Goal: Task Accomplishment & Management: Manage account settings

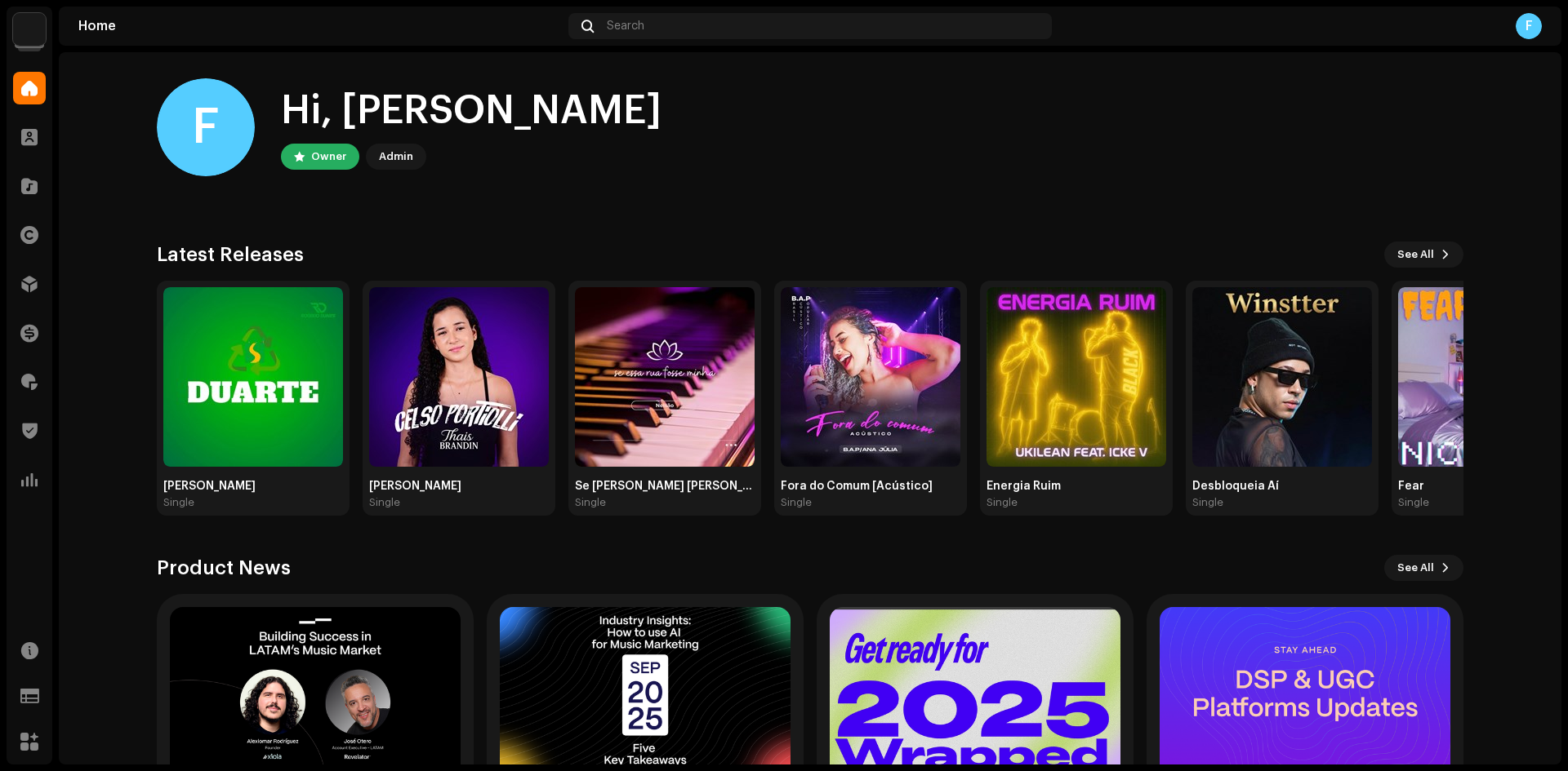
click at [20, 30] on img at bounding box center [29, 29] width 33 height 33
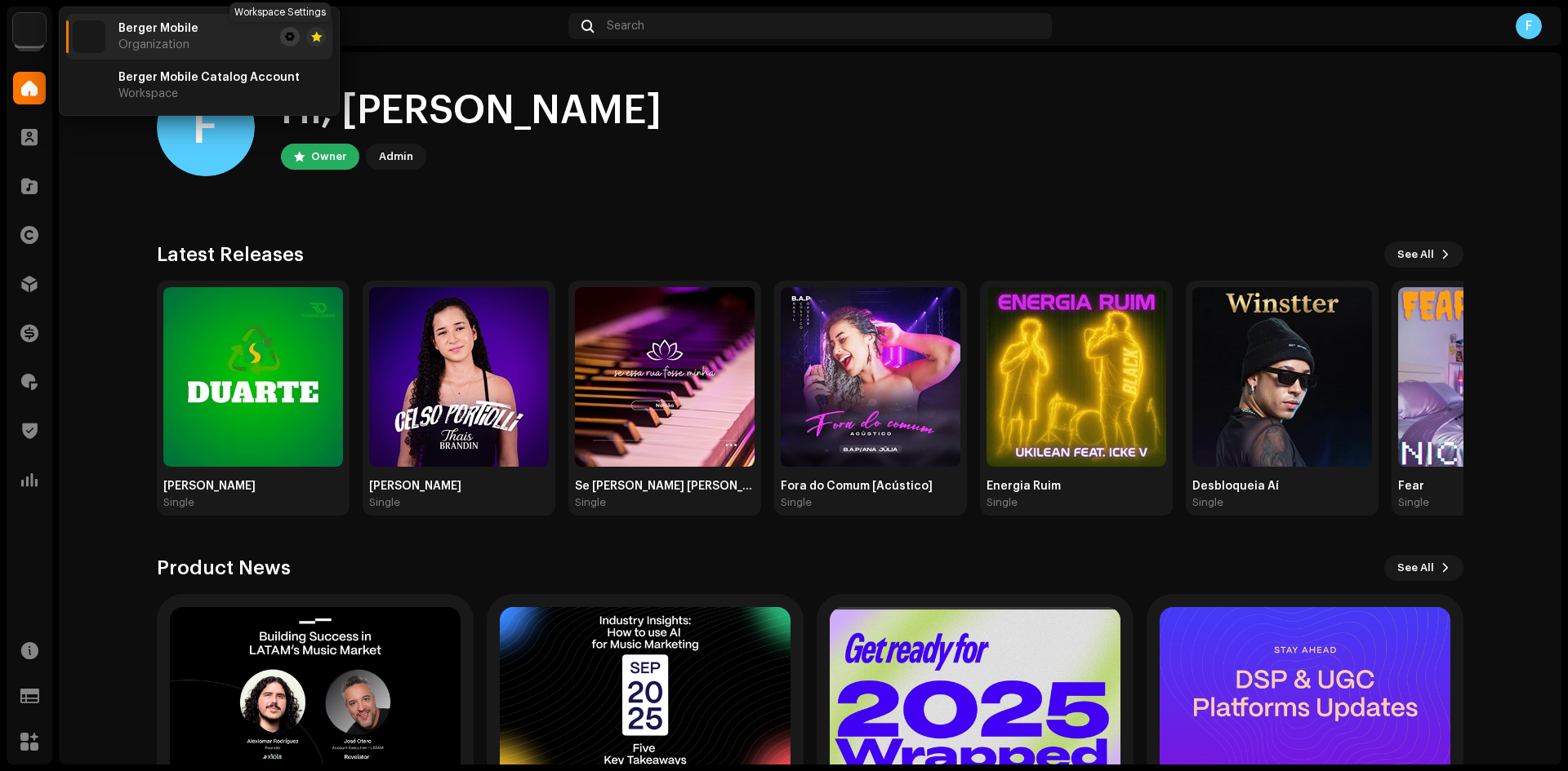
click at [285, 40] on span at bounding box center [289, 36] width 10 height 13
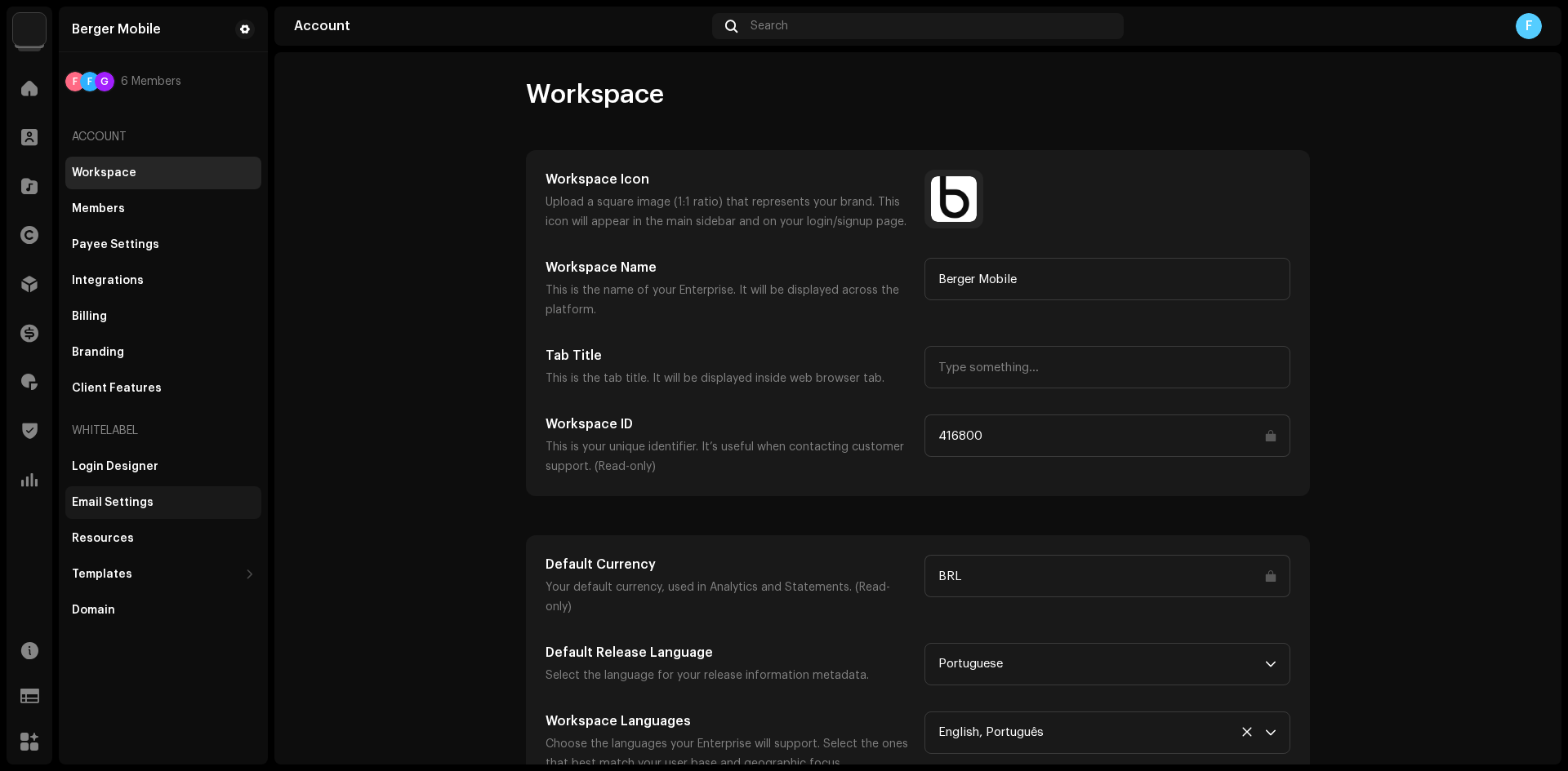
click at [164, 502] on div "Email Settings" at bounding box center [163, 503] width 183 height 13
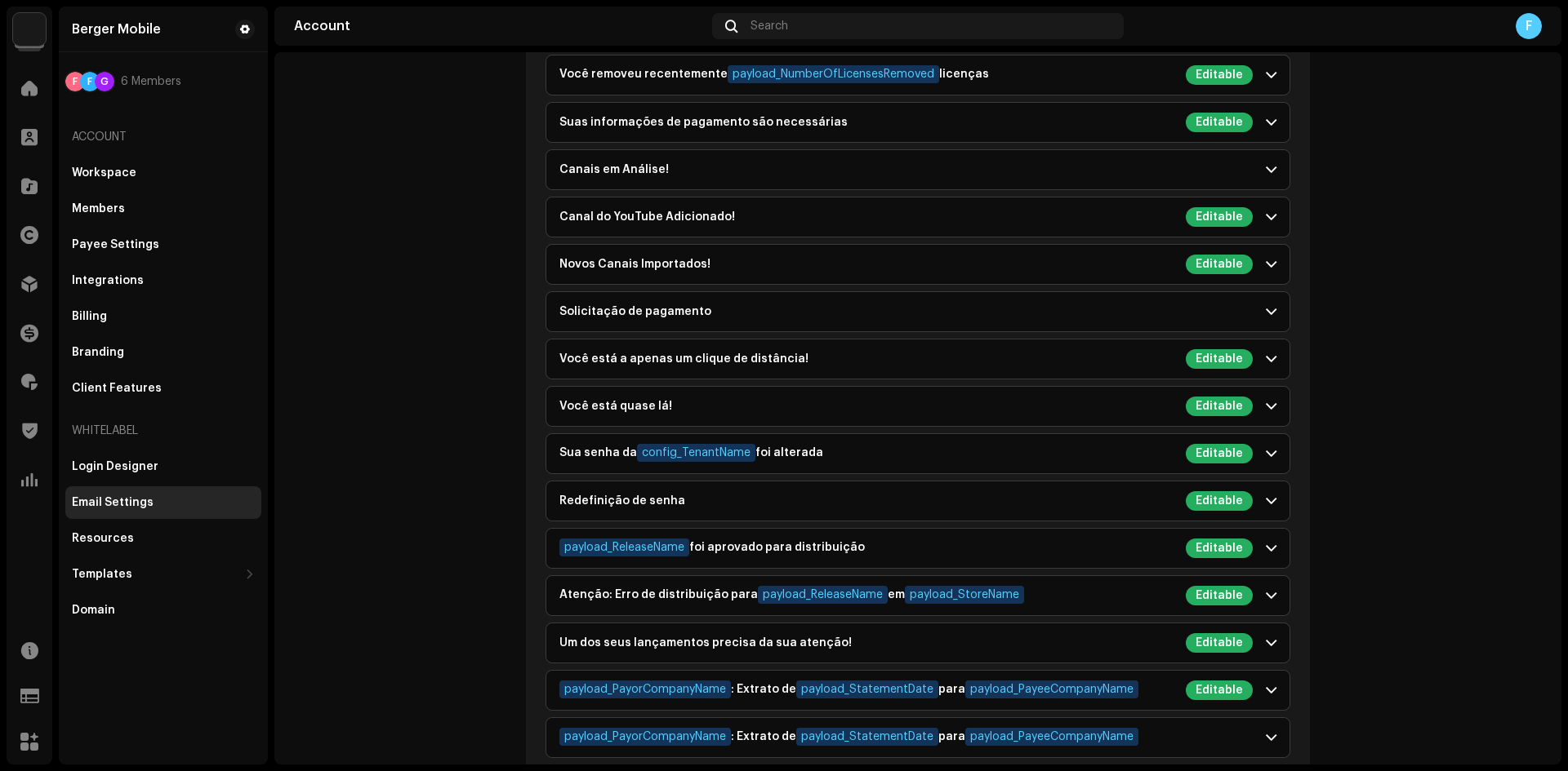
scroll to position [2286, 0]
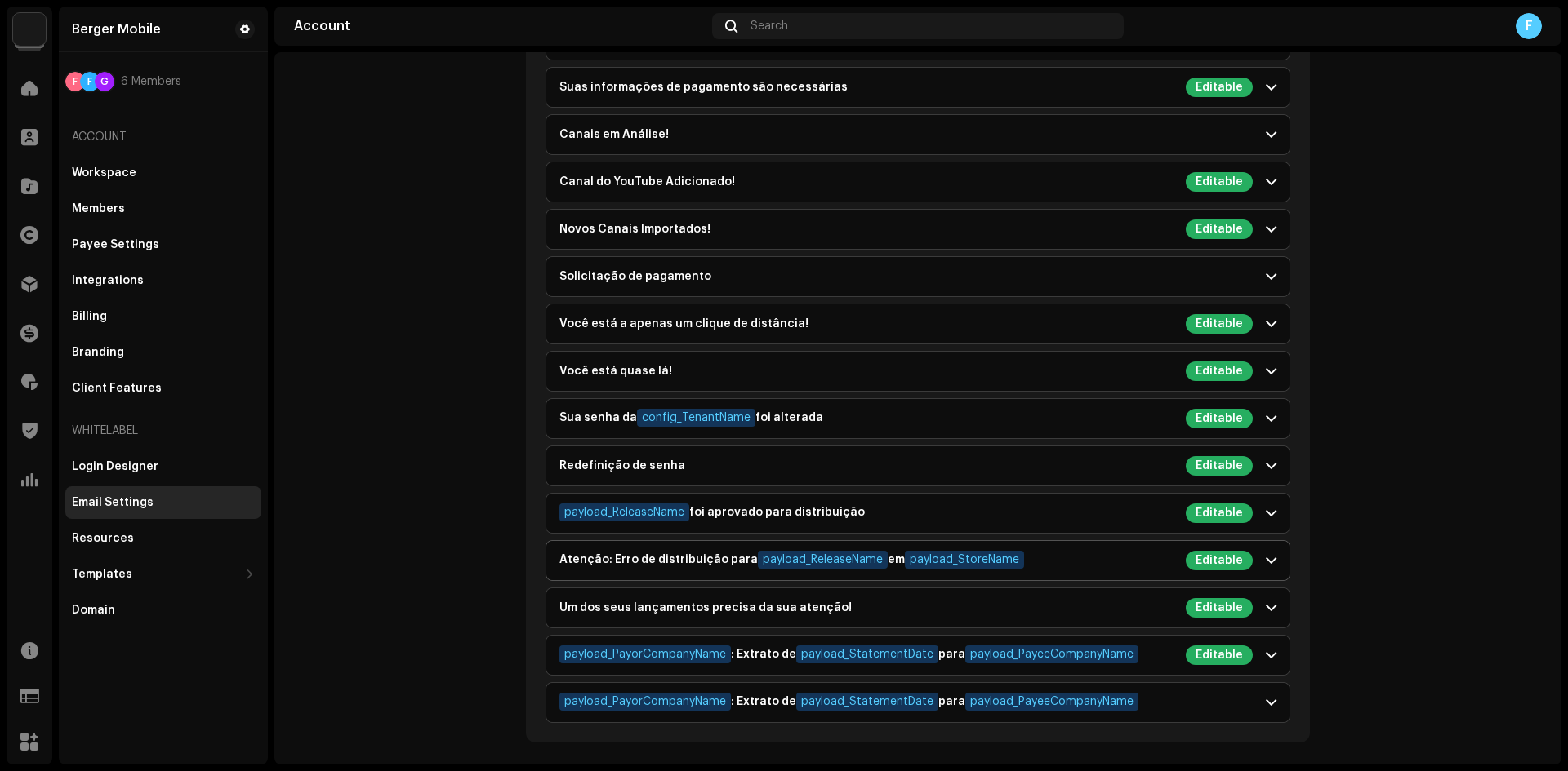
click at [1121, 565] on div "Atenção: Erro de distribuição para payload_ReleaseName em payload_StoreName Edi…" at bounding box center [905, 560] width 693 height 20
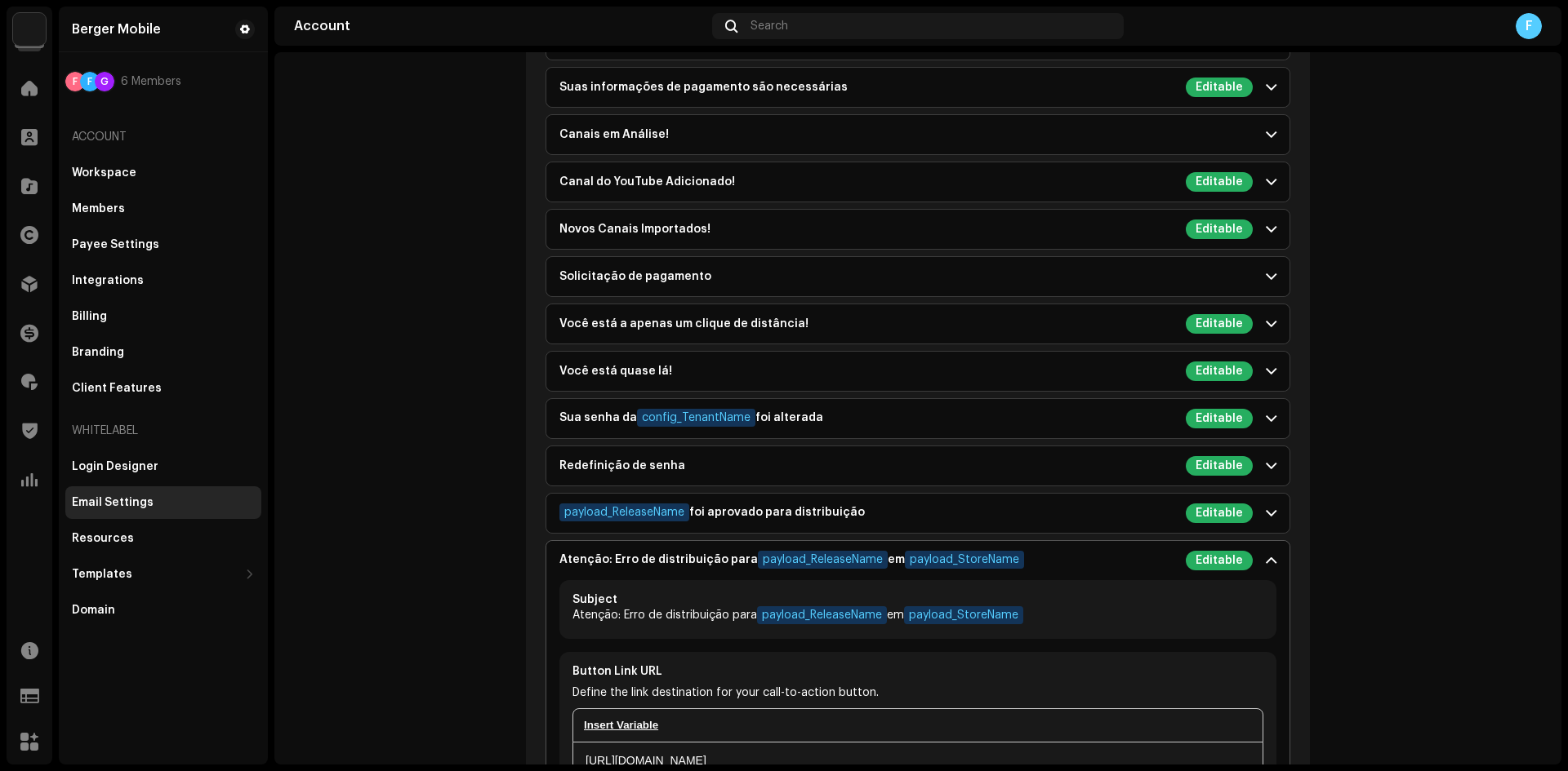
click at [1119, 555] on div "Atenção: Erro de distribuição para payload_ReleaseName em payload_StoreName Edi…" at bounding box center [905, 560] width 693 height 20
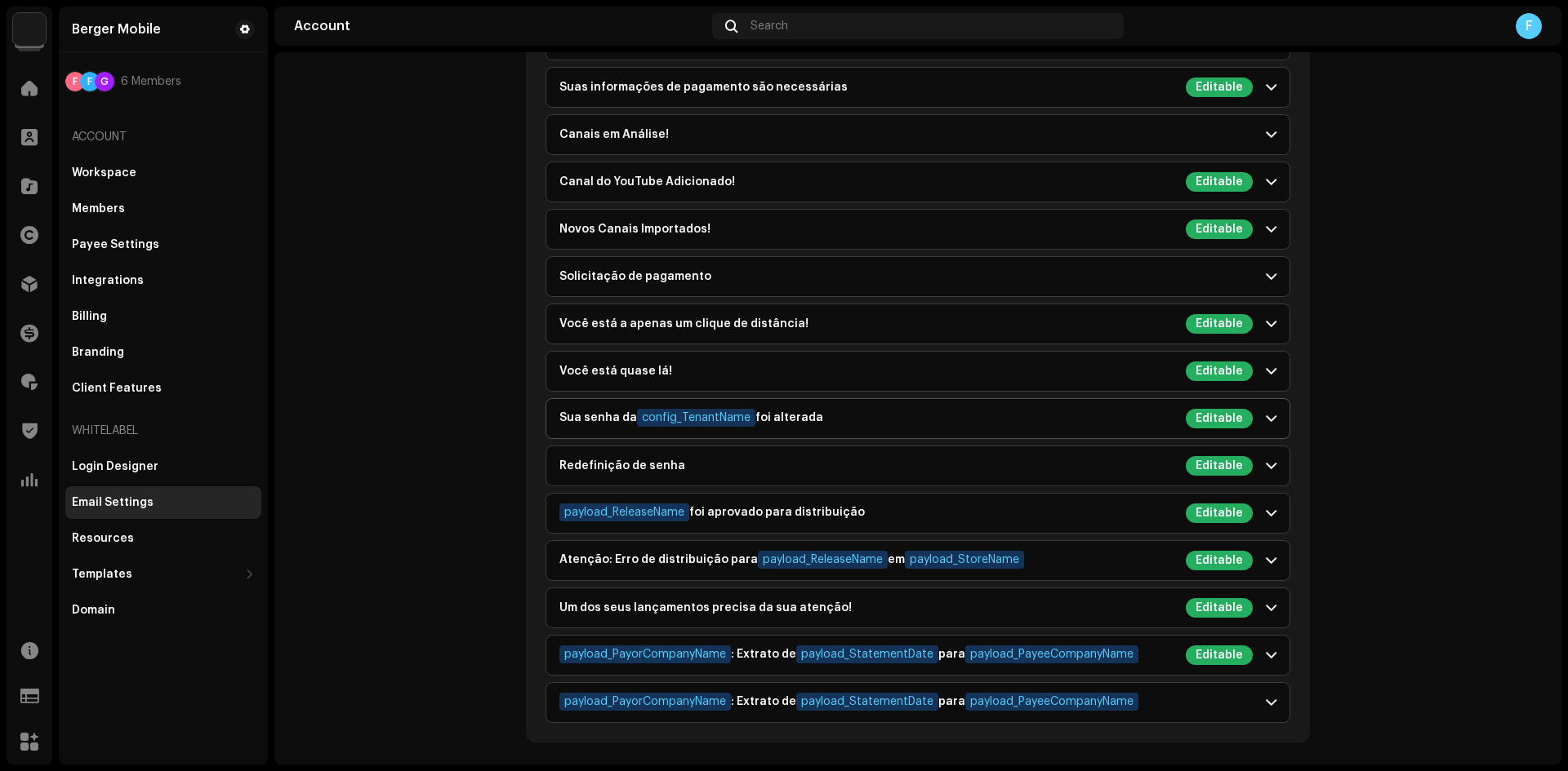
scroll to position [2122, 0]
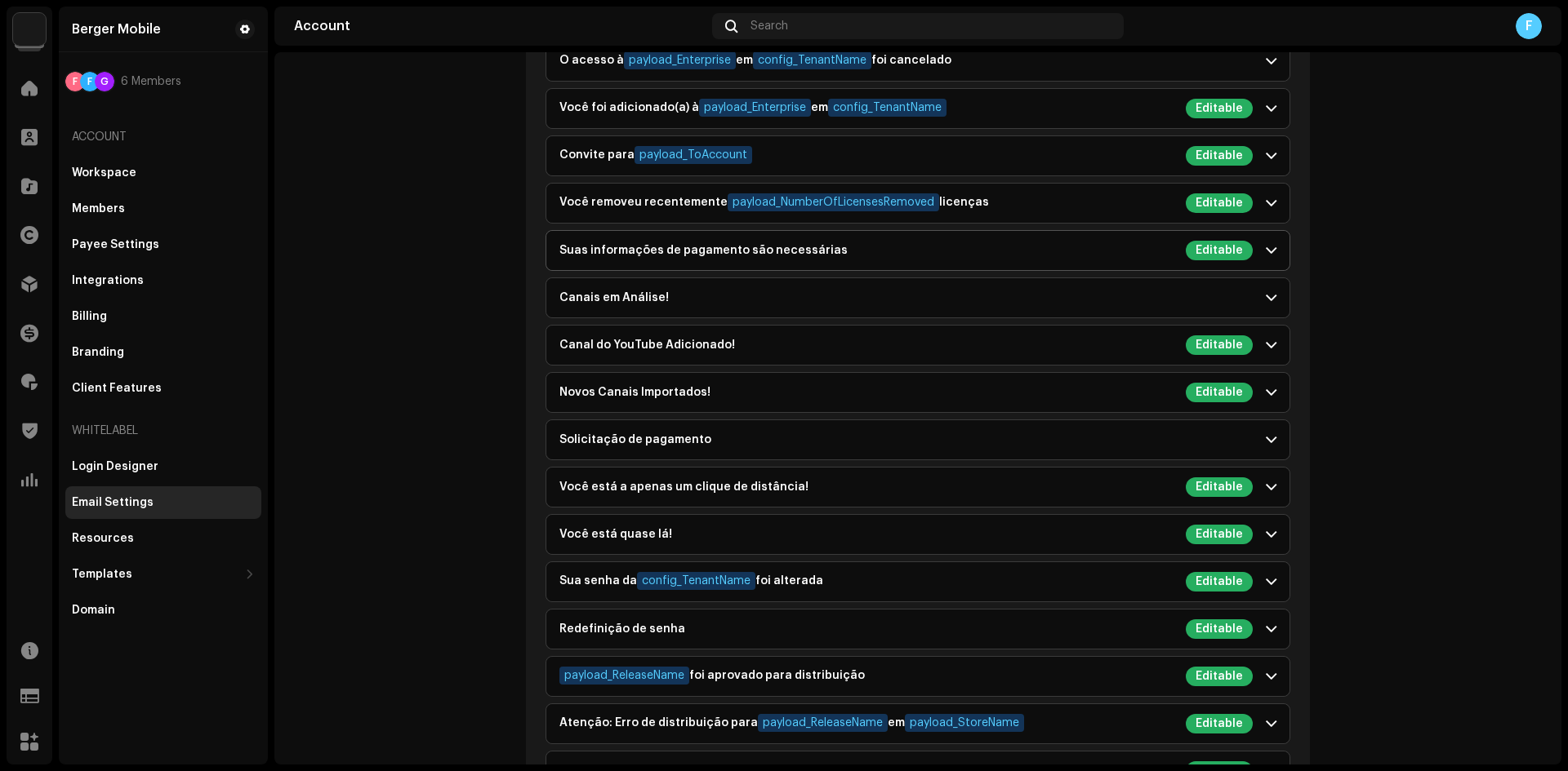
click at [758, 240] on p-accordion-header "Suas informações de pagamento são necessárias Editable" at bounding box center [918, 250] width 744 height 39
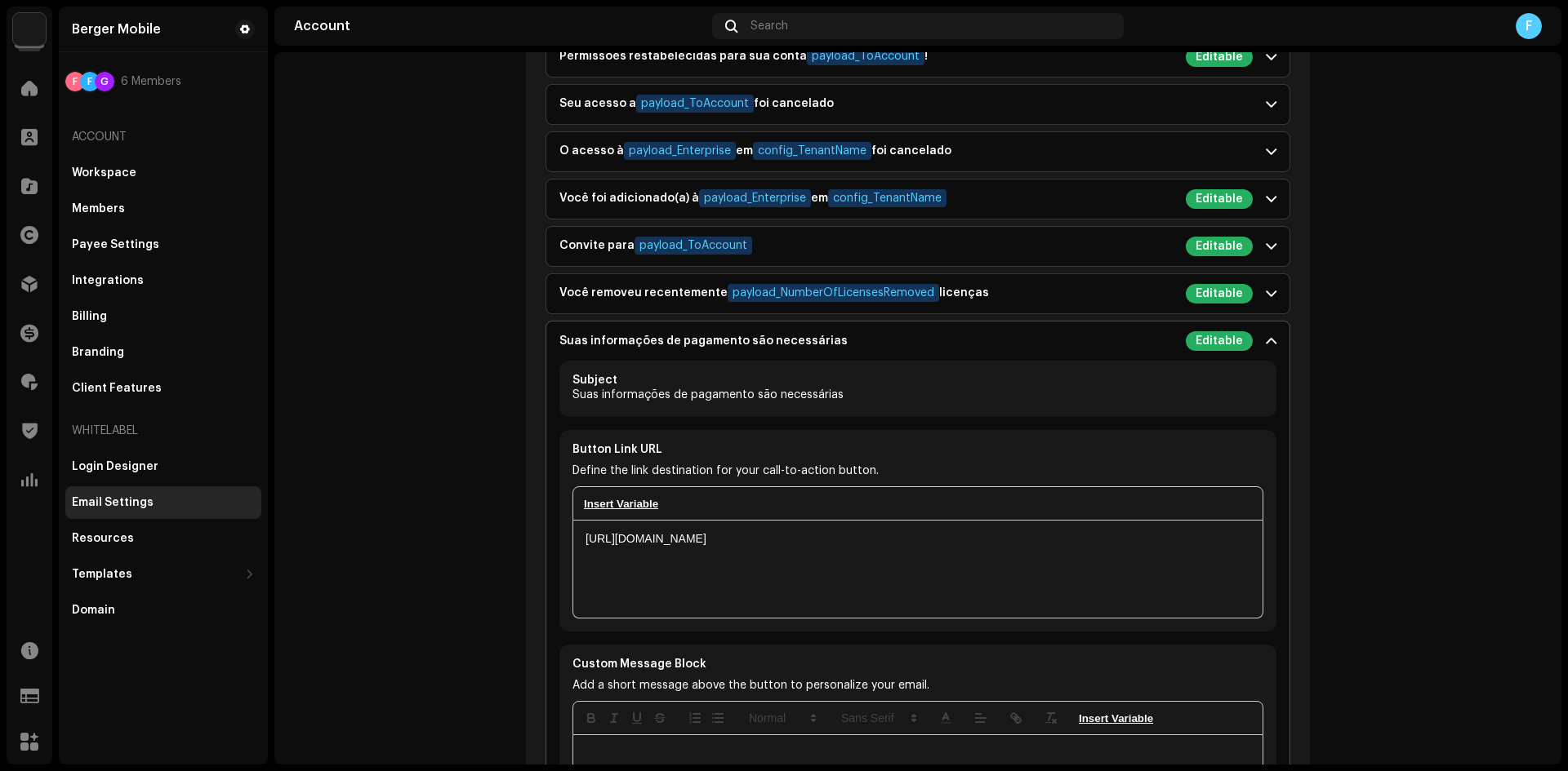
scroll to position [1960, 0]
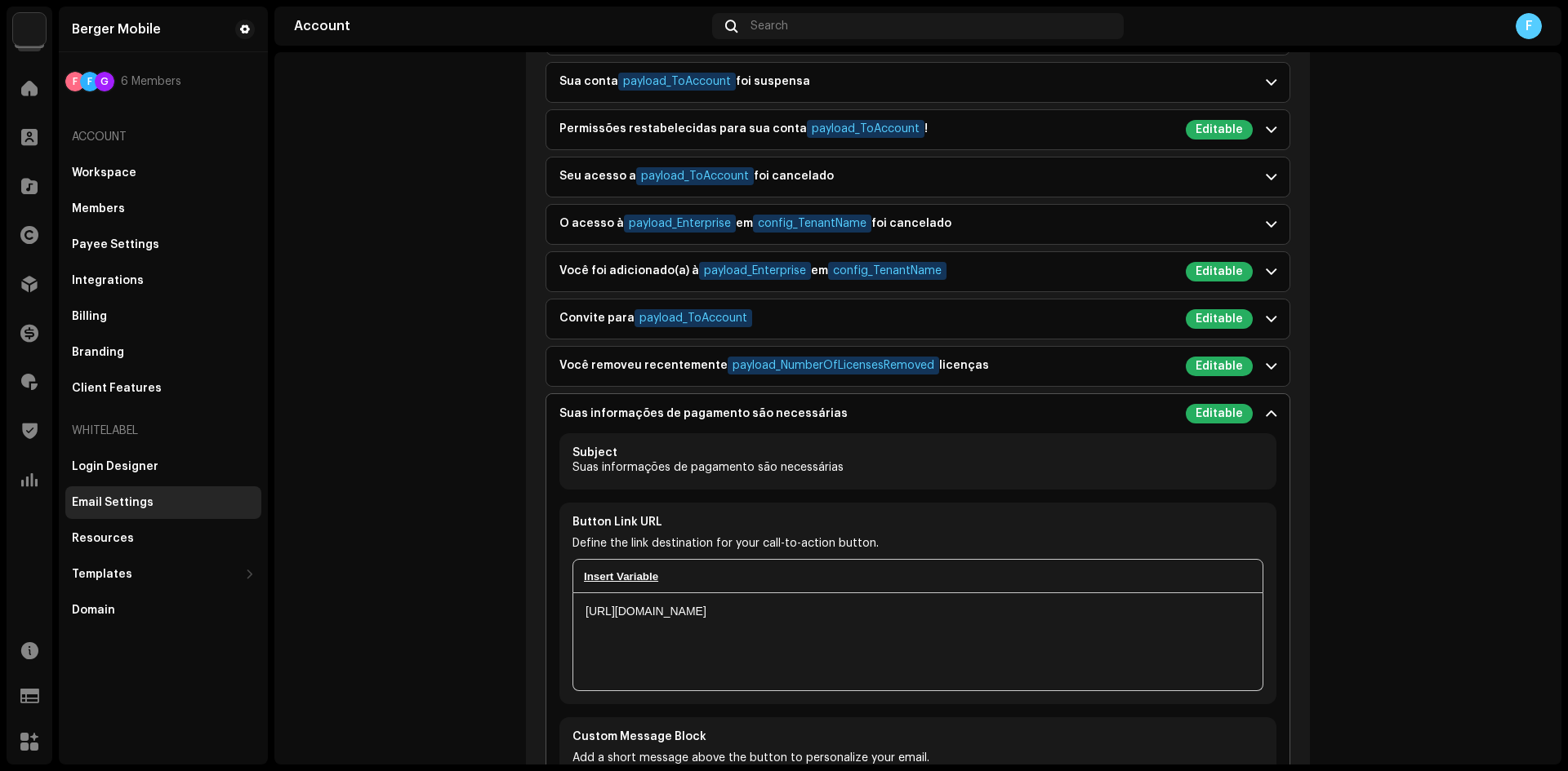
click at [615, 420] on div "Suas informações de pagamento são necessárias Editable" at bounding box center [905, 413] width 693 height 20
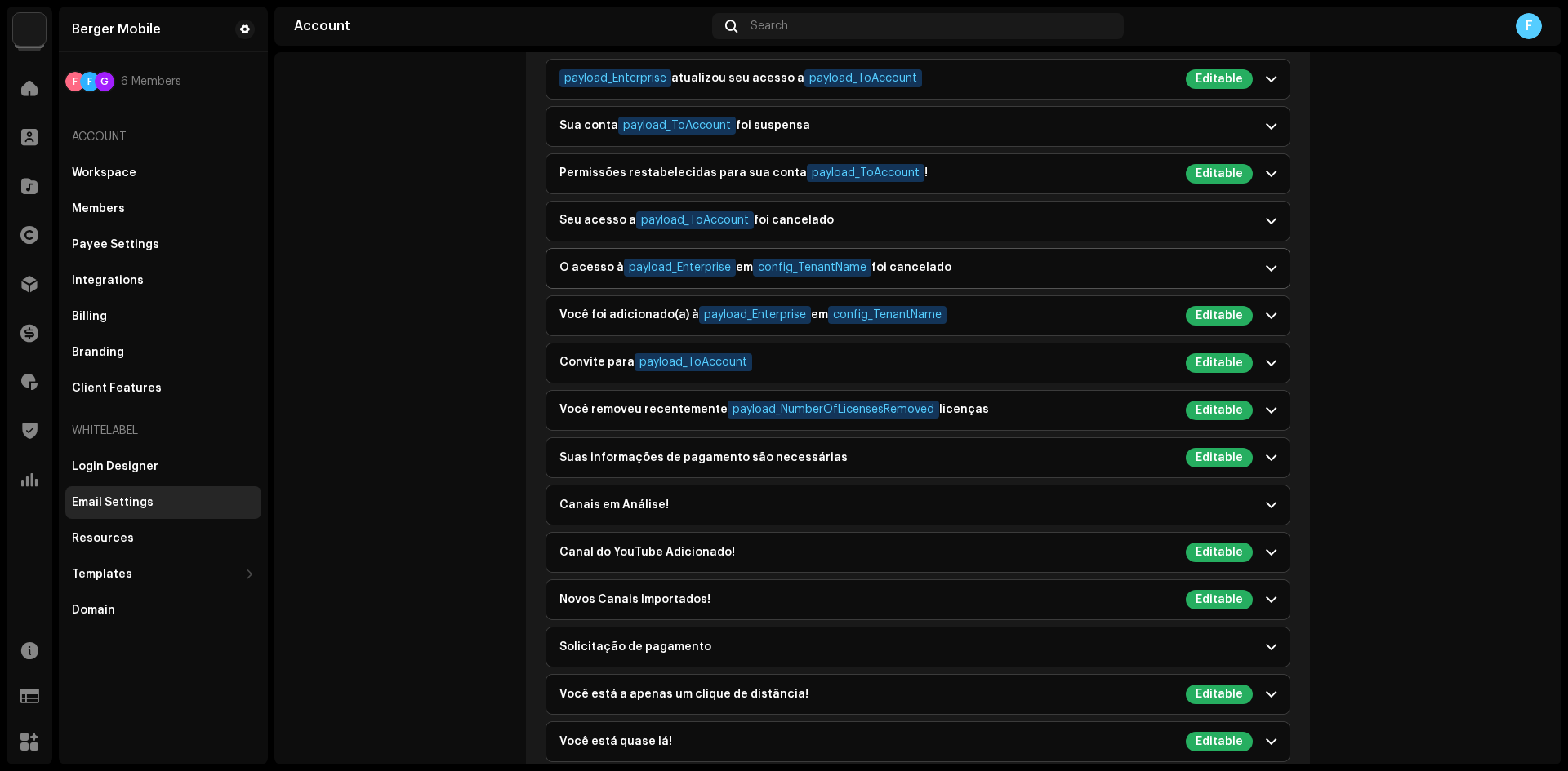
scroll to position [1878, 0]
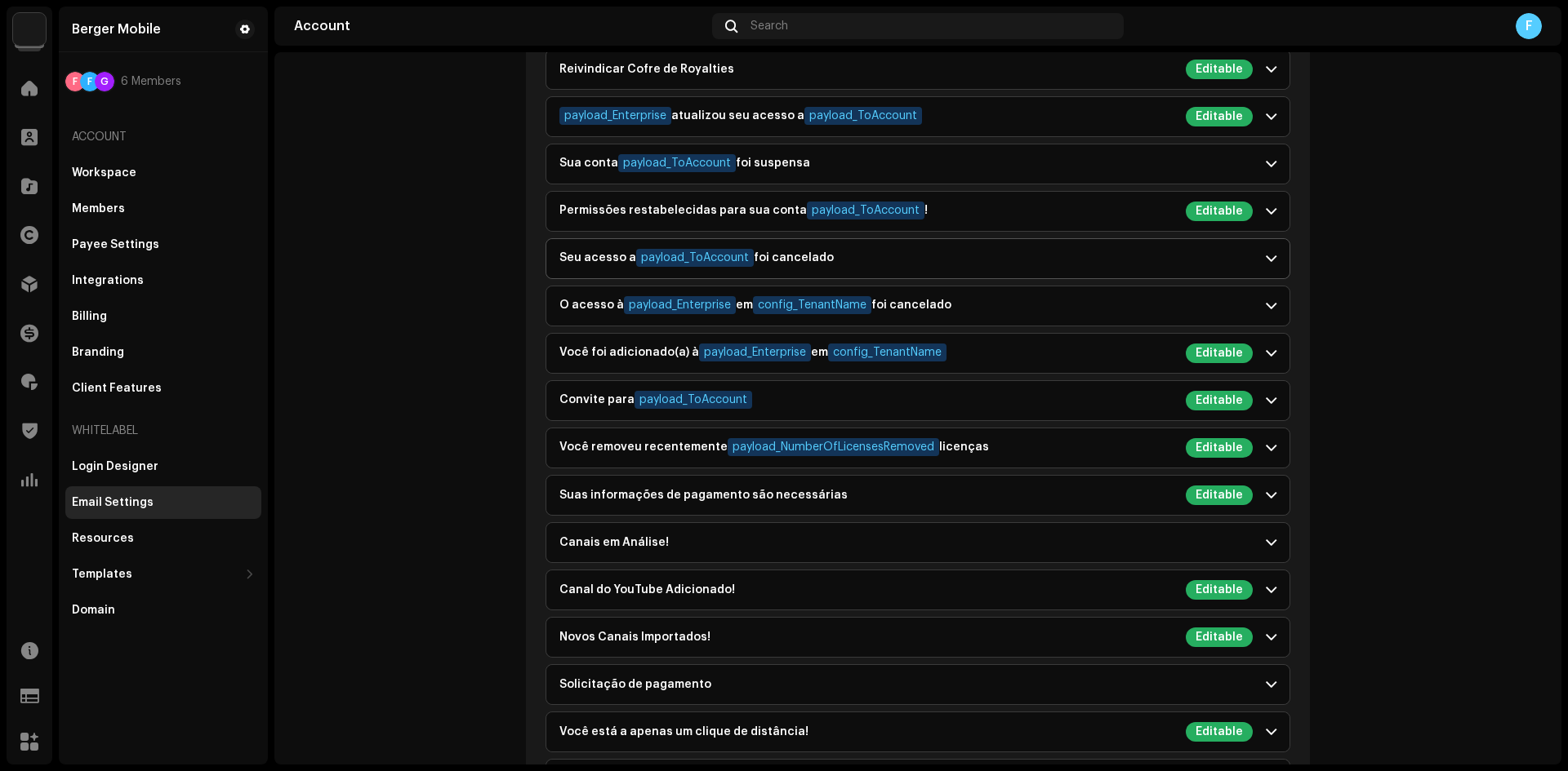
click at [601, 263] on div "Seu acesso a payload_ToAccount foi cancelado" at bounding box center [696, 259] width 275 height 20
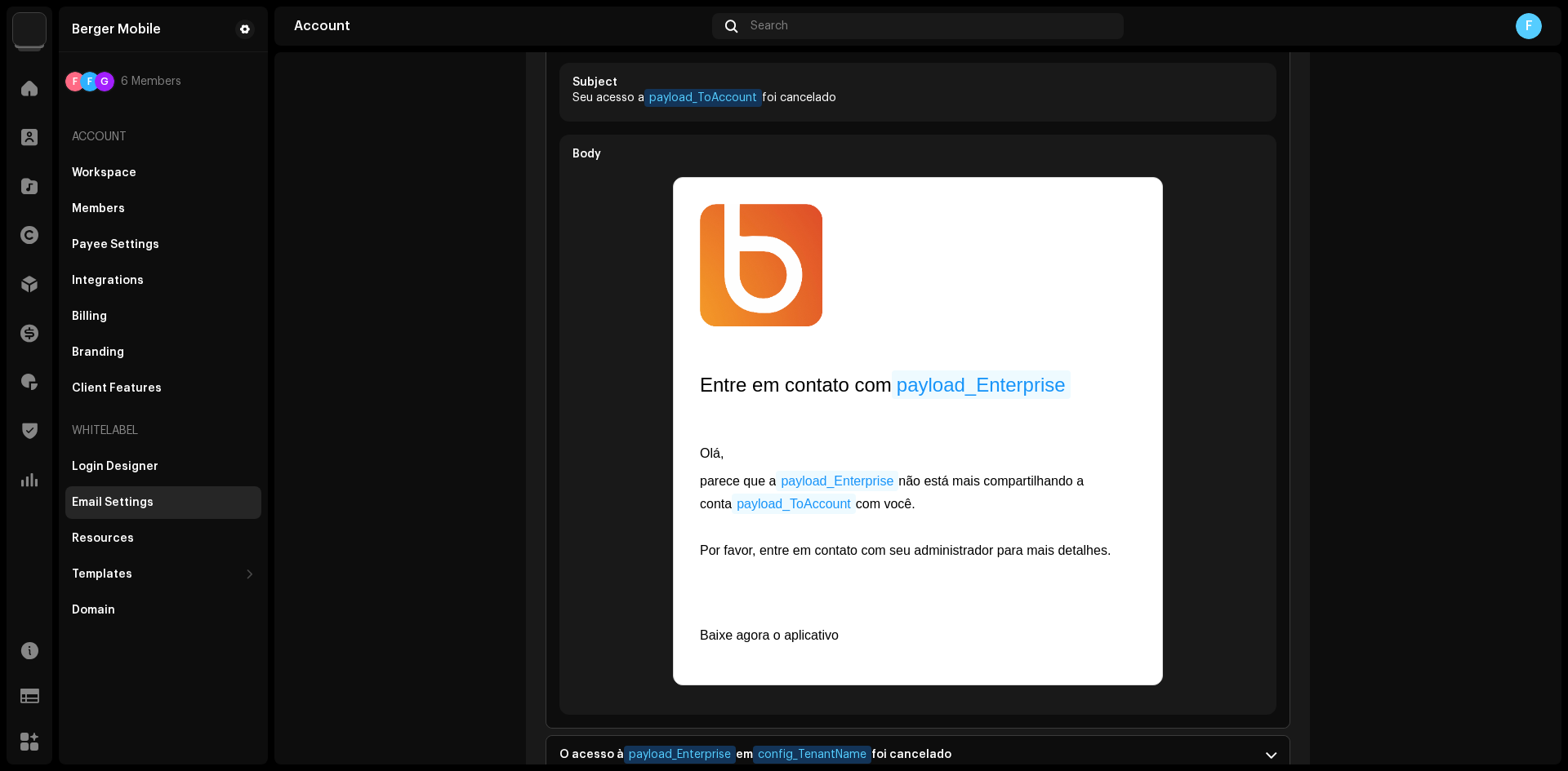
scroll to position [1796, 0]
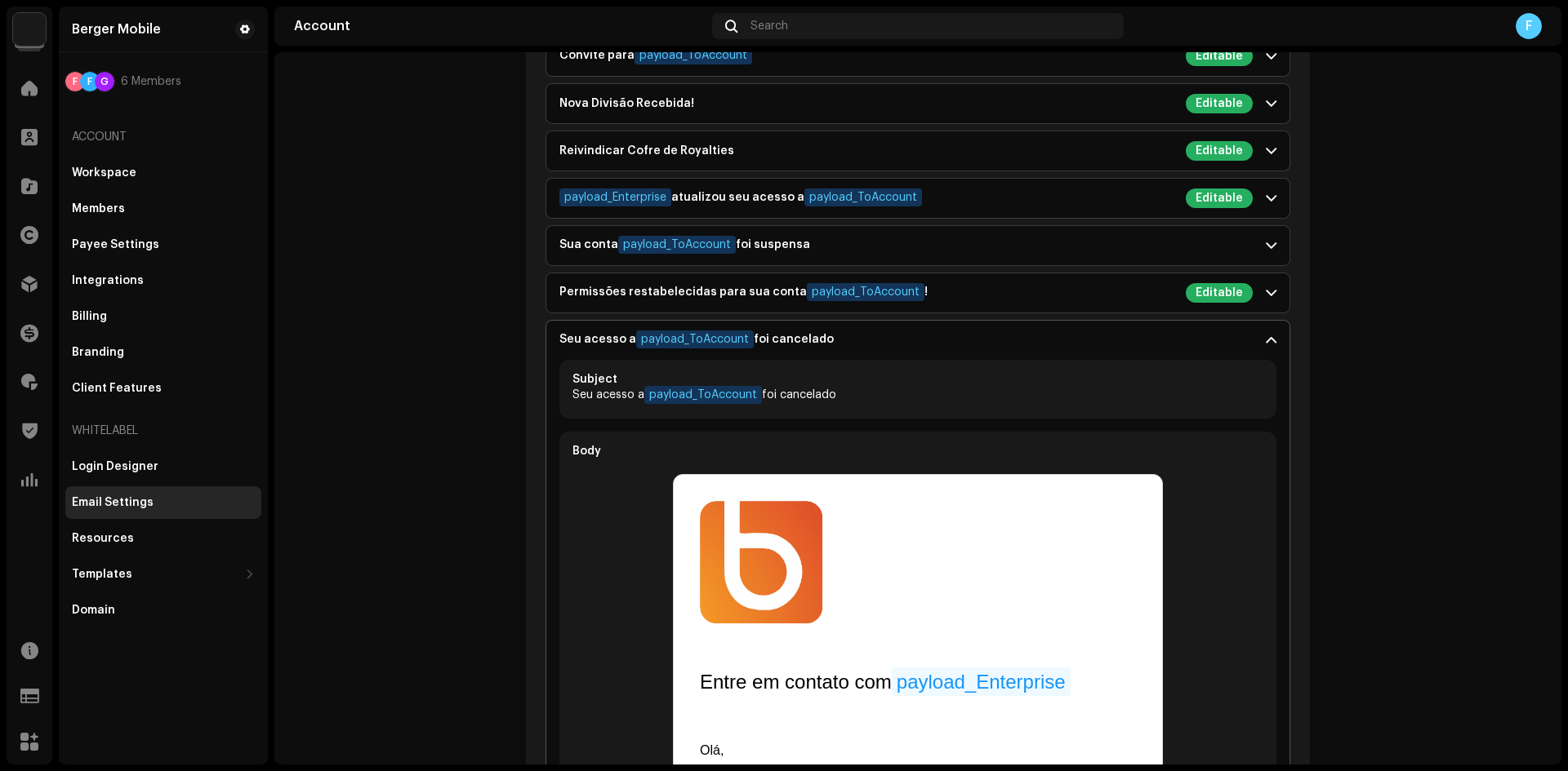
click at [580, 339] on div "Seu acesso a payload_ToAccount foi cancelado" at bounding box center [696, 339] width 275 height 20
click at [596, 297] on div "Permissões restabelecidas para sua conta payload_ToAccount !" at bounding box center [744, 293] width 369 height 20
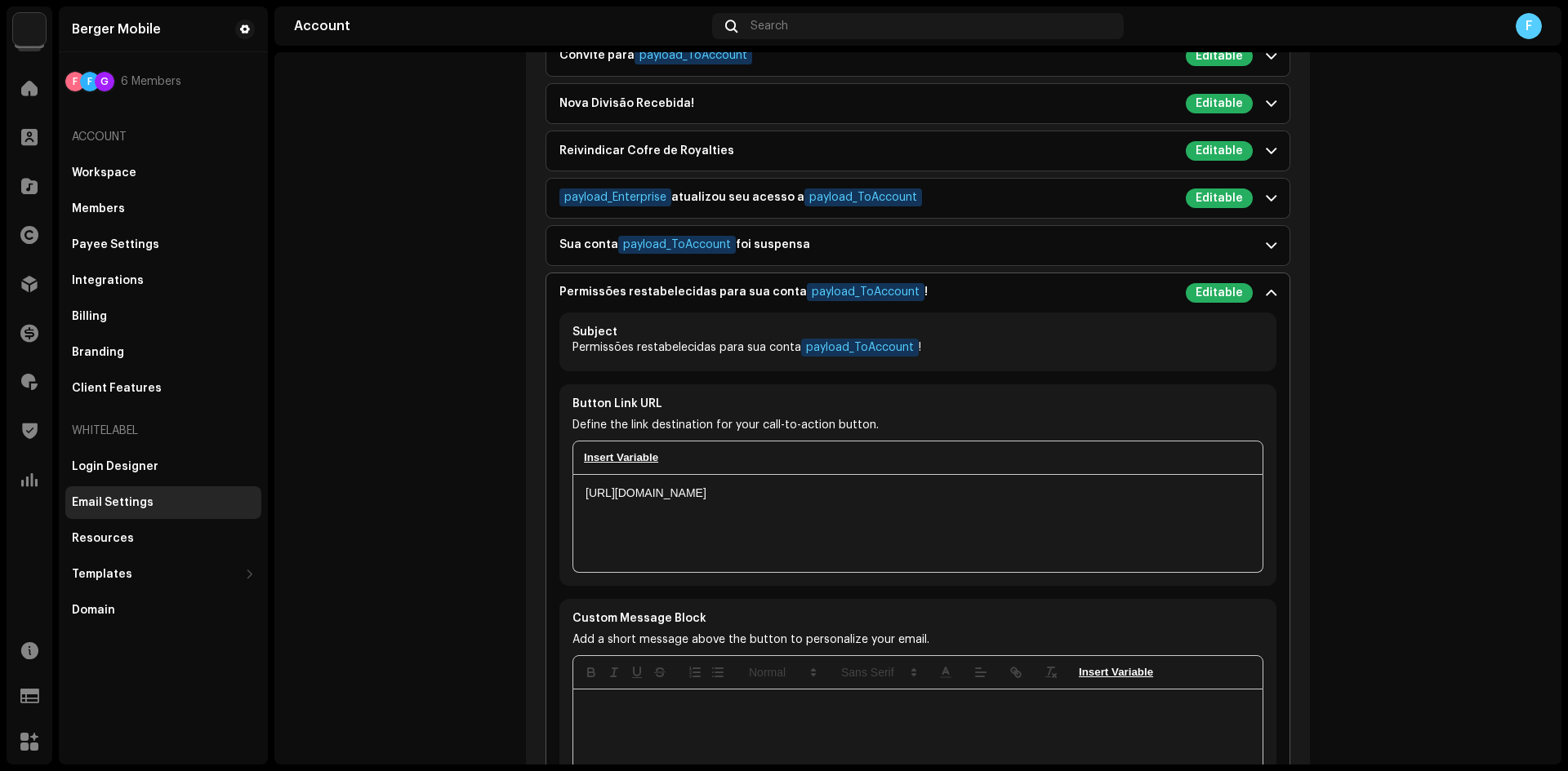
click at [639, 288] on div "Permissões restabelecidas para sua conta payload_ToAccount !" at bounding box center [744, 293] width 369 height 20
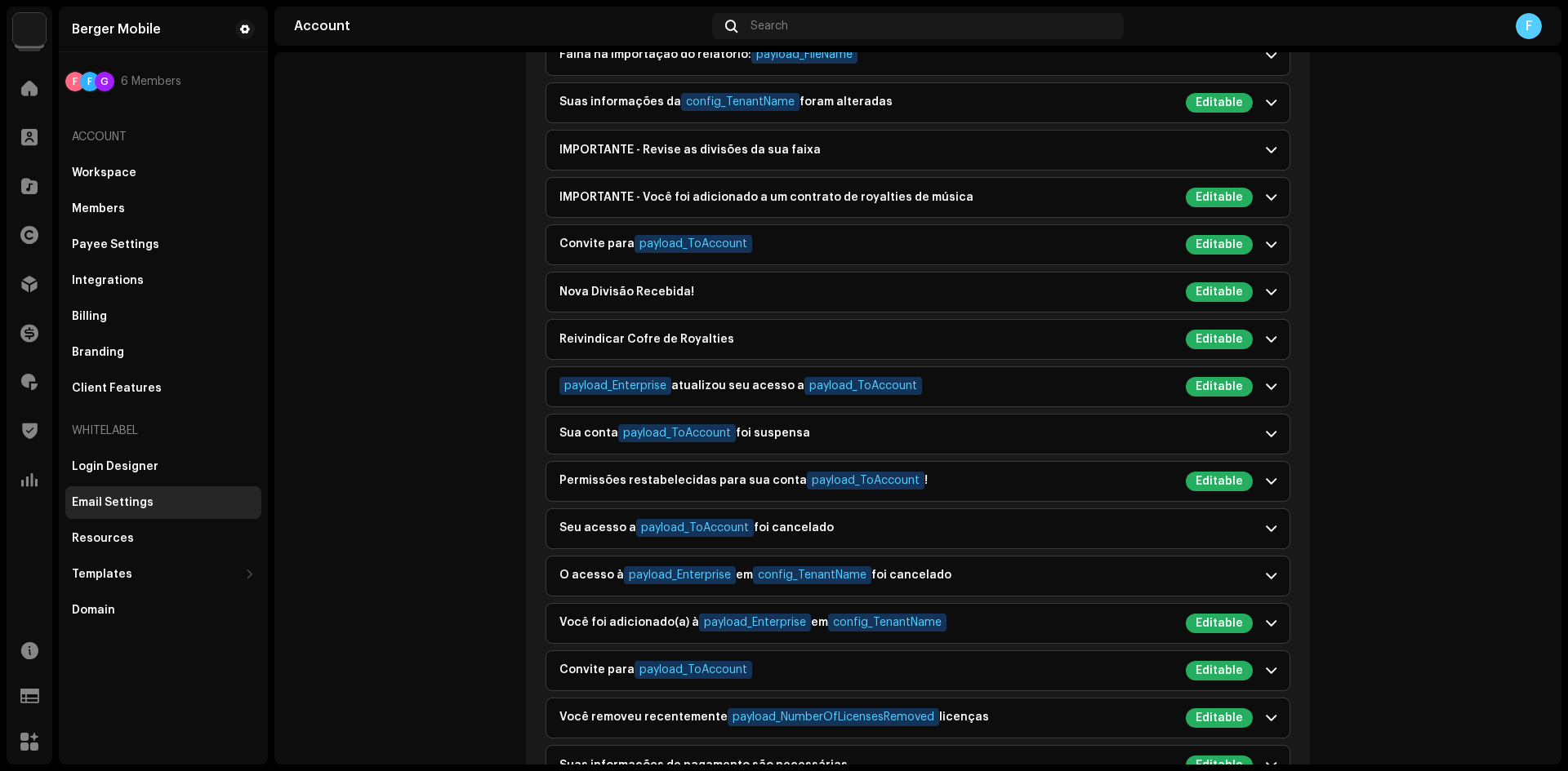
scroll to position [1551, 0]
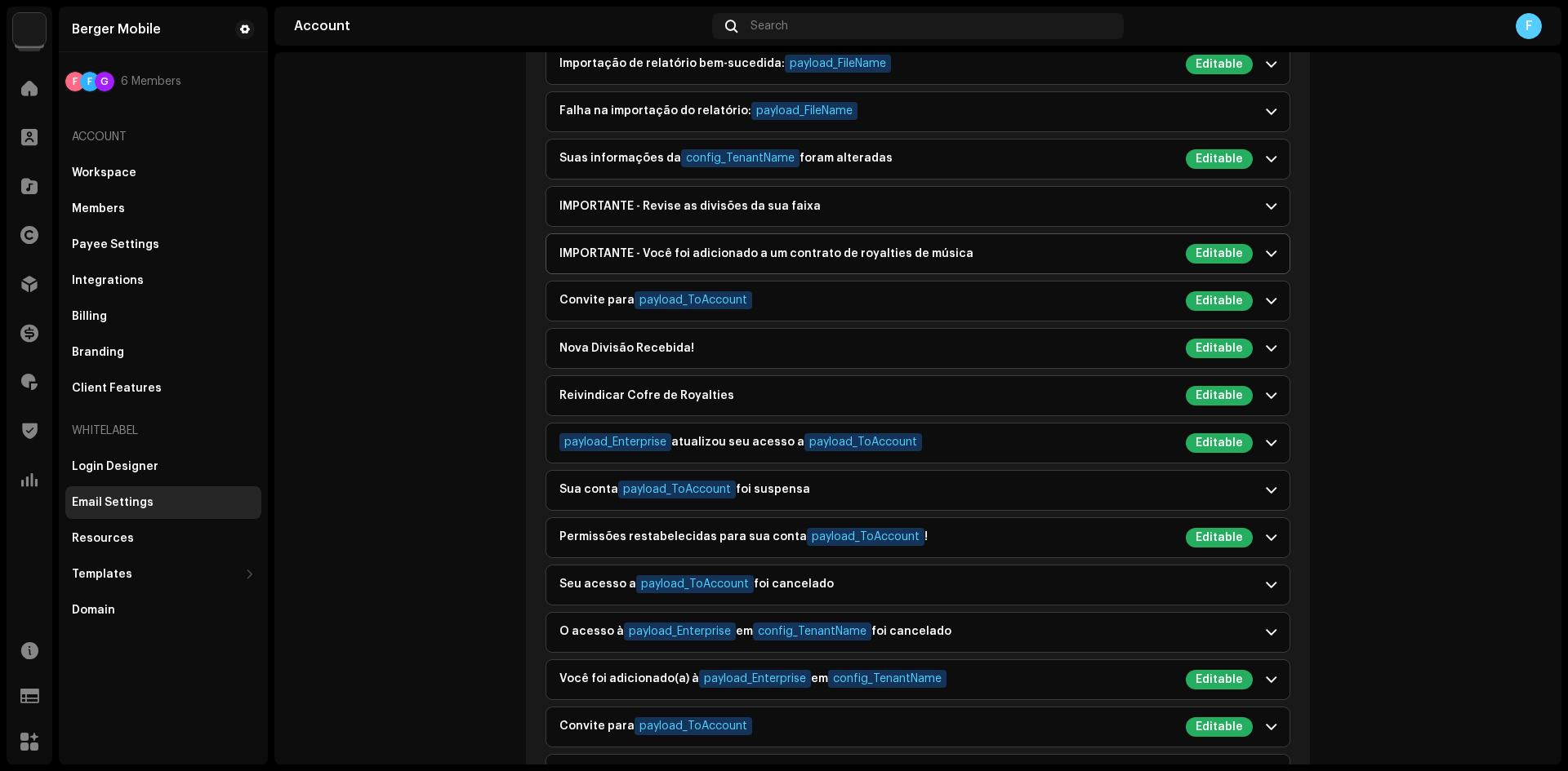
click at [567, 260] on div "IMPORTANTE - Você foi adicionado a um contrato de royalties de música Editable" at bounding box center [905, 253] width 693 height 20
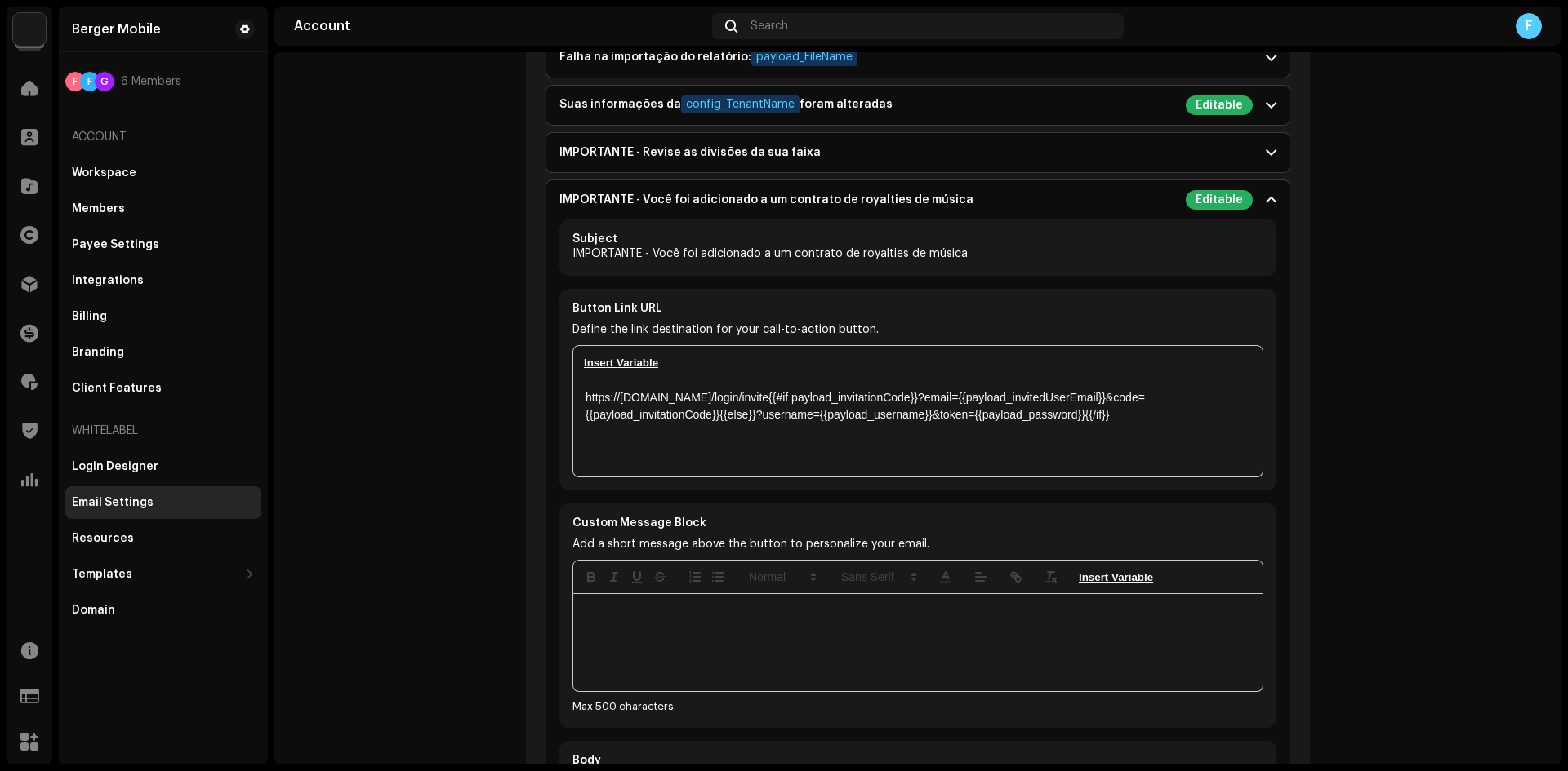
scroll to position [1632, 0]
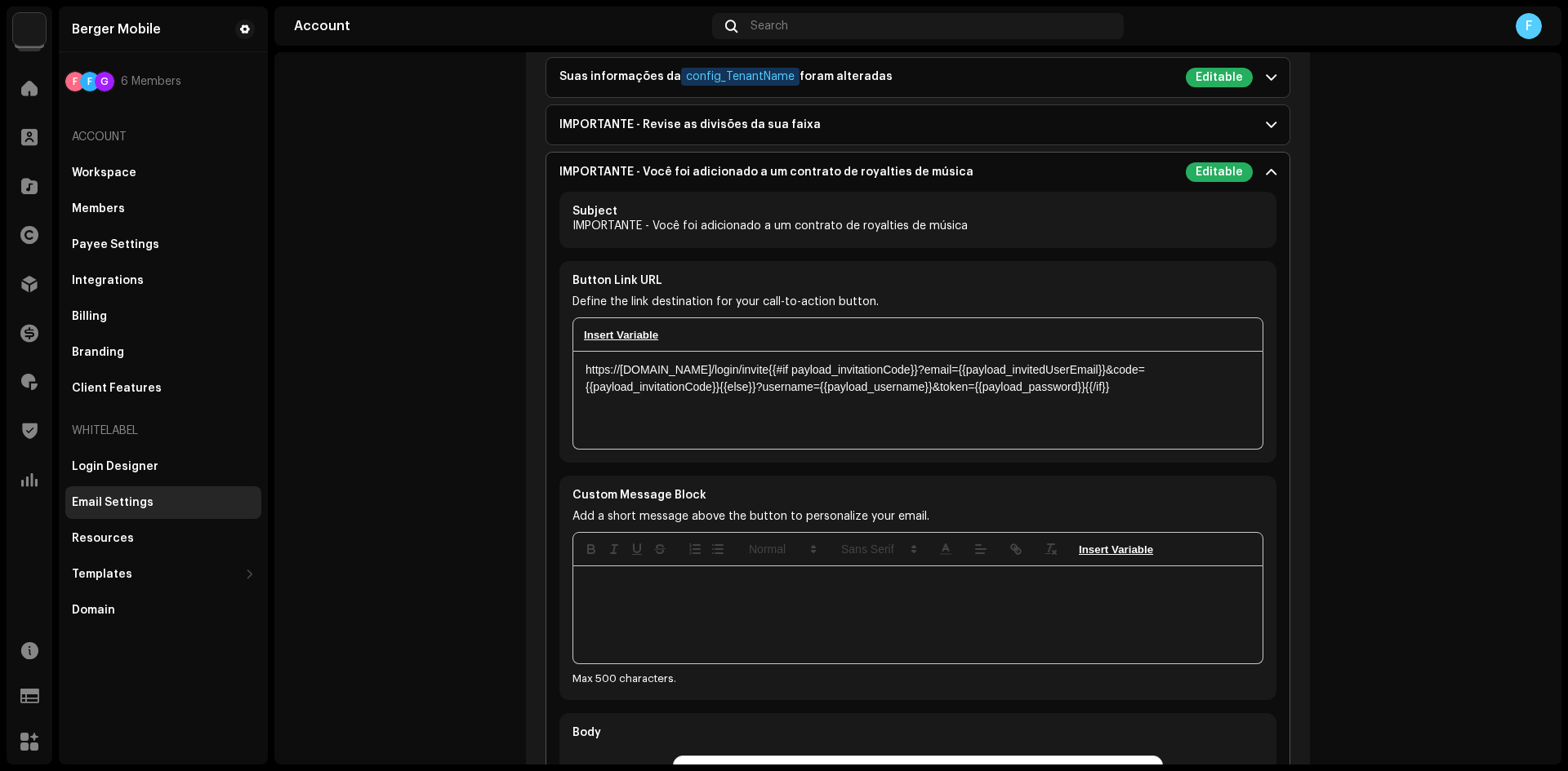
click at [648, 176] on div "IMPORTANTE - Você foi adicionado a um contrato de royalties de música" at bounding box center [766, 172] width 414 height 13
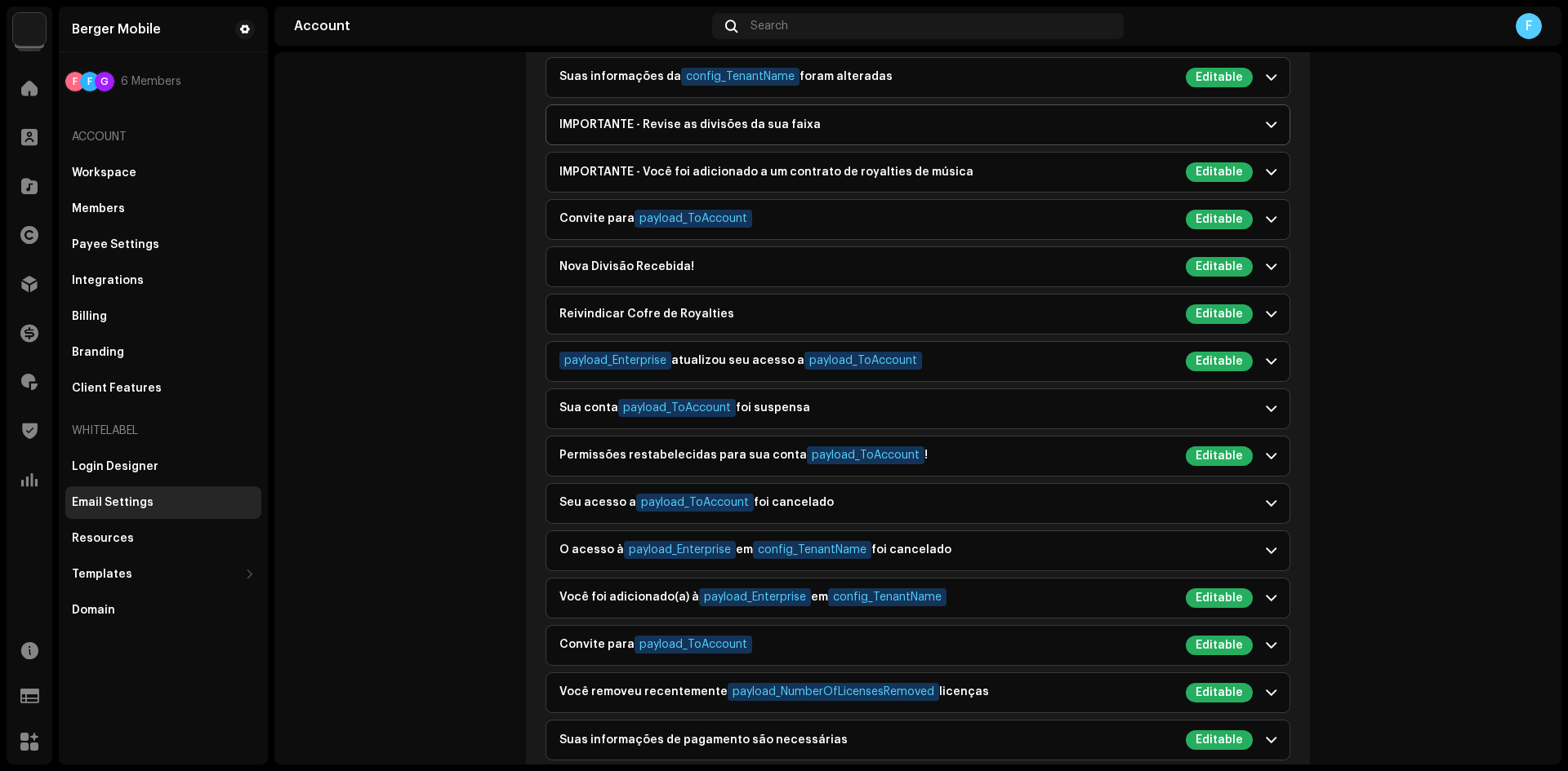
click at [648, 126] on div "IMPORTANTE - Revise as divisões da sua faixa" at bounding box center [690, 125] width 261 height 13
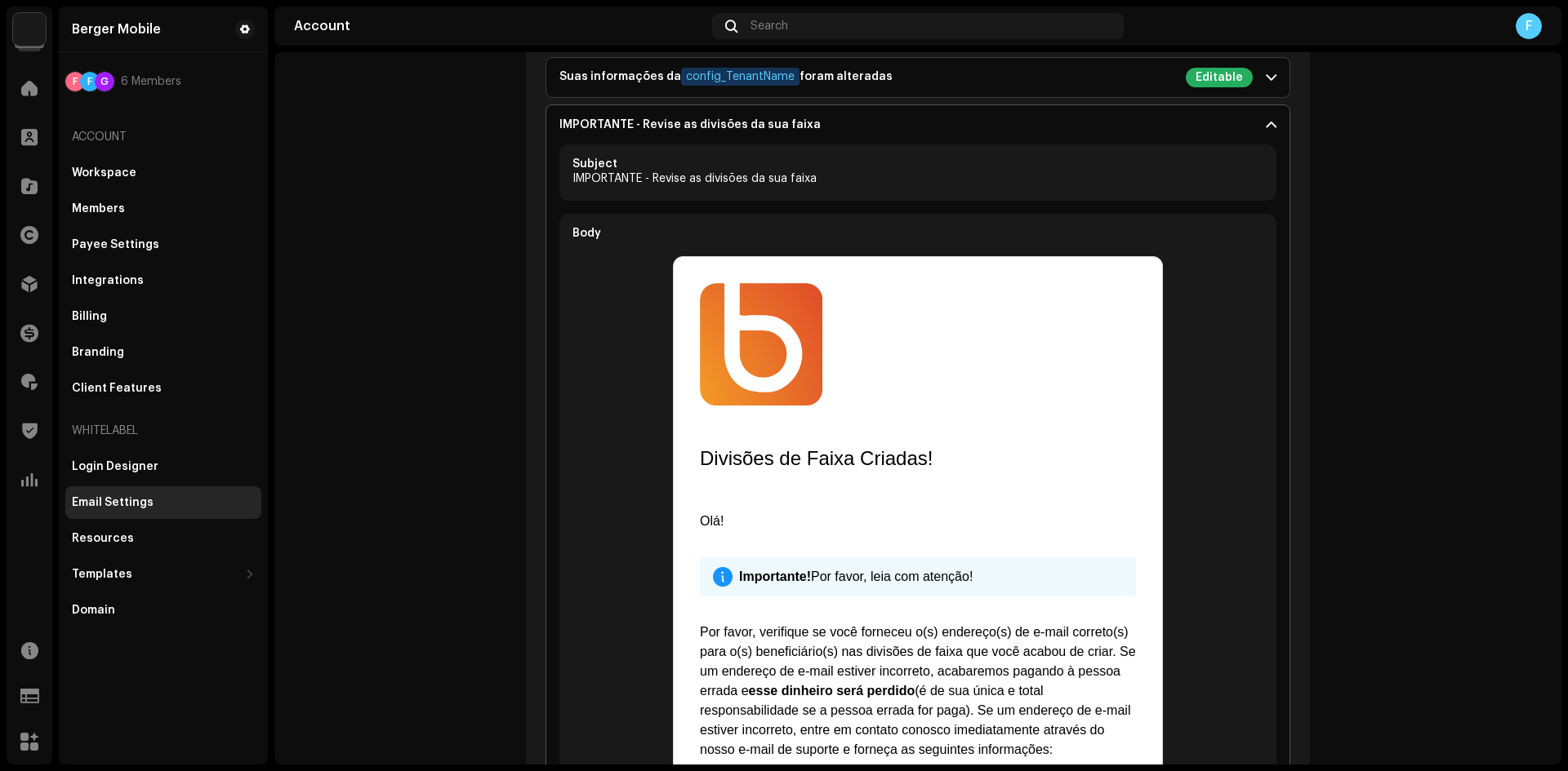
click at [636, 128] on div "IMPORTANTE - Revise as divisões da sua faixa" at bounding box center [690, 125] width 261 height 13
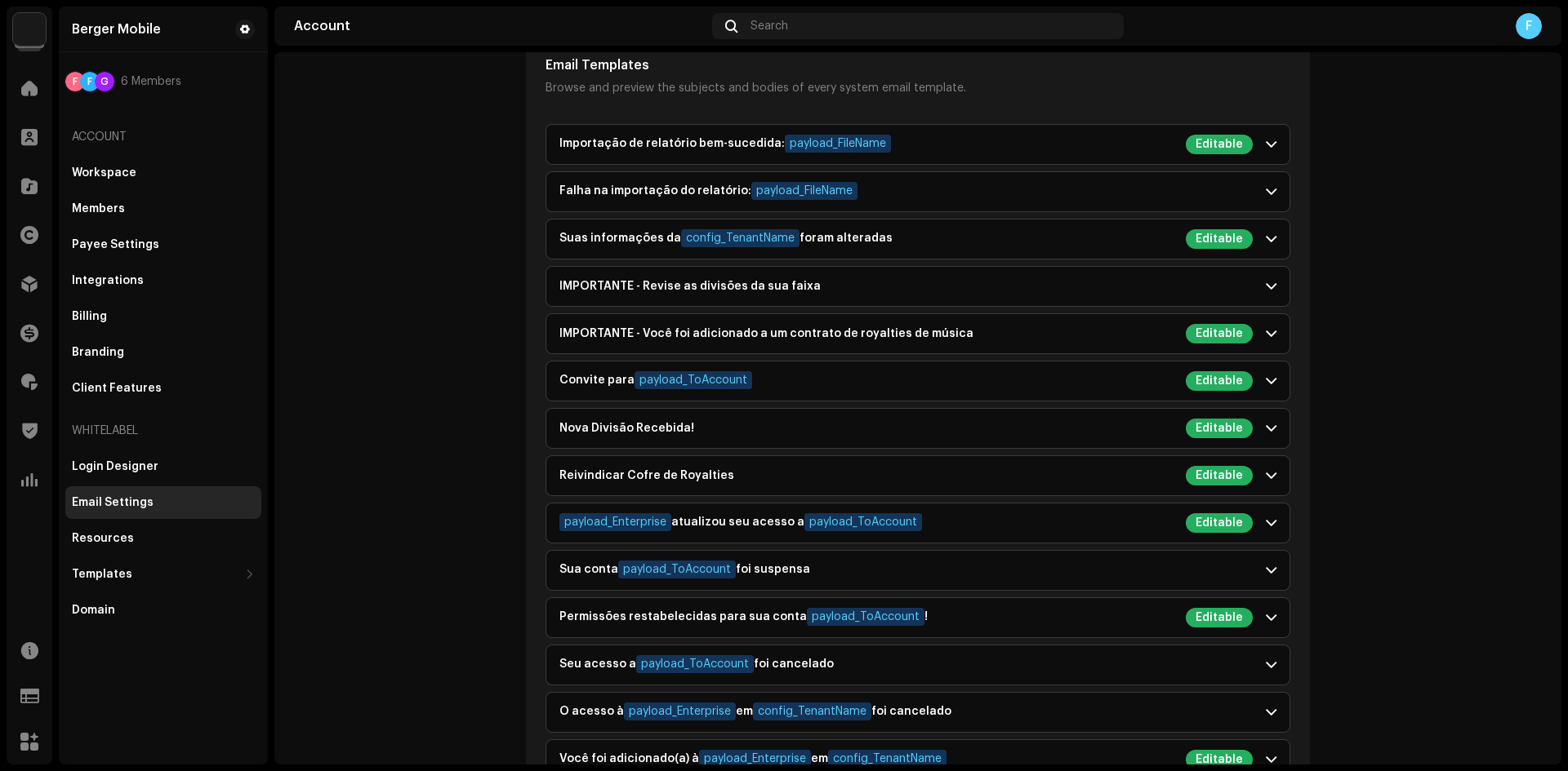
scroll to position [1469, 0]
click at [608, 230] on p-accordion-header "Suas informações da config_TenantName foram alteradas Editable" at bounding box center [918, 241] width 744 height 39
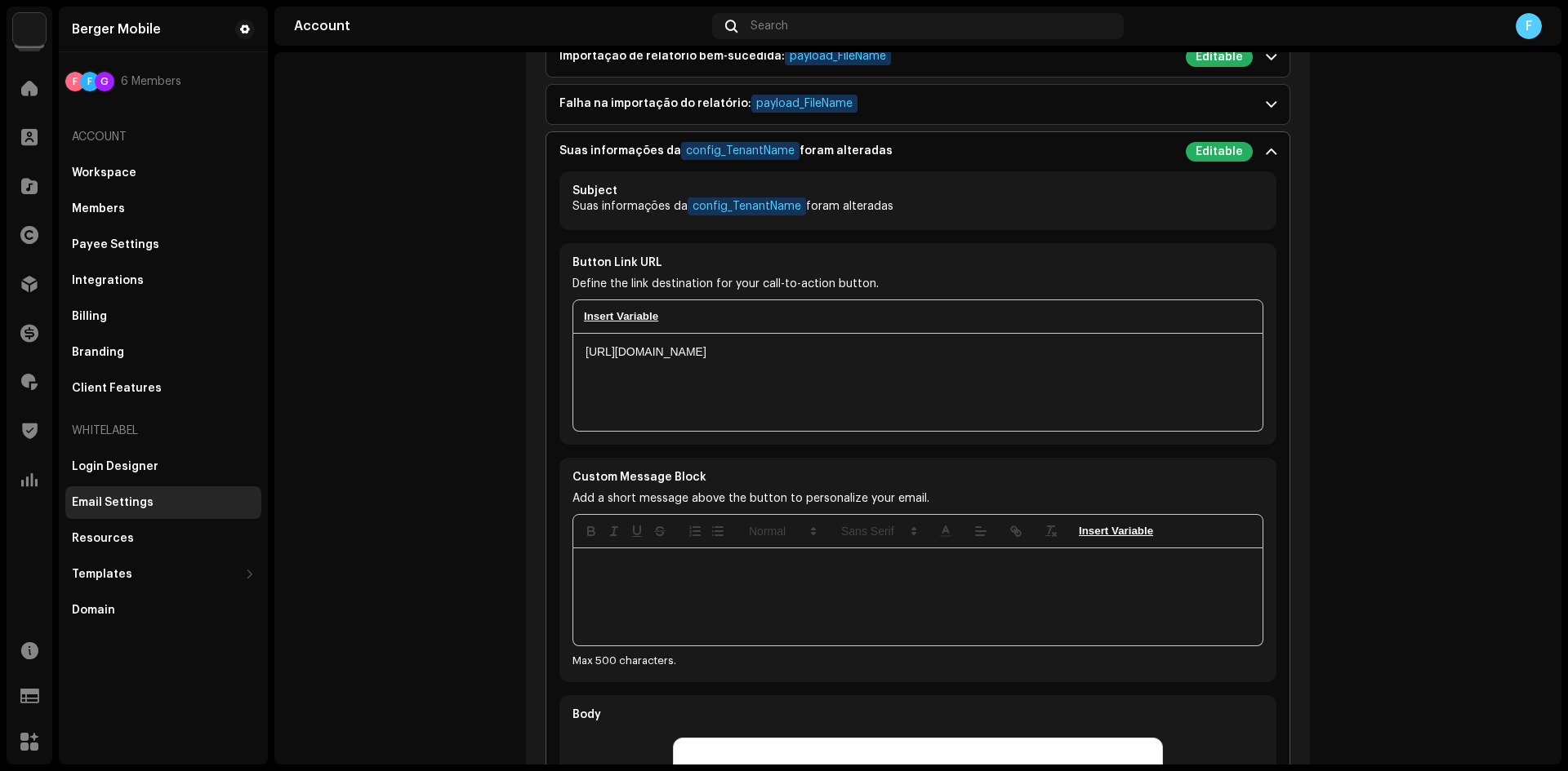
scroll to position [1551, 0]
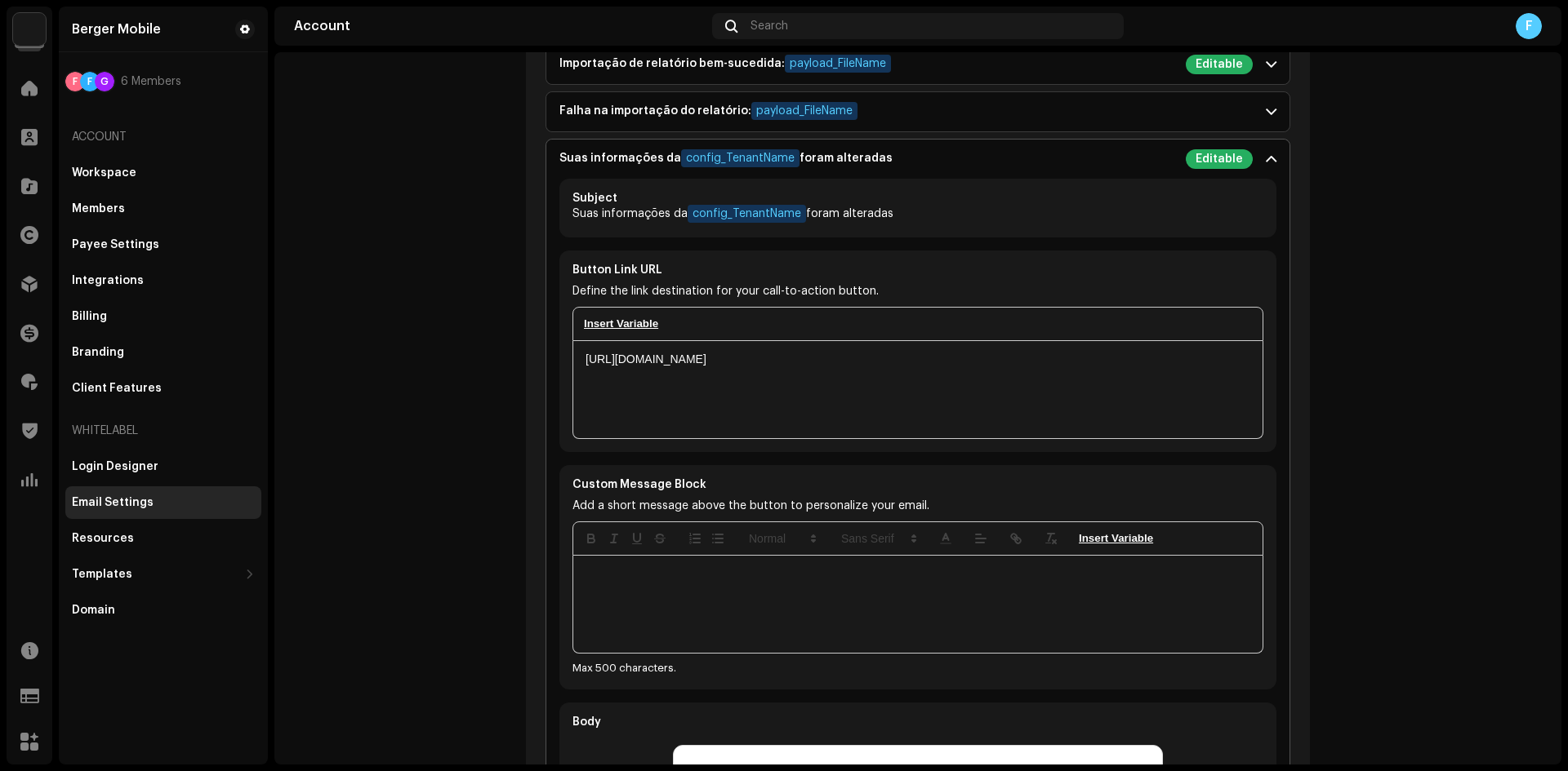
click at [606, 151] on div "Suas informações da config_TenantName foram alteradas" at bounding box center [726, 159] width 333 height 20
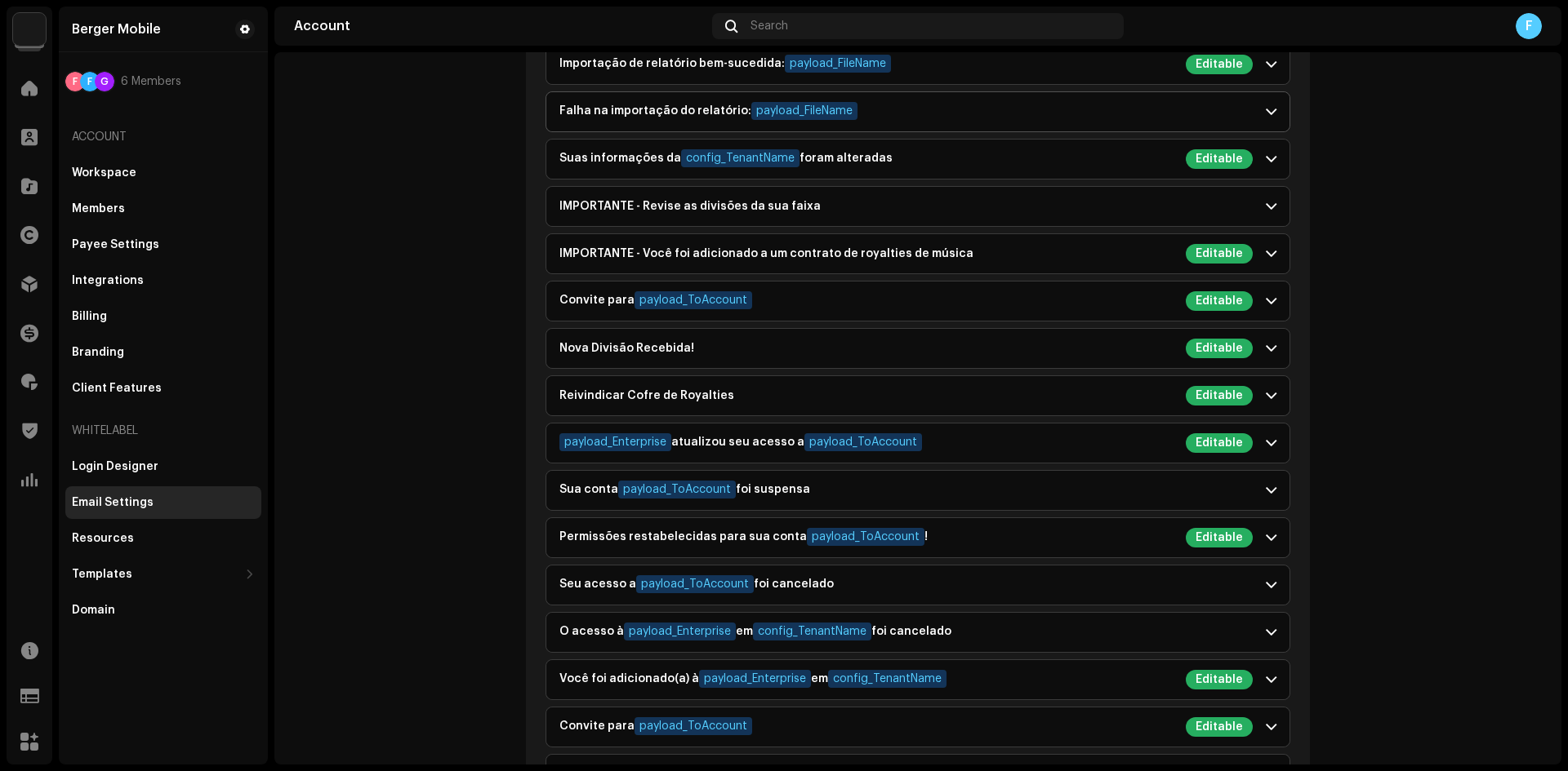
click at [629, 110] on div "Falha na importação do relatório: payload_FileName" at bounding box center [708, 112] width 298 height 20
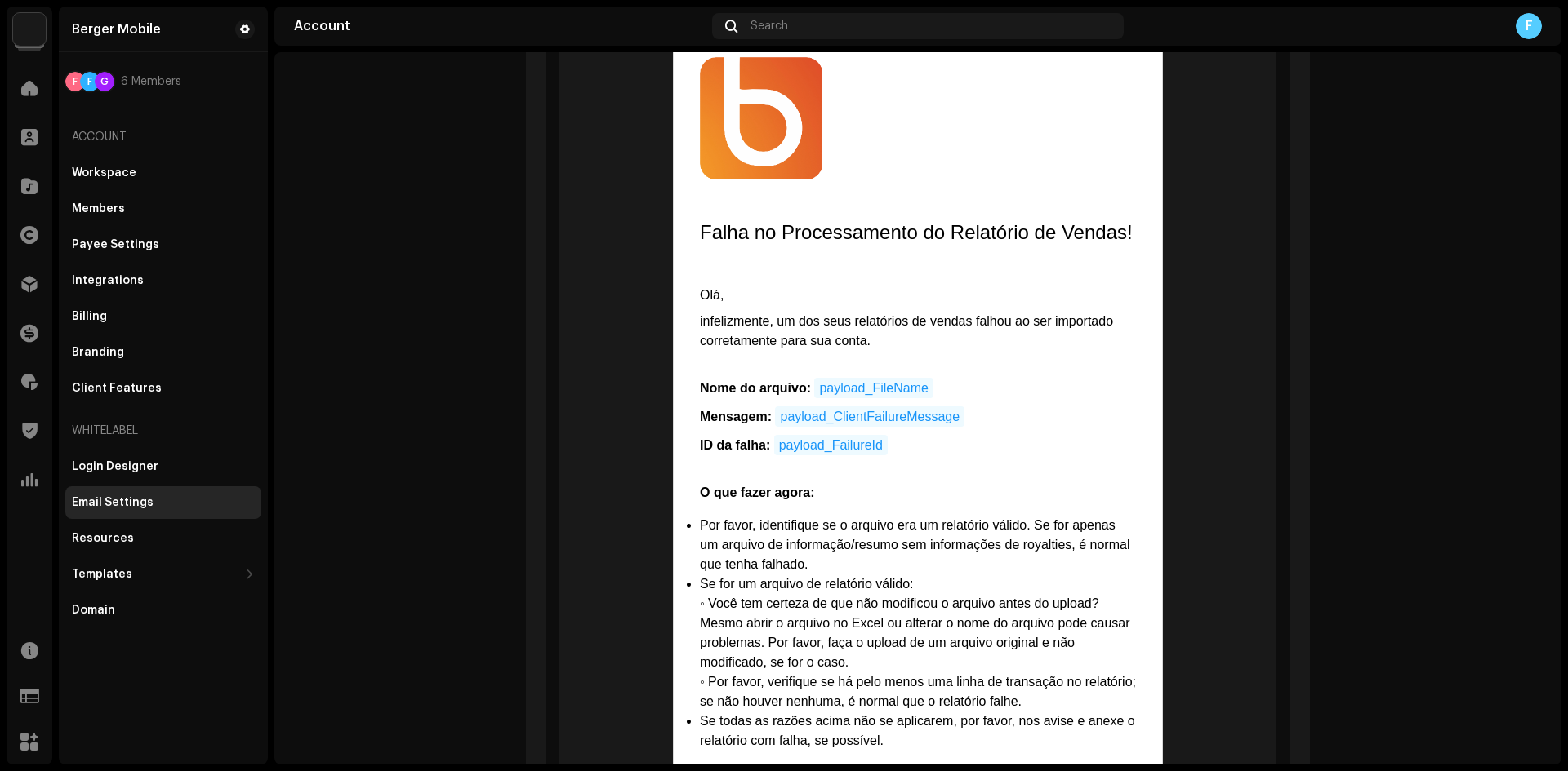
scroll to position [1469, 0]
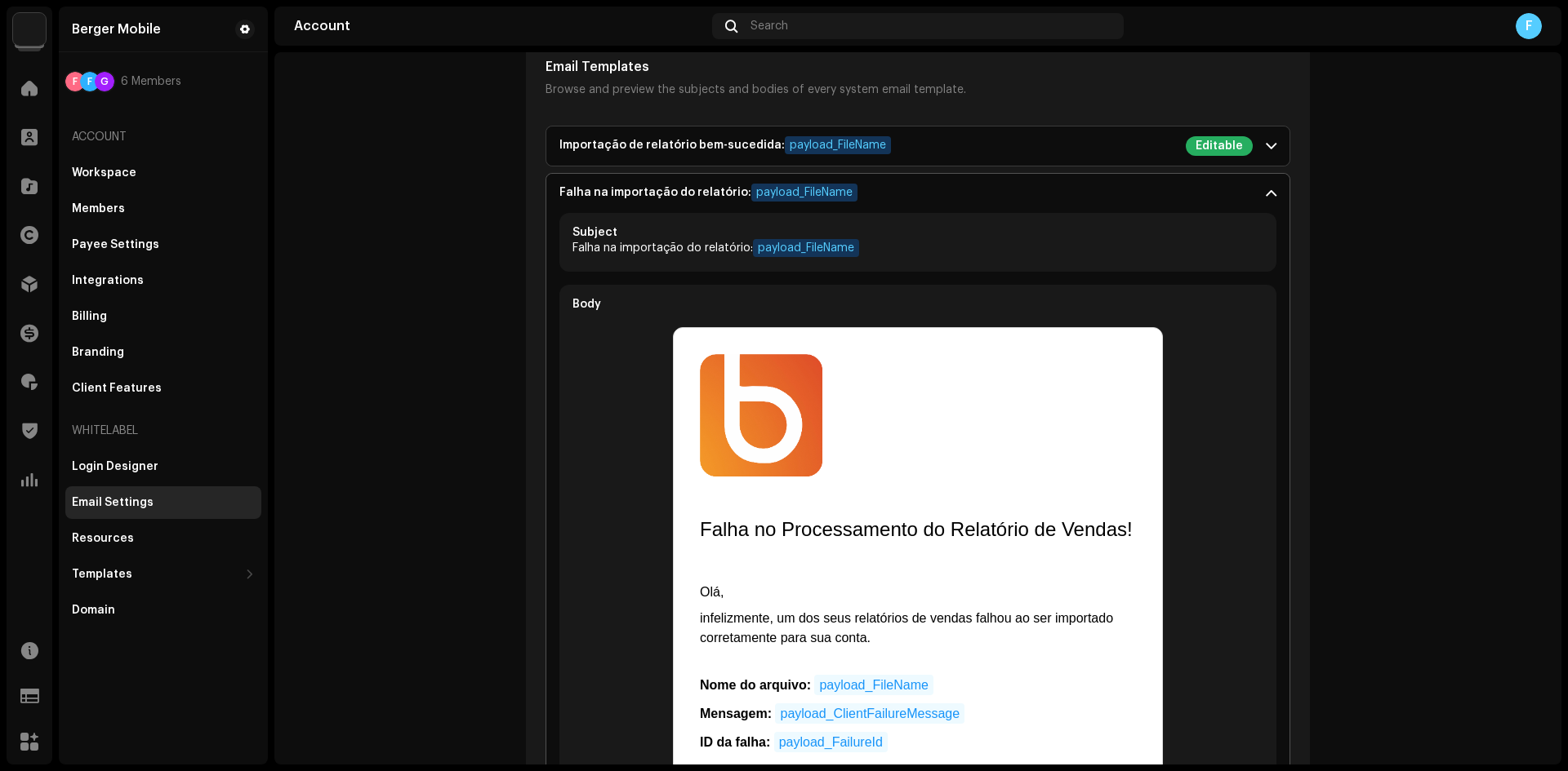
click at [625, 194] on div "Falha na importação do relatório: payload_FileName" at bounding box center [708, 193] width 298 height 20
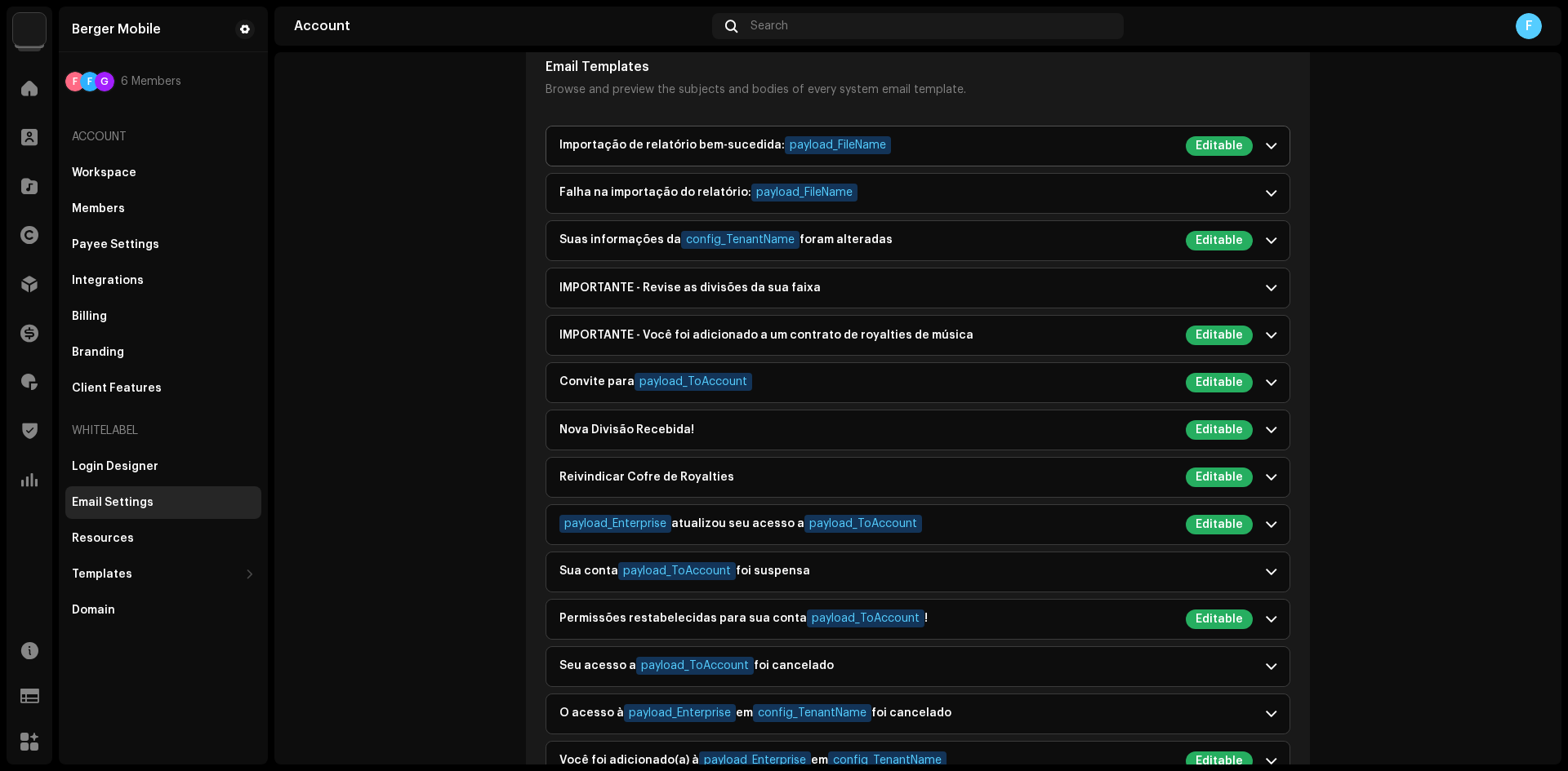
click at [632, 151] on div "Importação de relatório bem-sucedida: payload_FileName" at bounding box center [725, 146] width 331 height 20
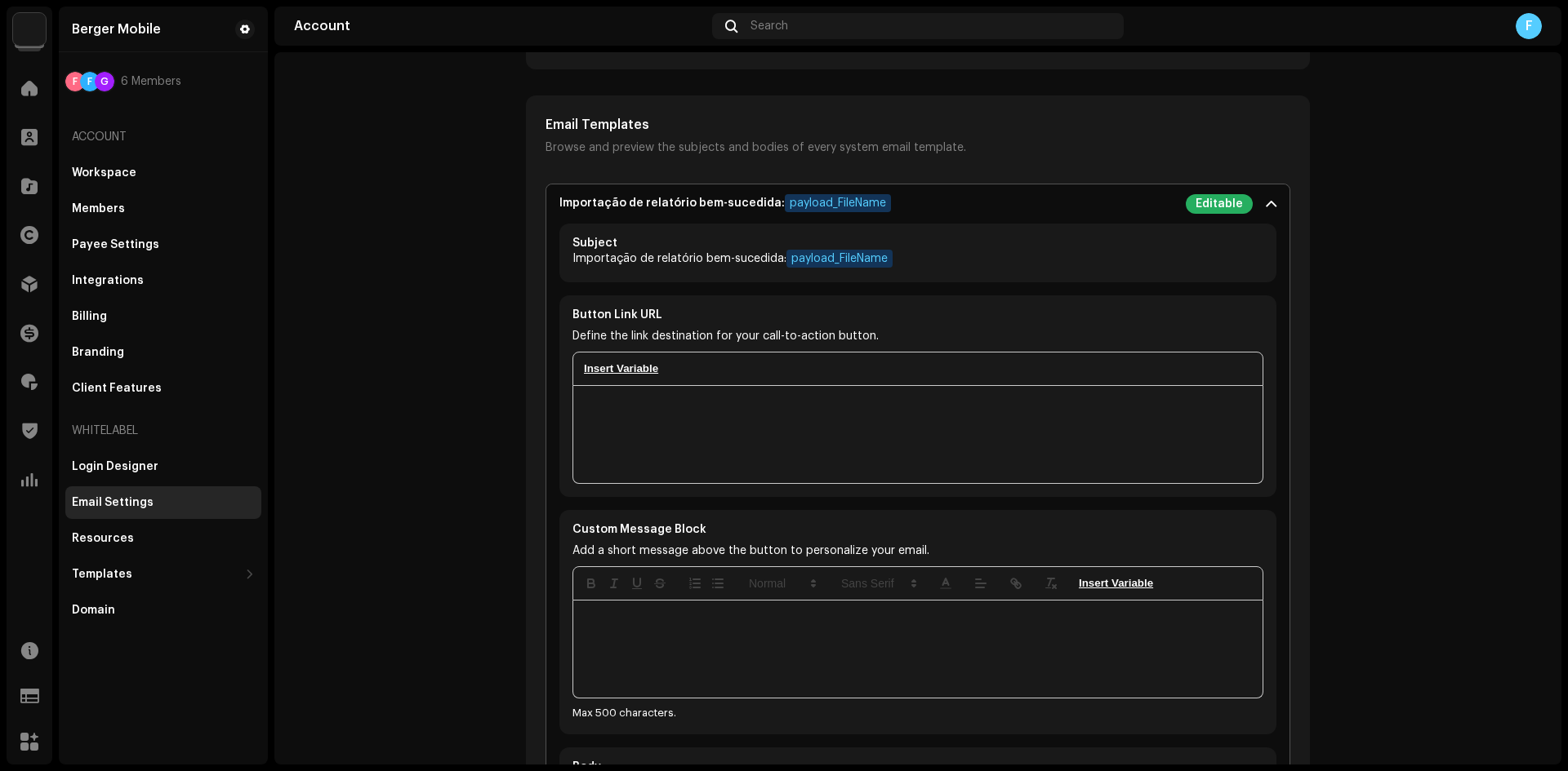
scroll to position [1388, 0]
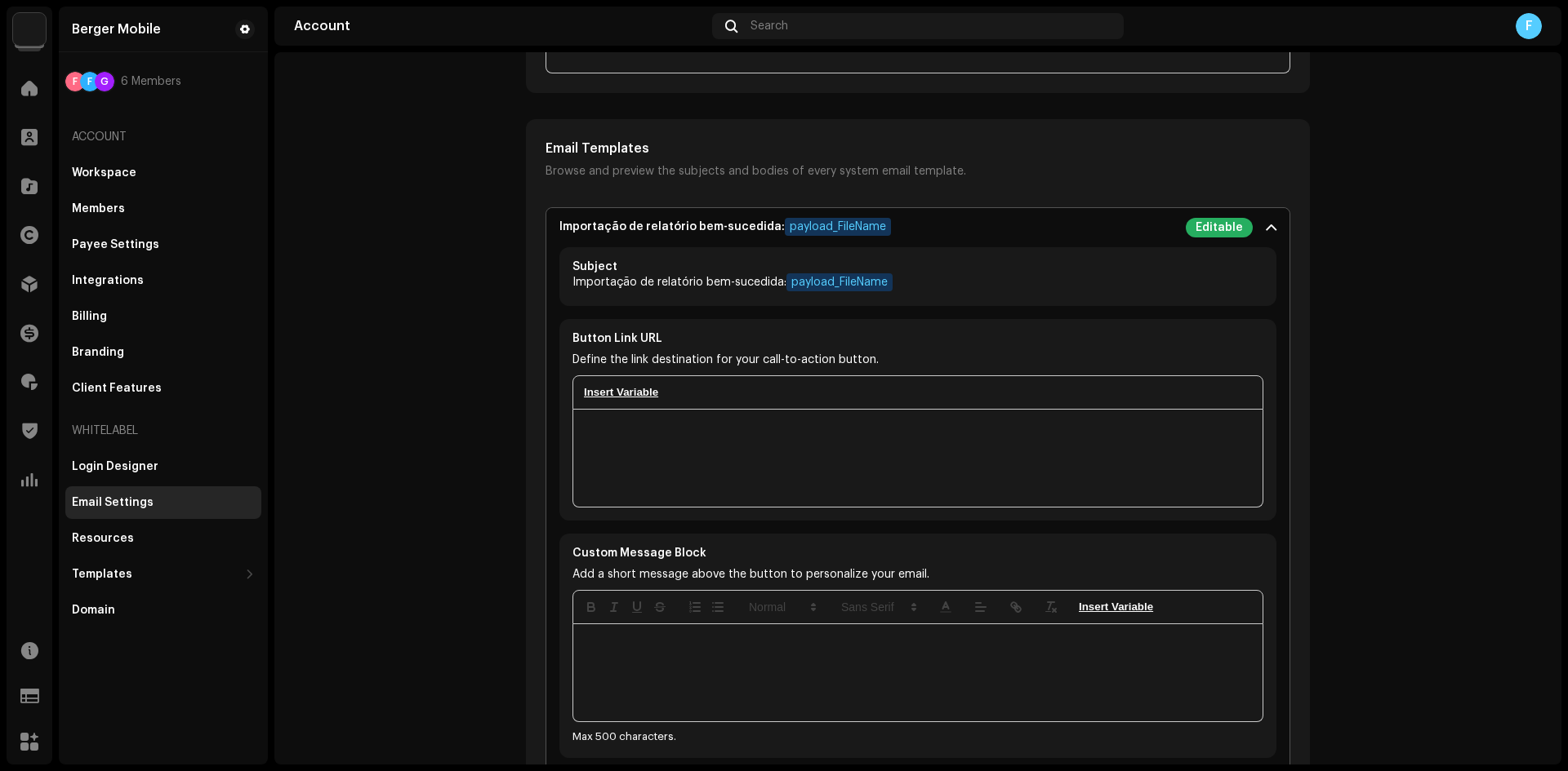
click at [609, 231] on div "Importação de relatório bem-sucedida: payload_FileName" at bounding box center [725, 227] width 331 height 20
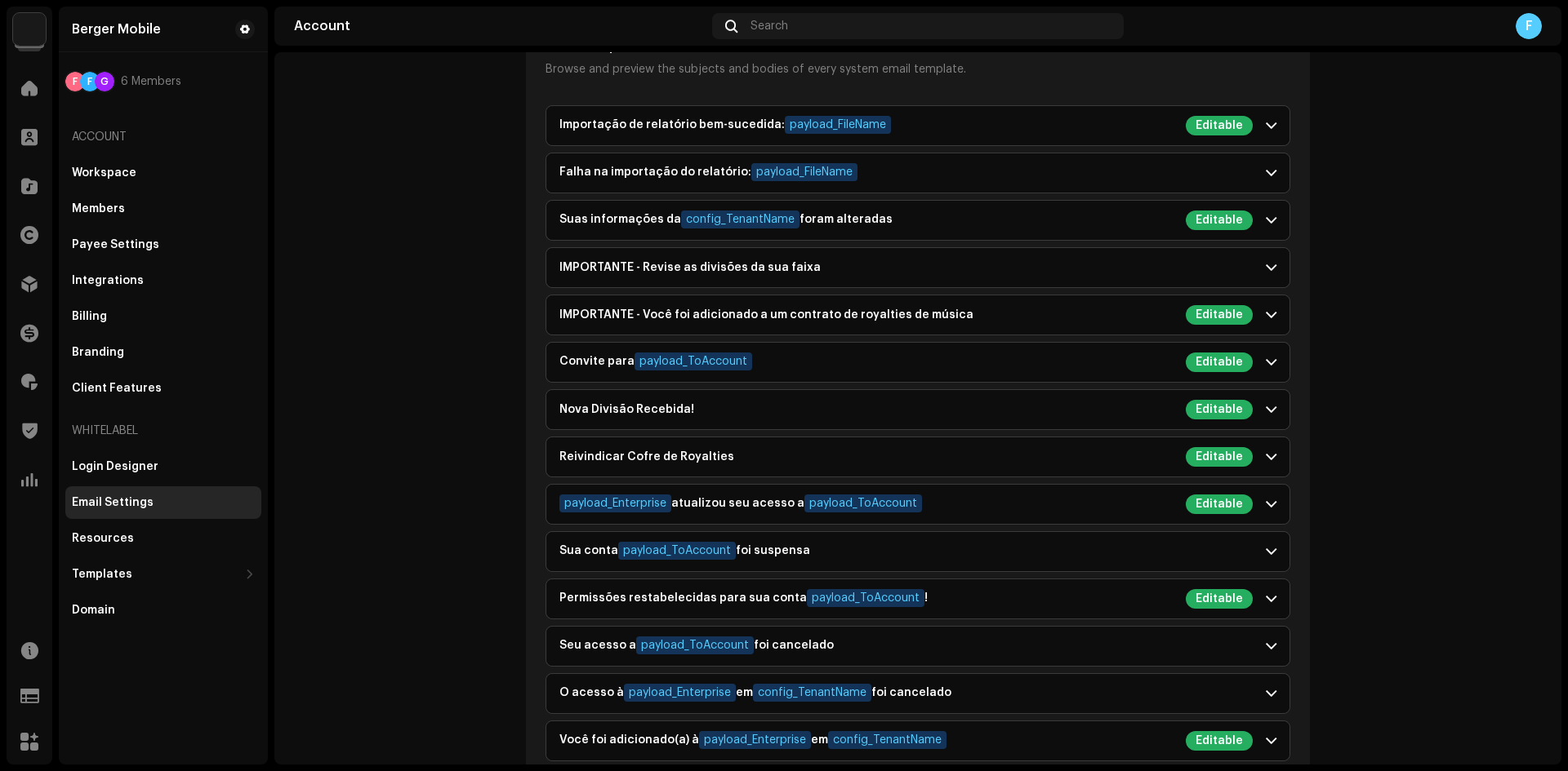
scroll to position [1632, 0]
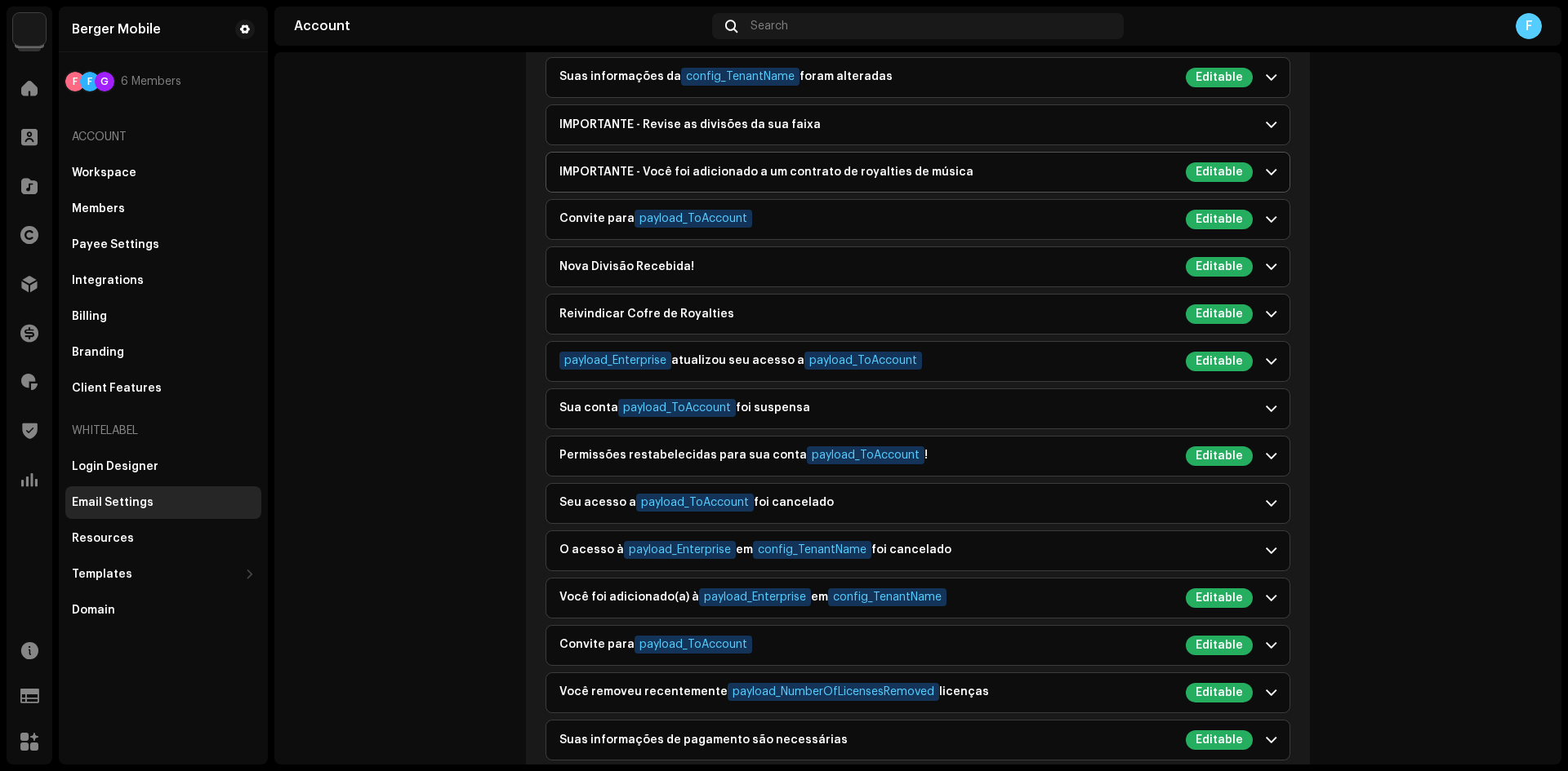
click at [608, 161] on p-accordion-header "IMPORTANTE - Você foi adicionado a um contrato de royalties de música Editable" at bounding box center [918, 172] width 744 height 39
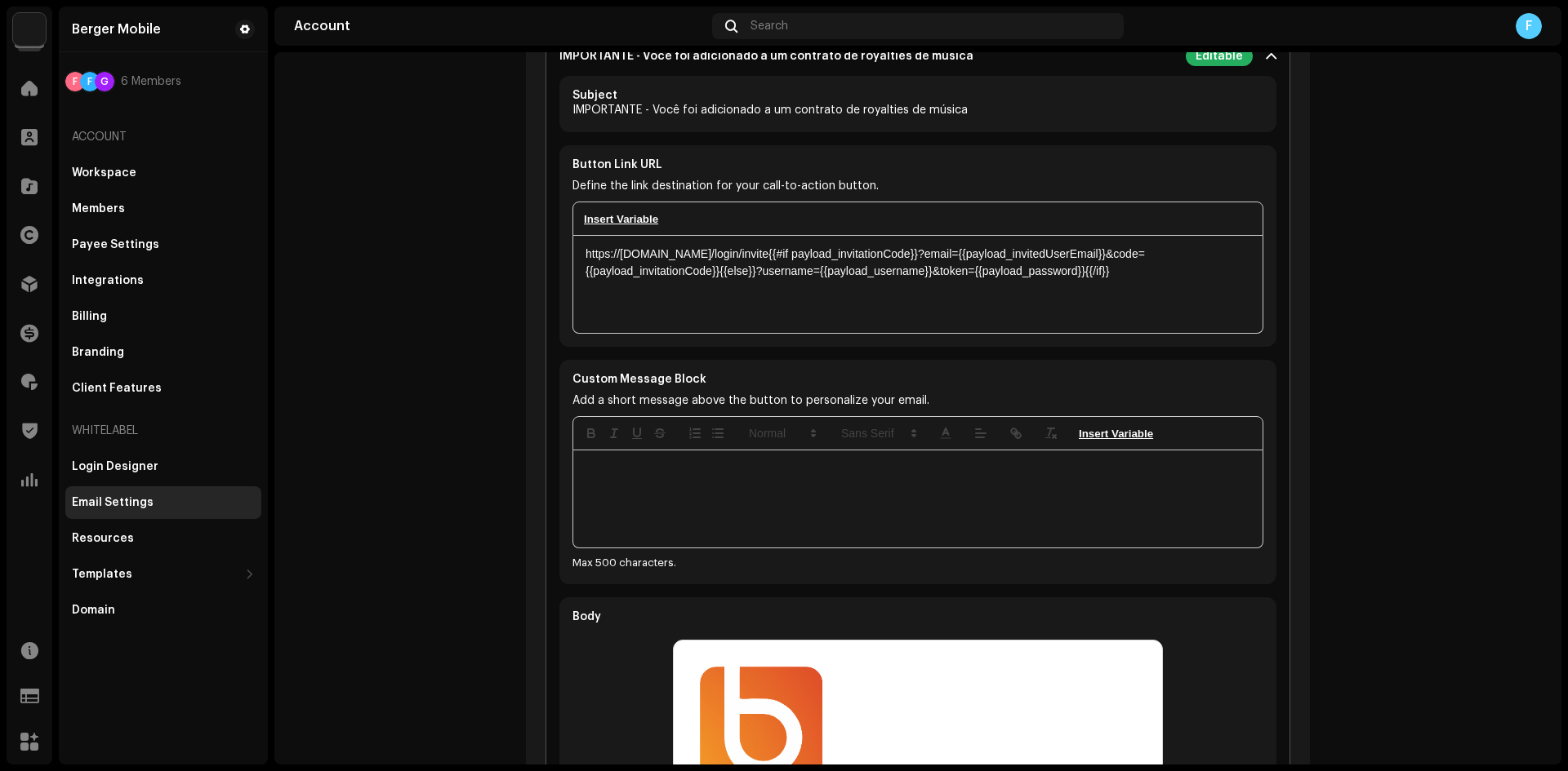
scroll to position [1714, 0]
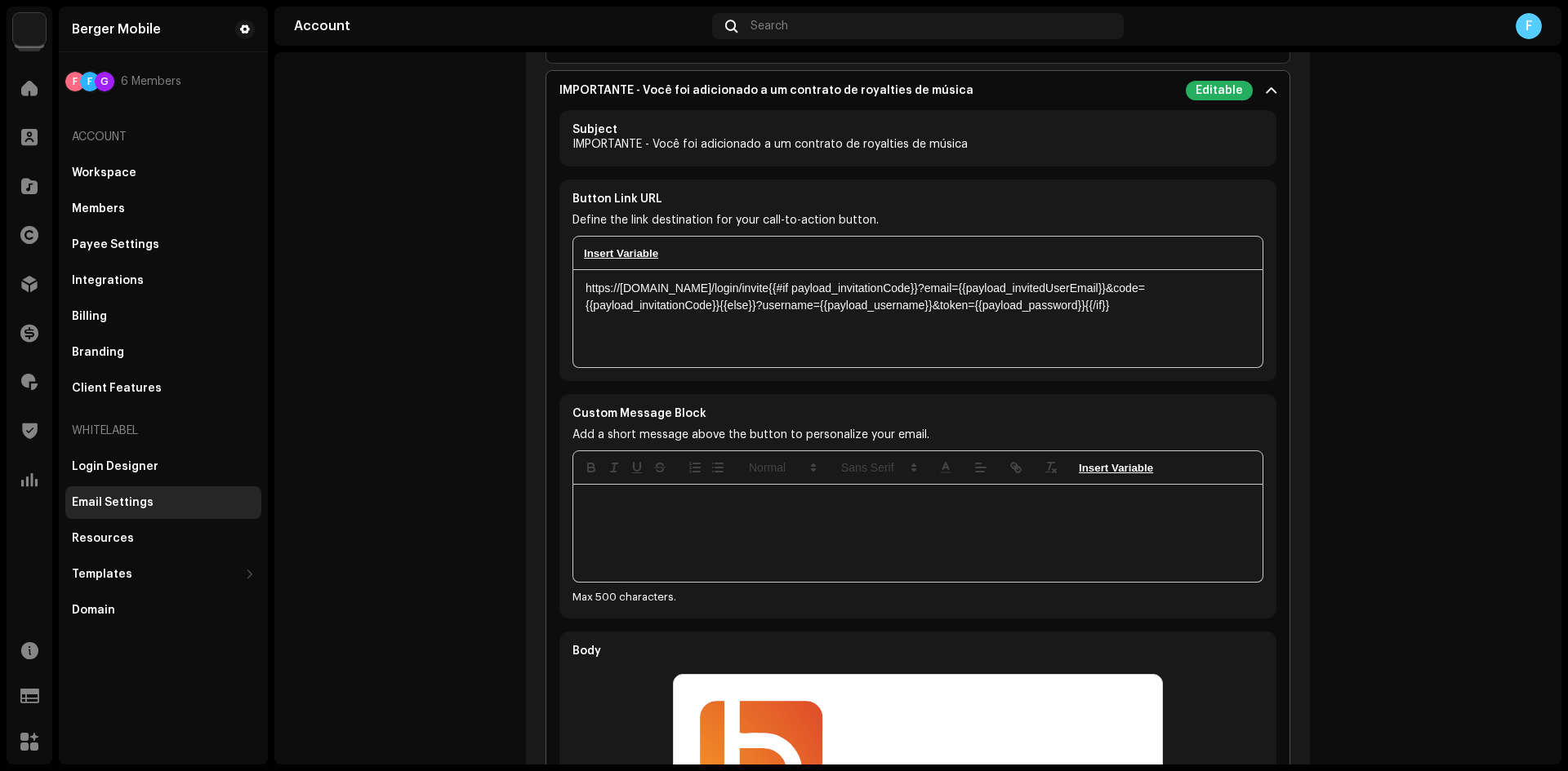
click at [651, 77] on p-accordion-header "IMPORTANTE - Você foi adicionado a um contrato de royalties de música Editable" at bounding box center [918, 90] width 744 height 39
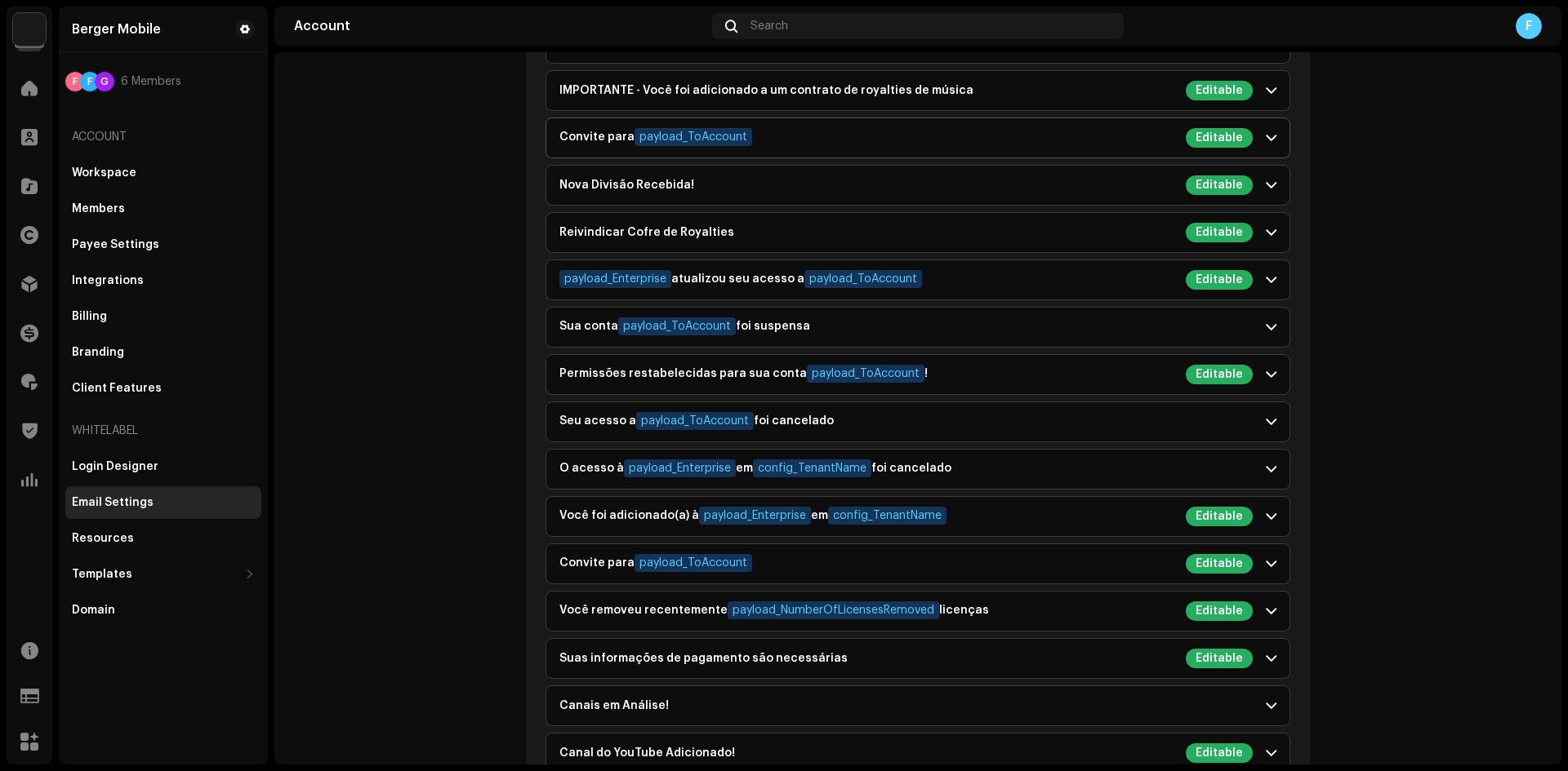
click at [598, 141] on div "Convite para payload_ToAccount" at bounding box center [655, 138] width 193 height 20
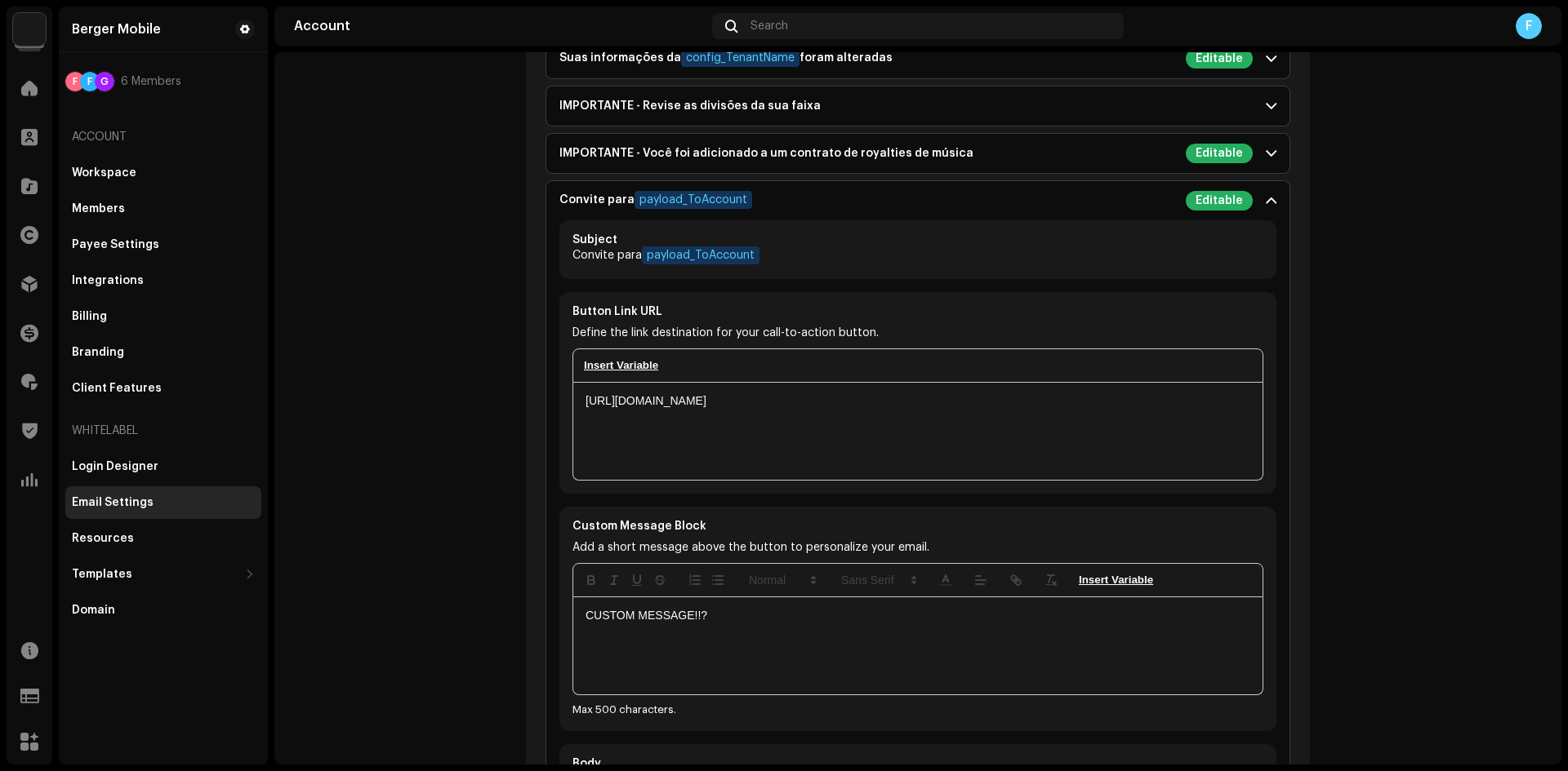
scroll to position [1632, 0]
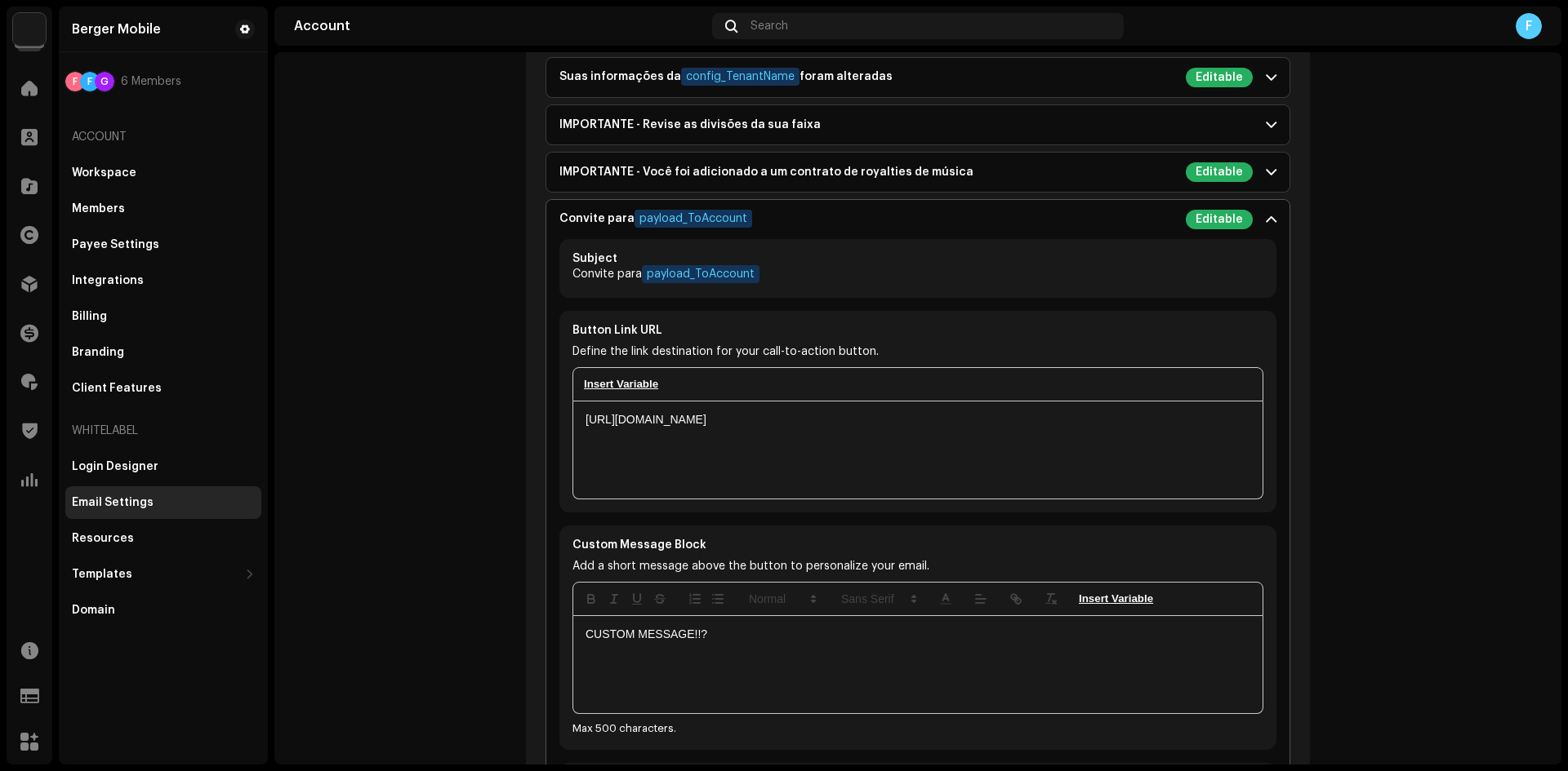
click at [562, 230] on p-accordion-header "Convite para payload_ToAccount Editable" at bounding box center [918, 219] width 744 height 39
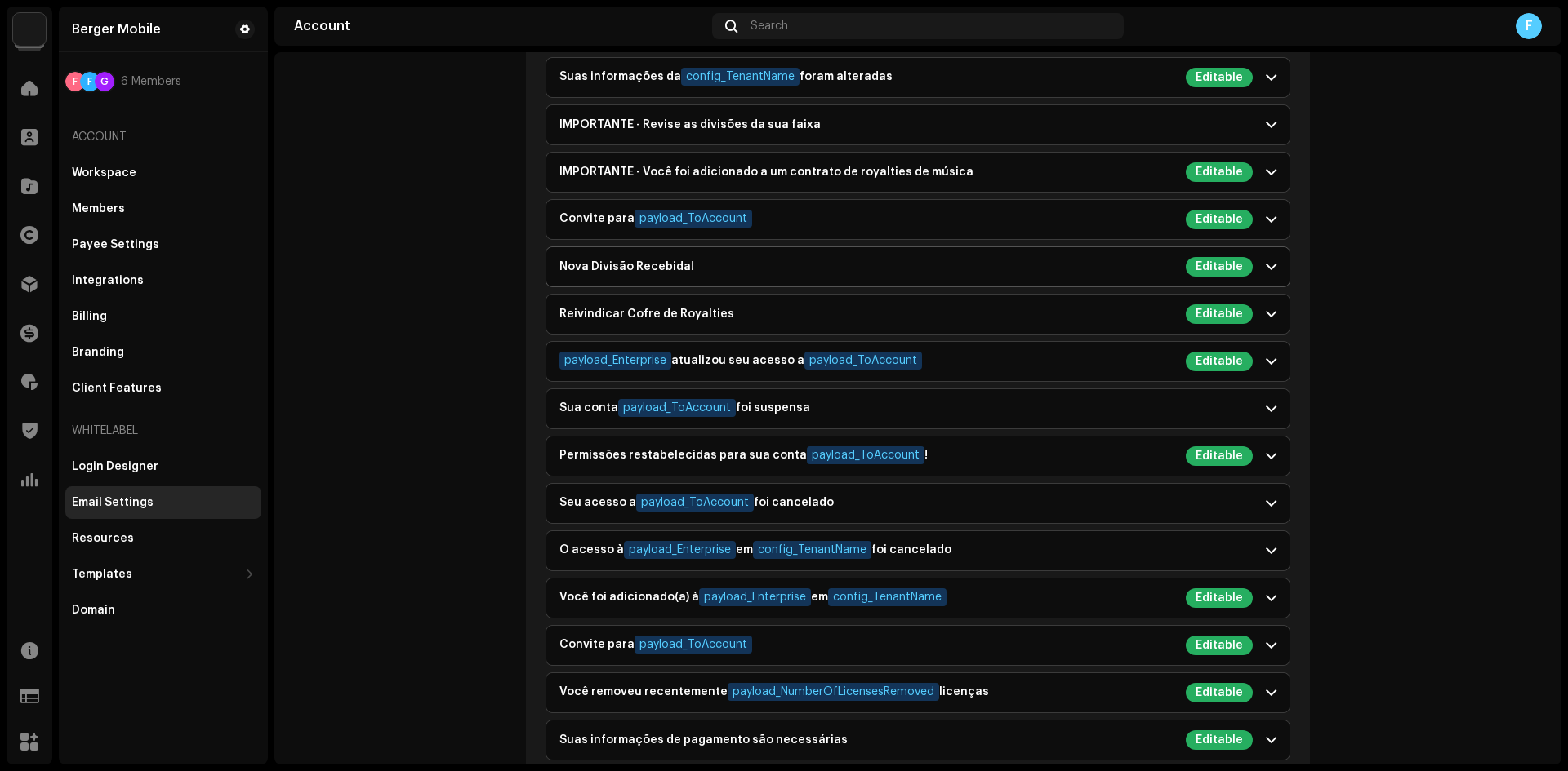
click at [556, 277] on p-accordion-header "Nova Divisão Recebida! Editable" at bounding box center [918, 267] width 744 height 39
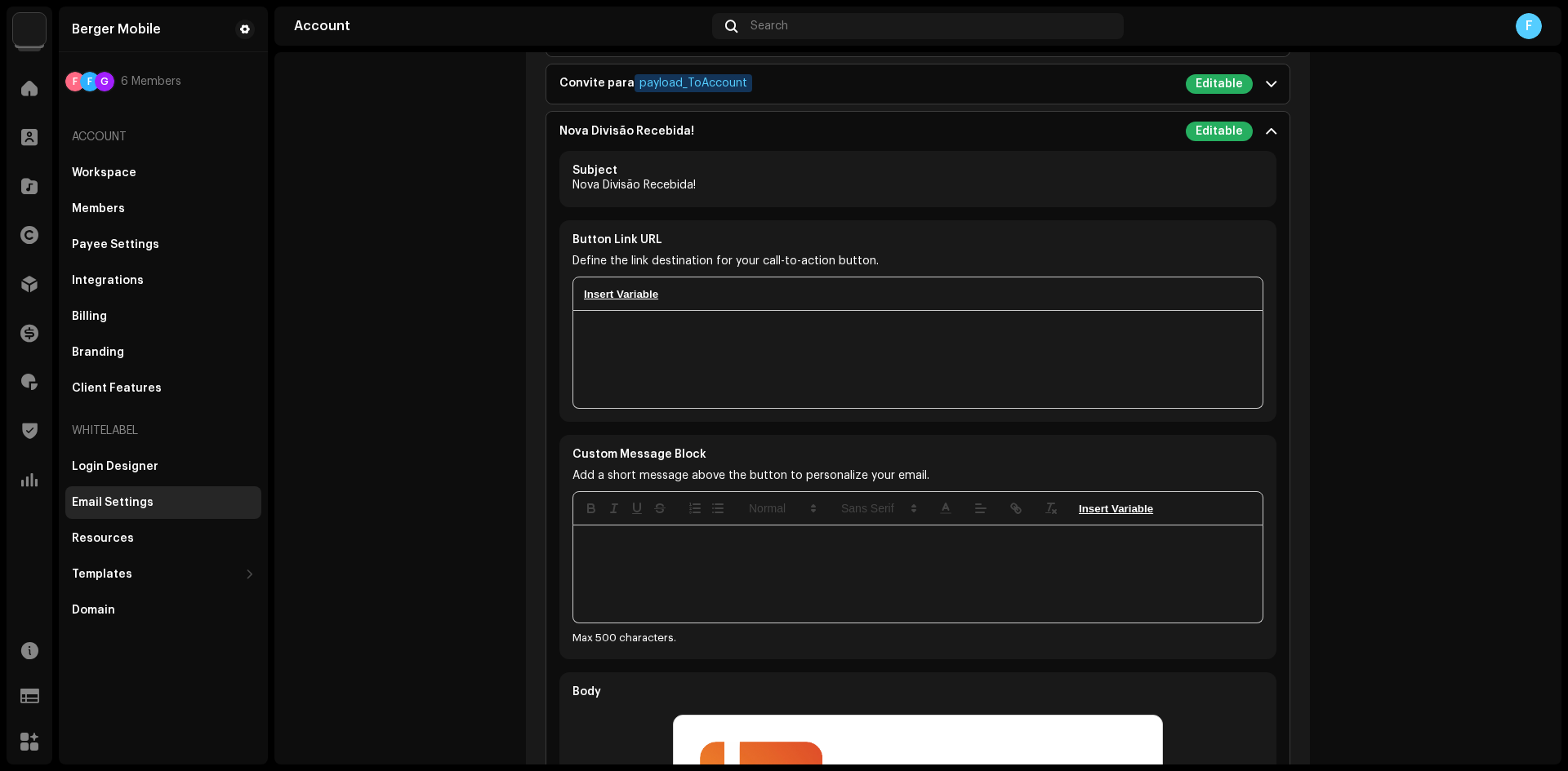
scroll to position [1714, 0]
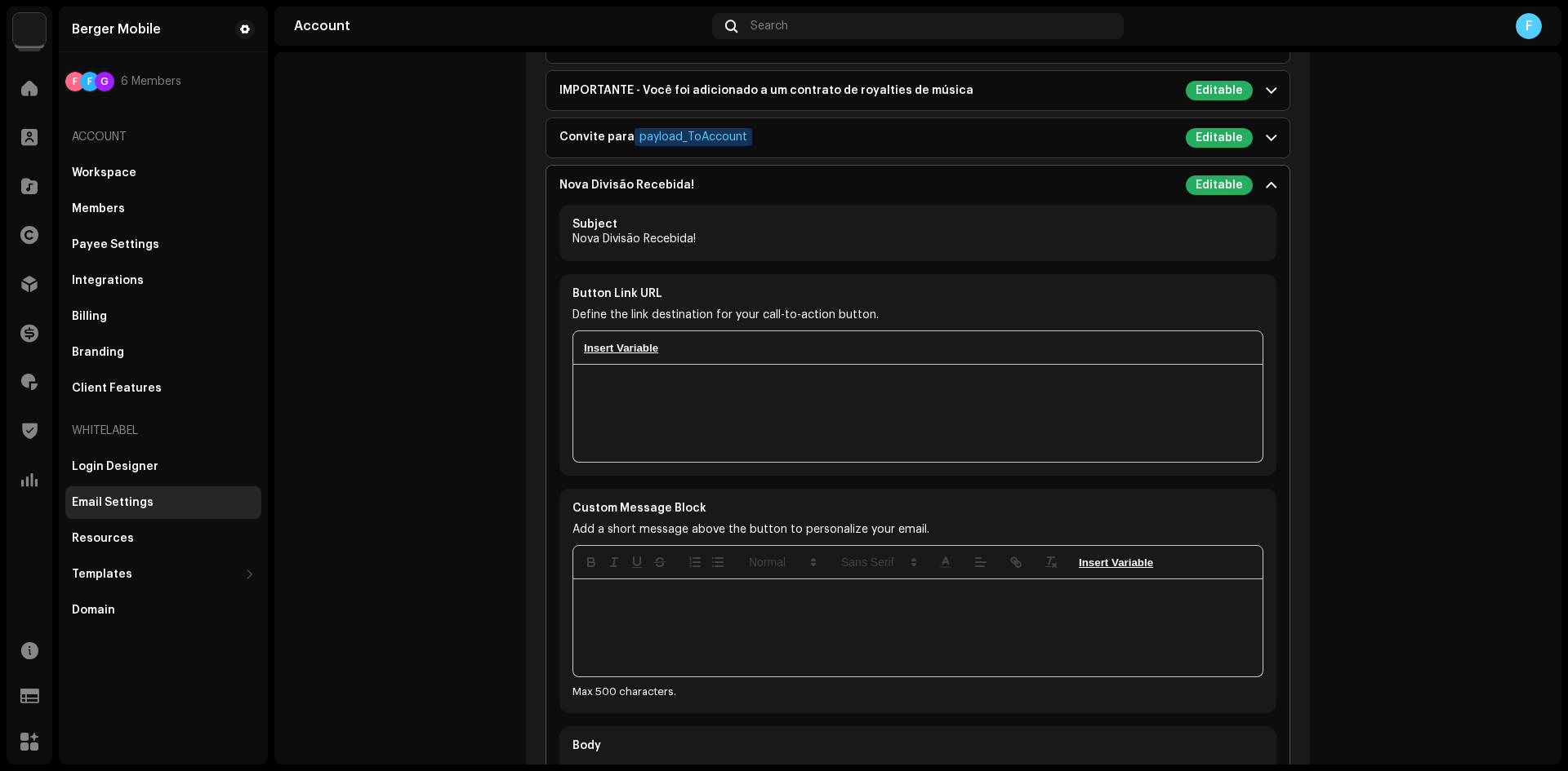
click at [597, 179] on div "Nova Divisão Recebida!" at bounding box center [626, 185] width 135 height 13
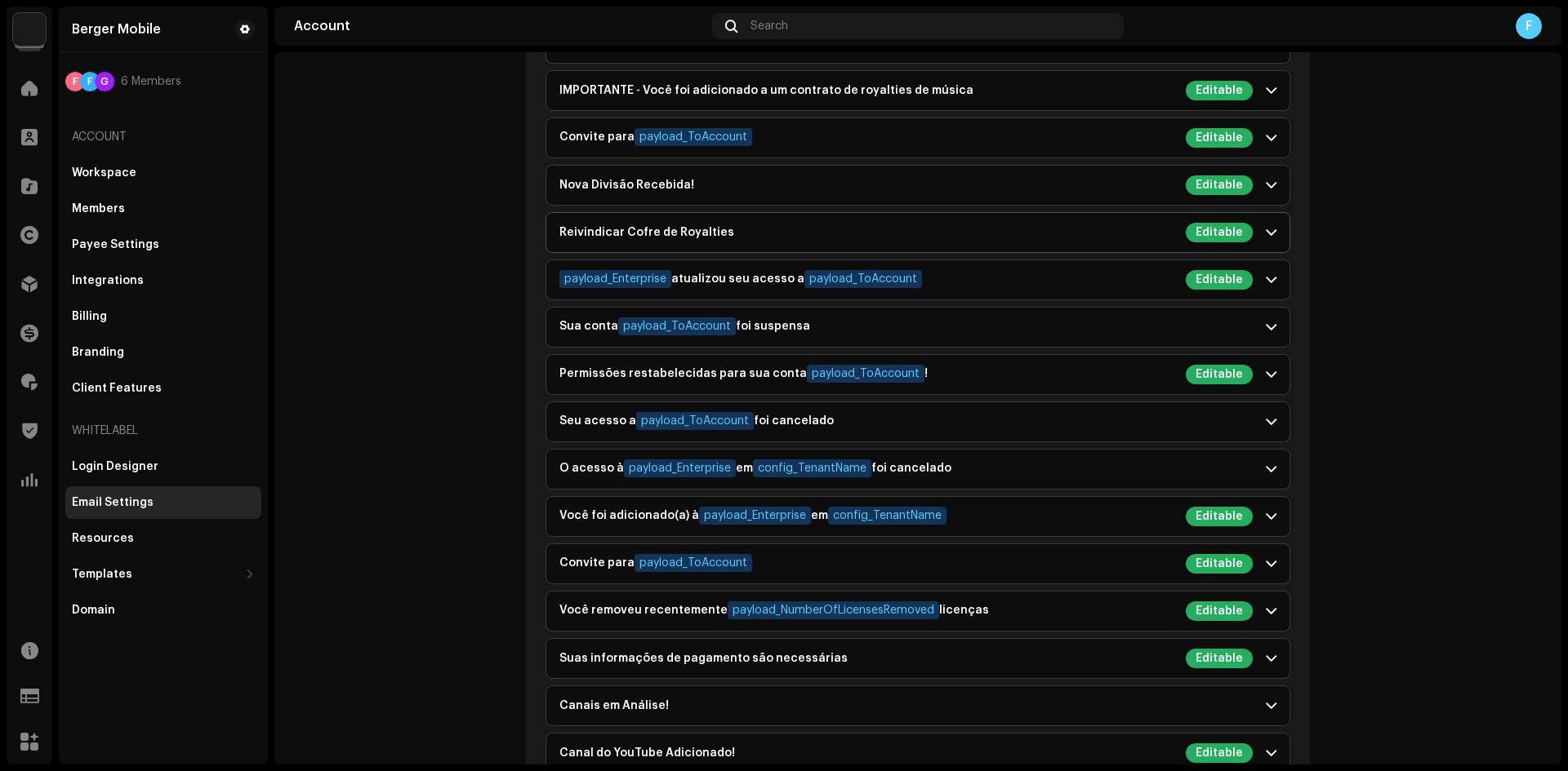
click at [583, 237] on div "Reivindicar Cofre de Royalties" at bounding box center [647, 233] width 175 height 13
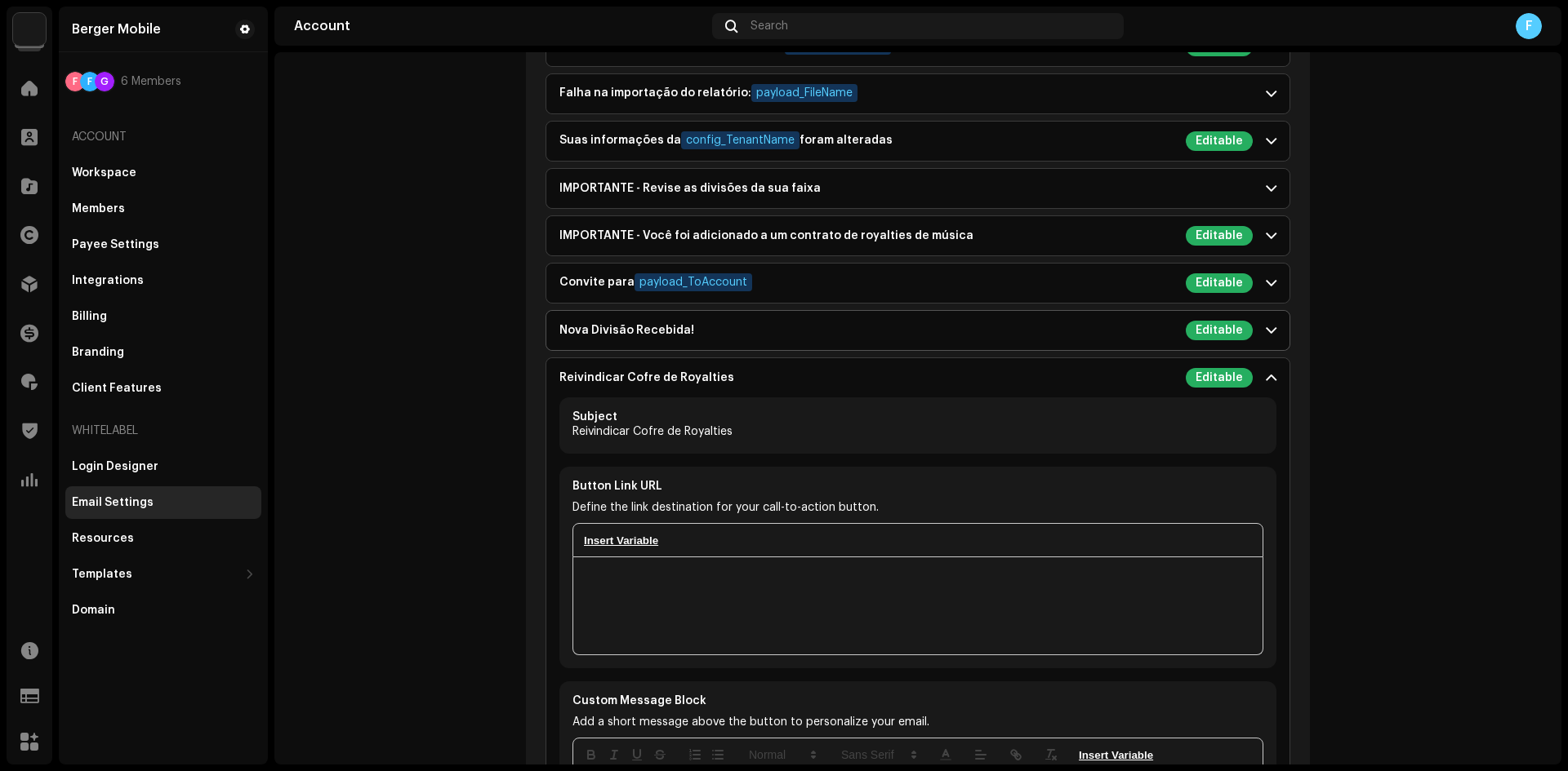
scroll to position [1551, 0]
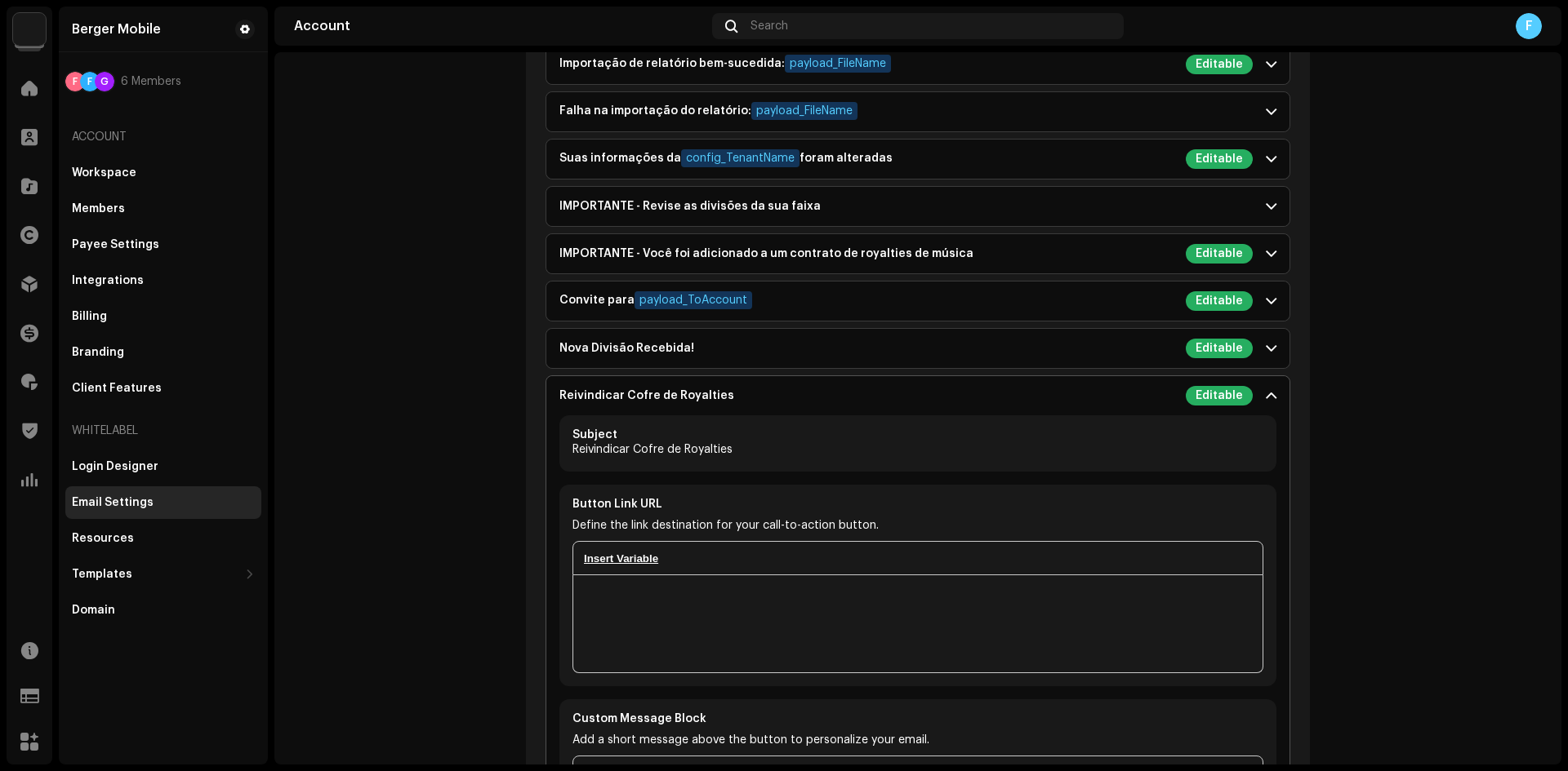
click at [571, 404] on div "Reivindicar Cofre de Royalties Editable" at bounding box center [905, 395] width 693 height 20
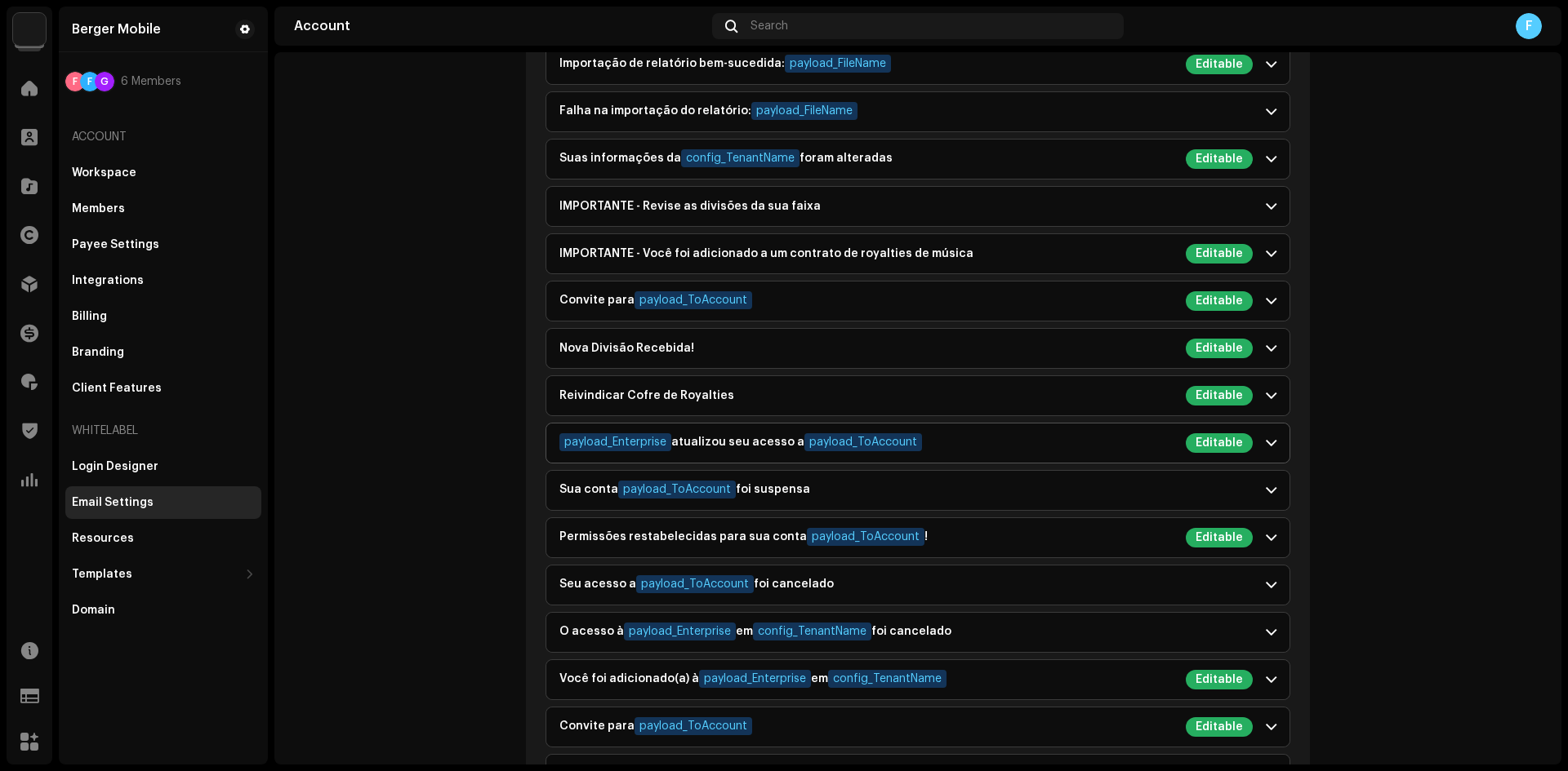
click at [700, 437] on div "payload_Enterprise atualizou seu acesso a payload_ToAccount" at bounding box center [741, 443] width 363 height 20
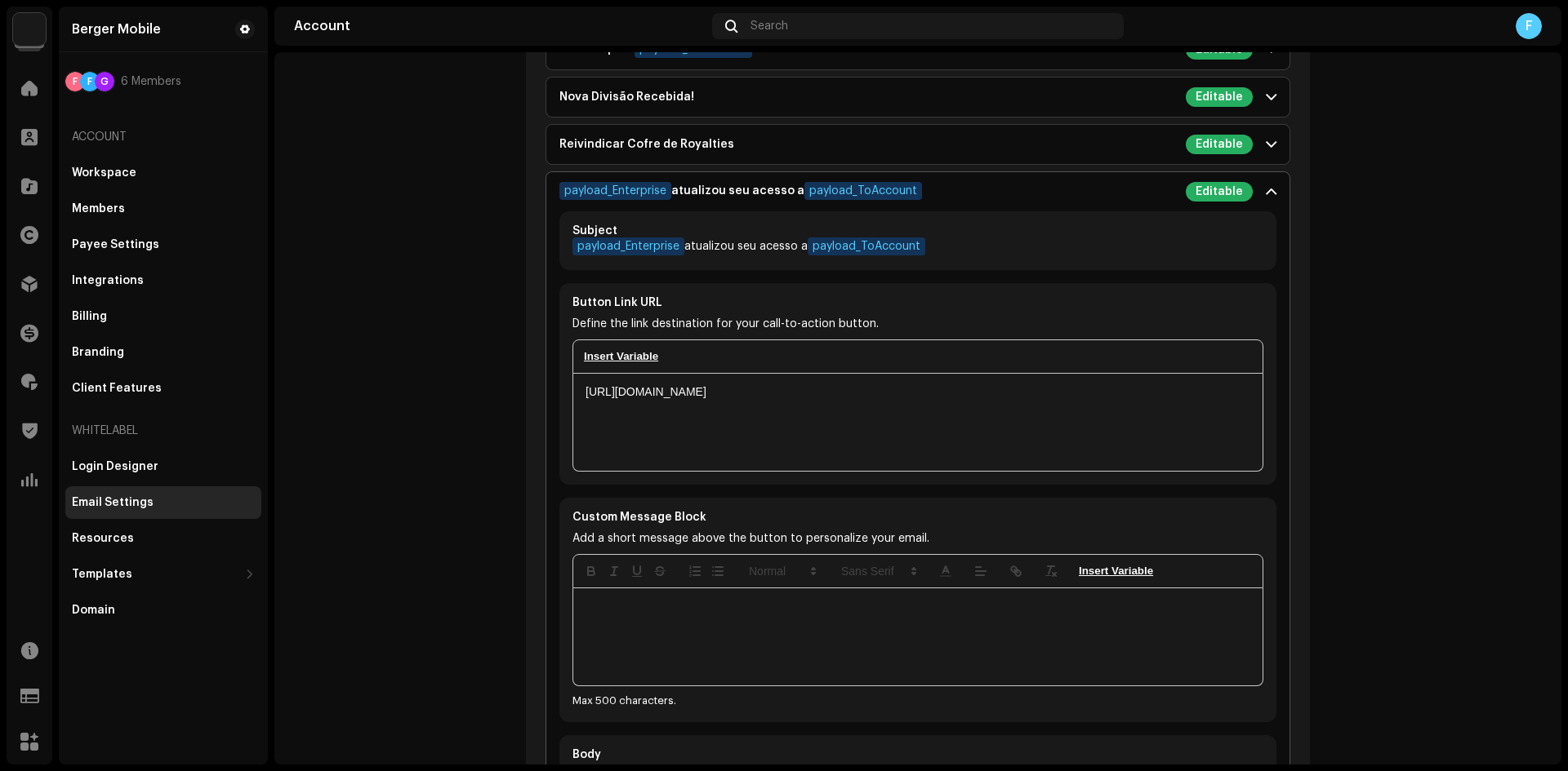
scroll to position [1796, 0]
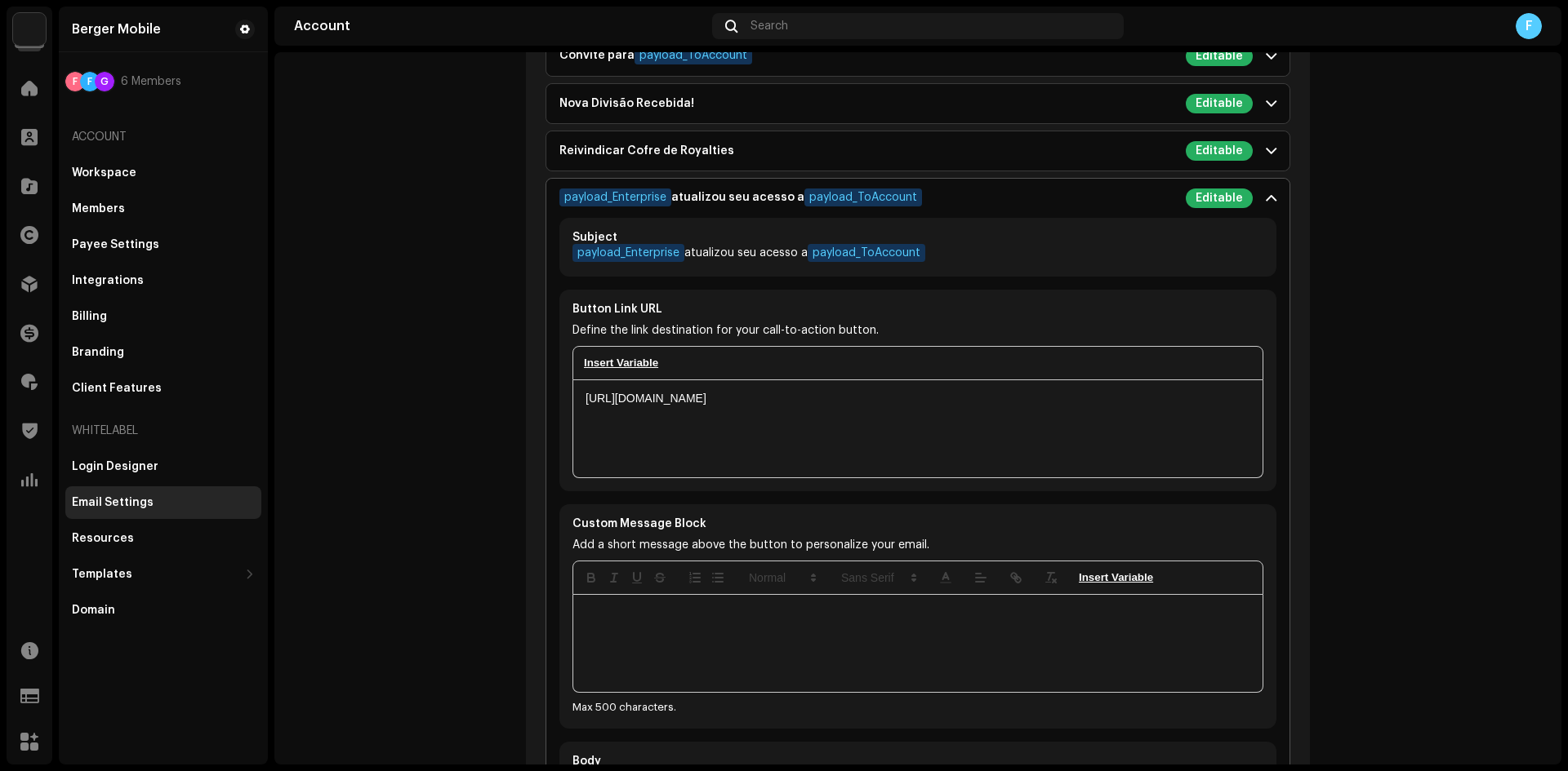
click at [736, 183] on p-accordion-header "payload_Enterprise atualizou seu acesso a payload_ToAccount Editable" at bounding box center [918, 198] width 744 height 39
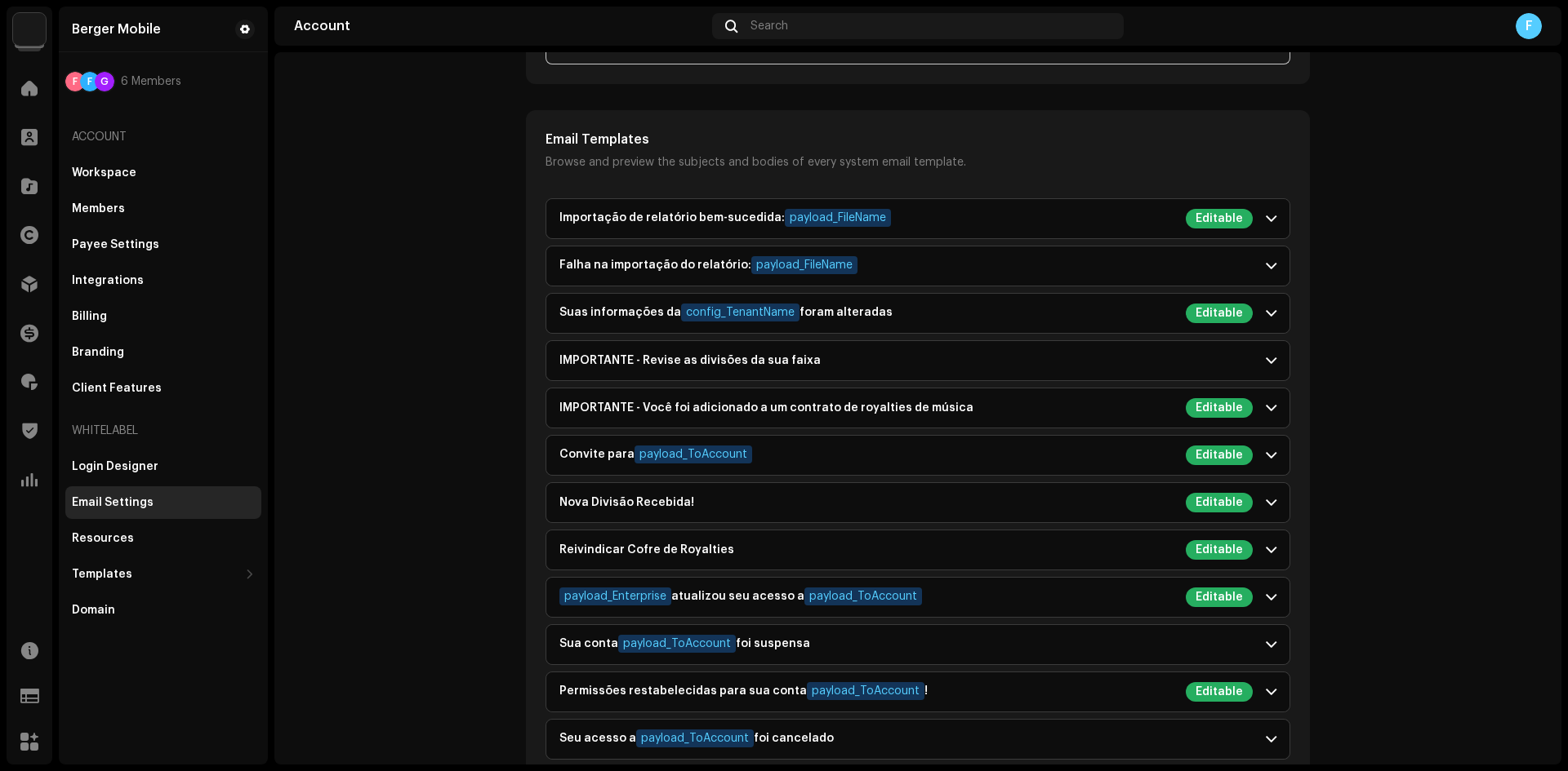
scroll to position [1143, 0]
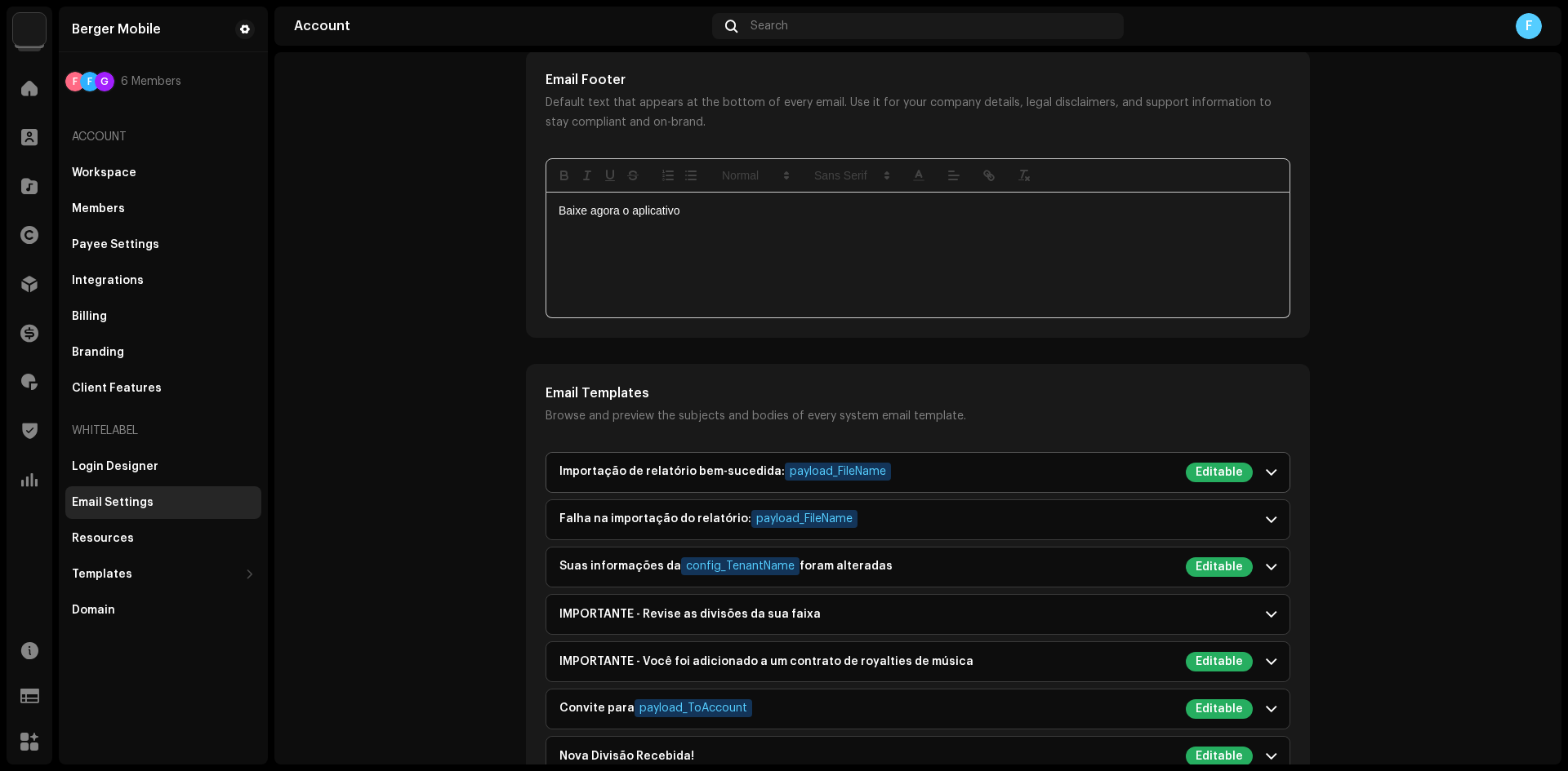
click at [588, 470] on div "Importação de relatório bem-sucedida: payload_FileName" at bounding box center [725, 472] width 331 height 20
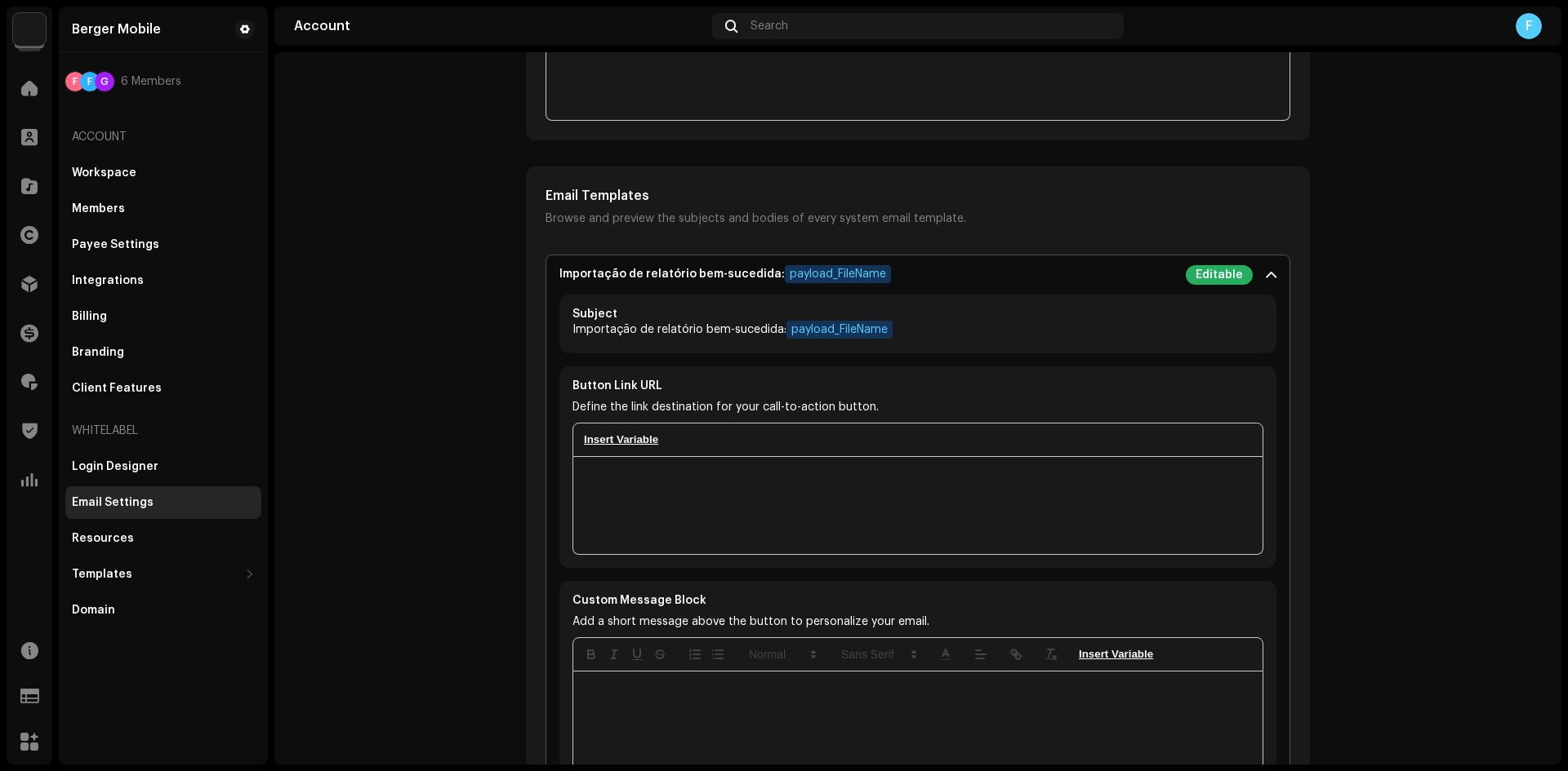
scroll to position [1306, 0]
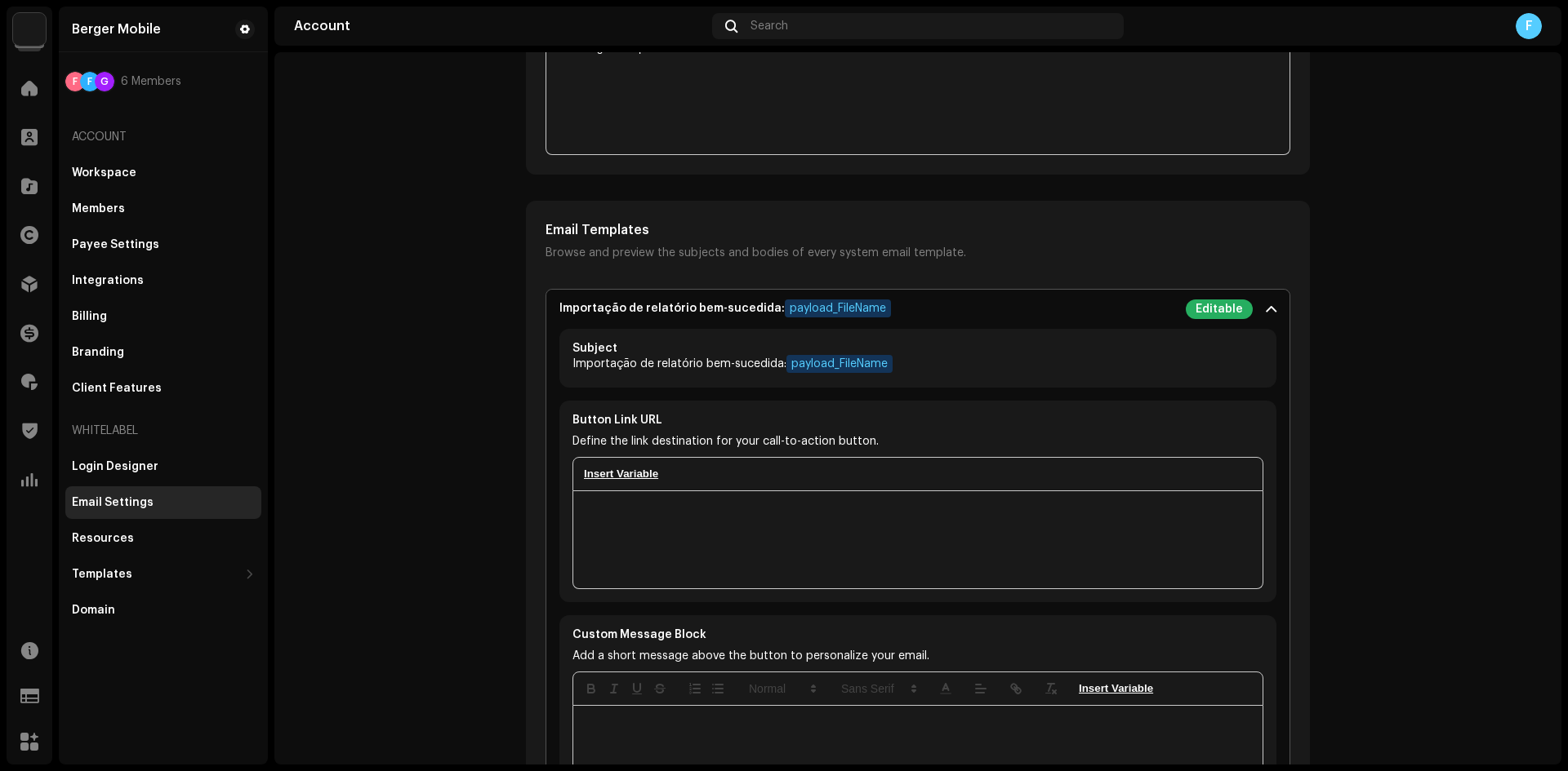
click at [642, 310] on div "Importação de relatório bem-sucedida: payload_FileName" at bounding box center [725, 309] width 331 height 20
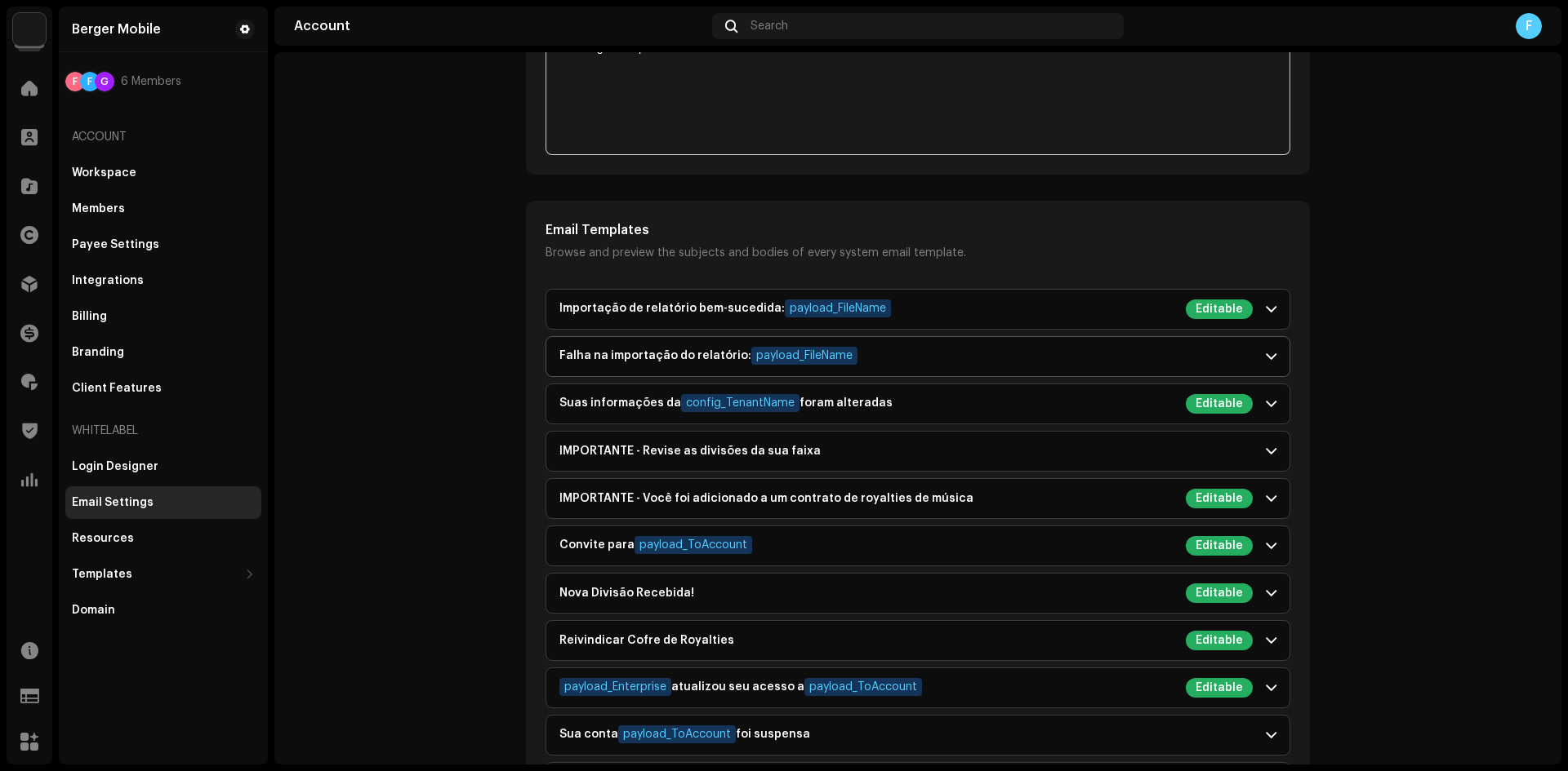
click at [640, 359] on div "Falha na importação do relatório: payload_FileName" at bounding box center [708, 356] width 298 height 20
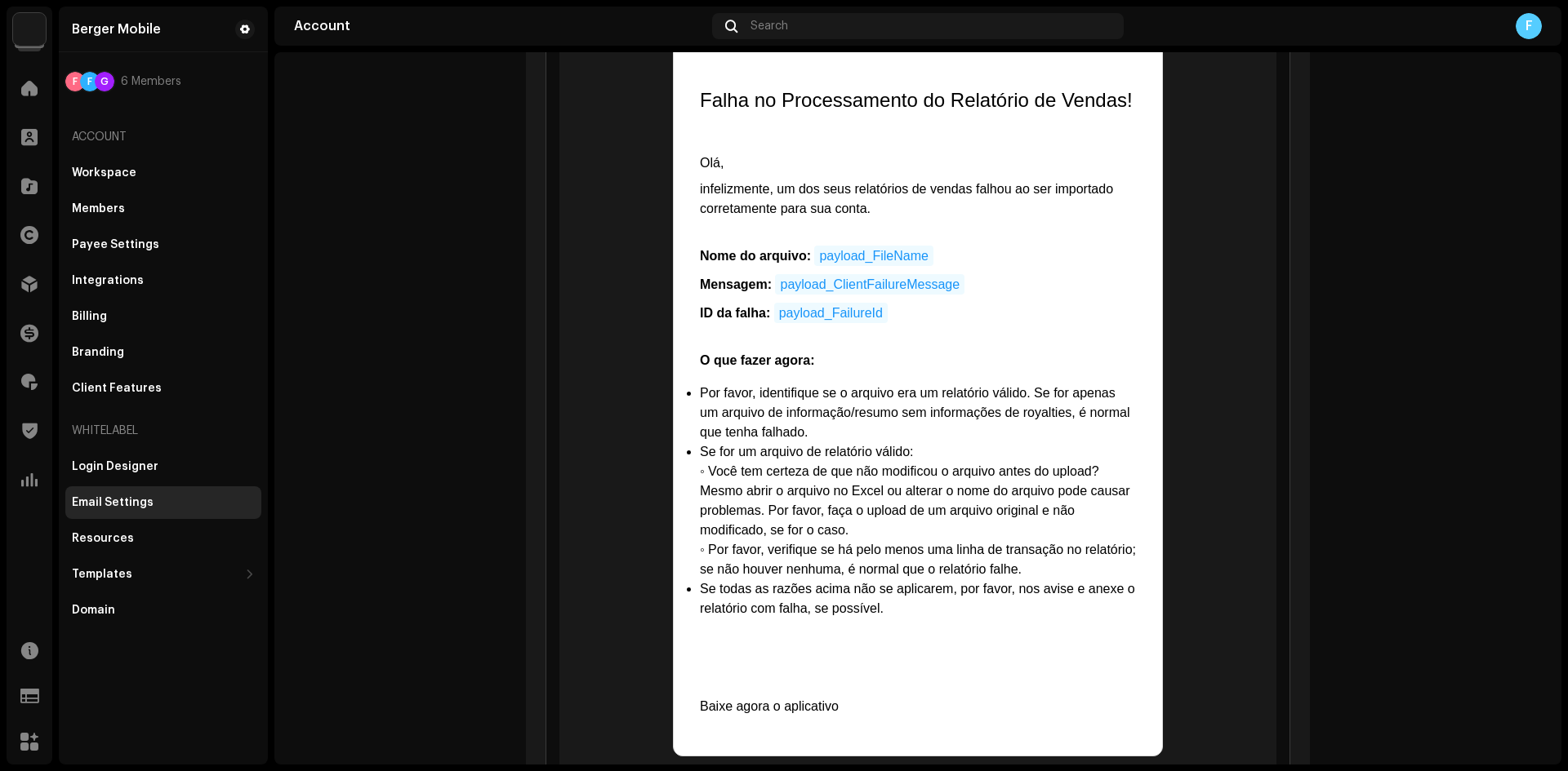
scroll to position [1388, 0]
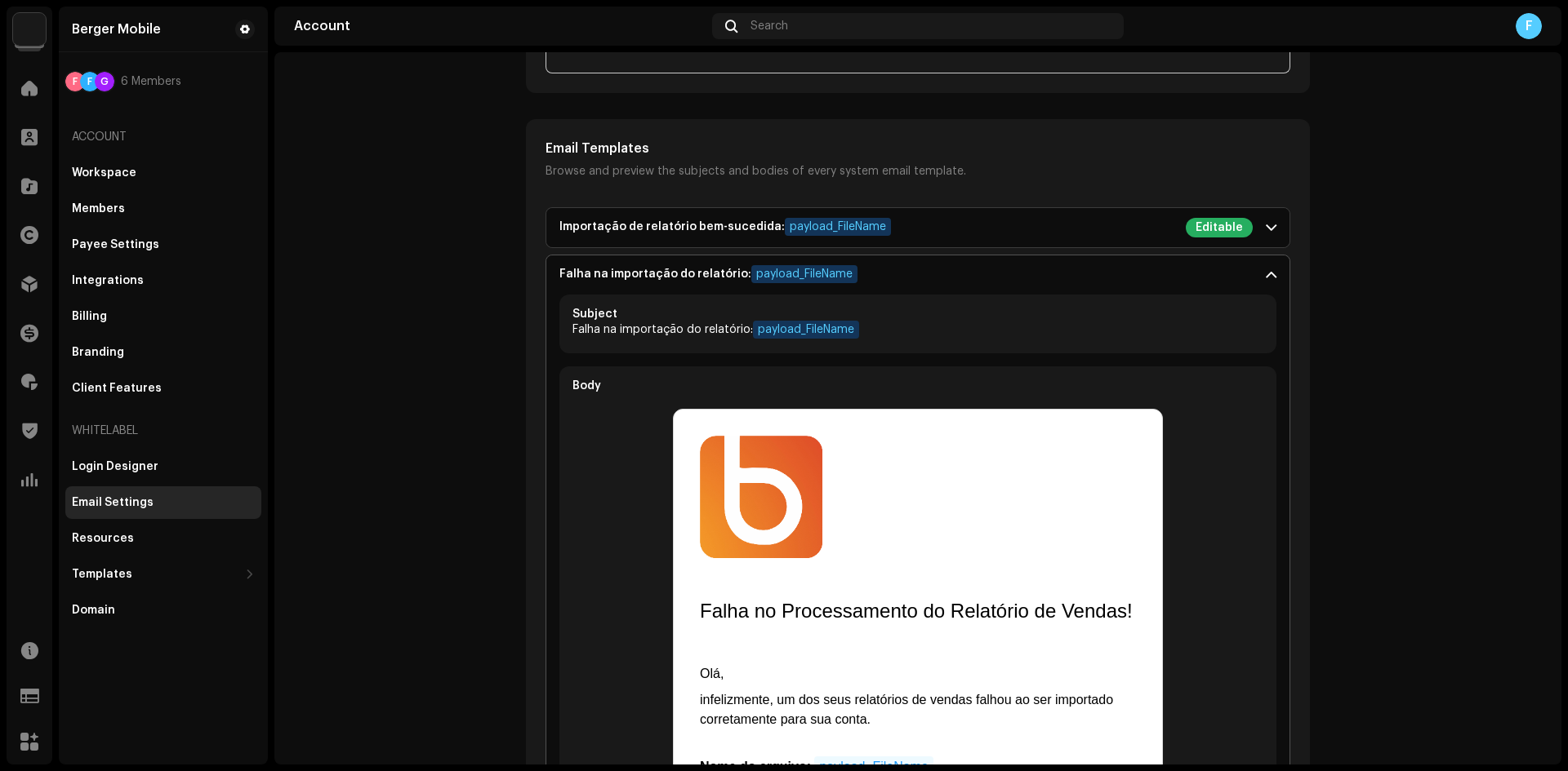
click at [624, 273] on div "Falha na importação do relatório: payload_FileName" at bounding box center [708, 274] width 298 height 20
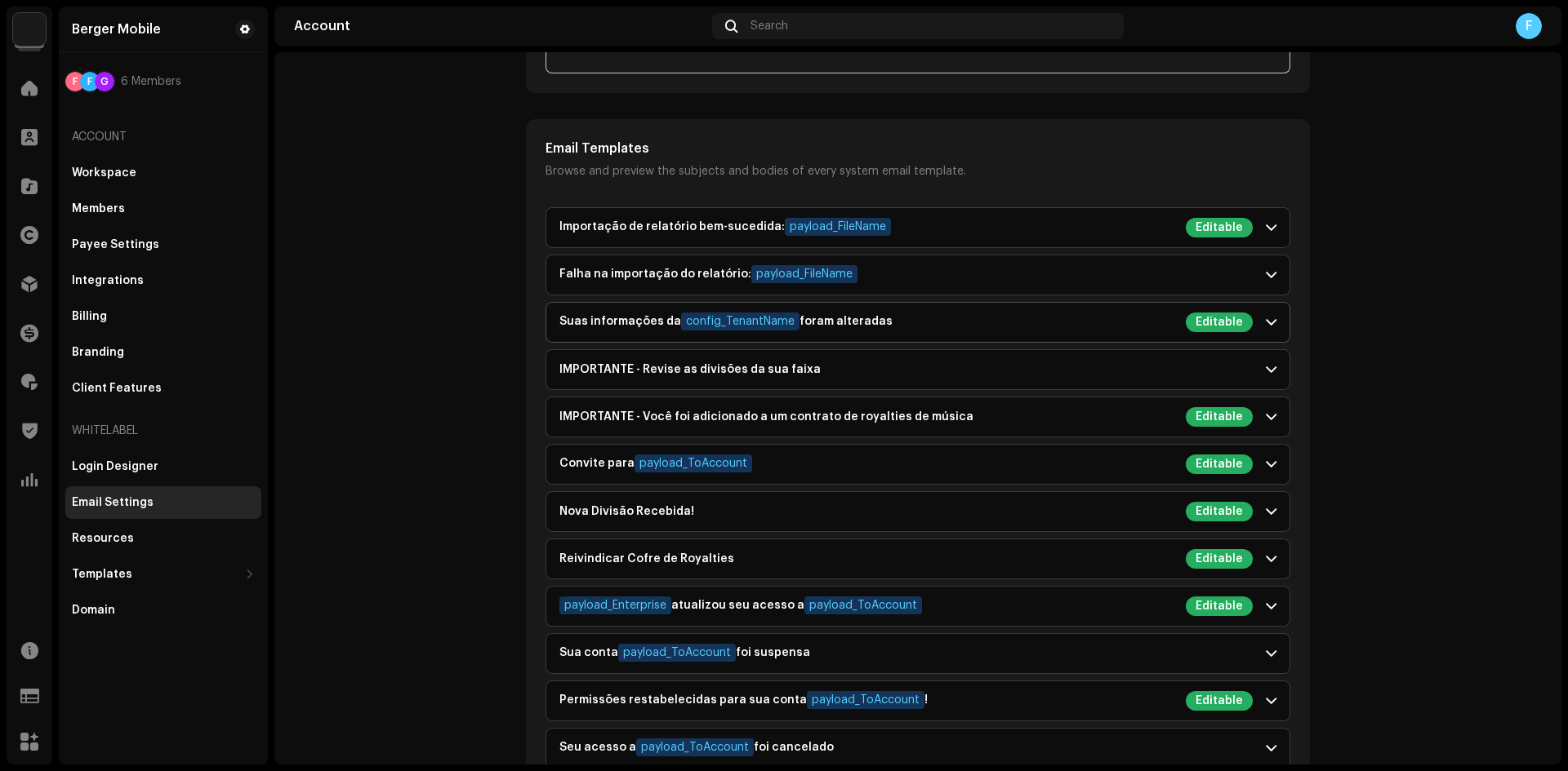
click at [624, 312] on p-accordion-header "Suas informações da config_TenantName foram alteradas Editable" at bounding box center [918, 323] width 744 height 39
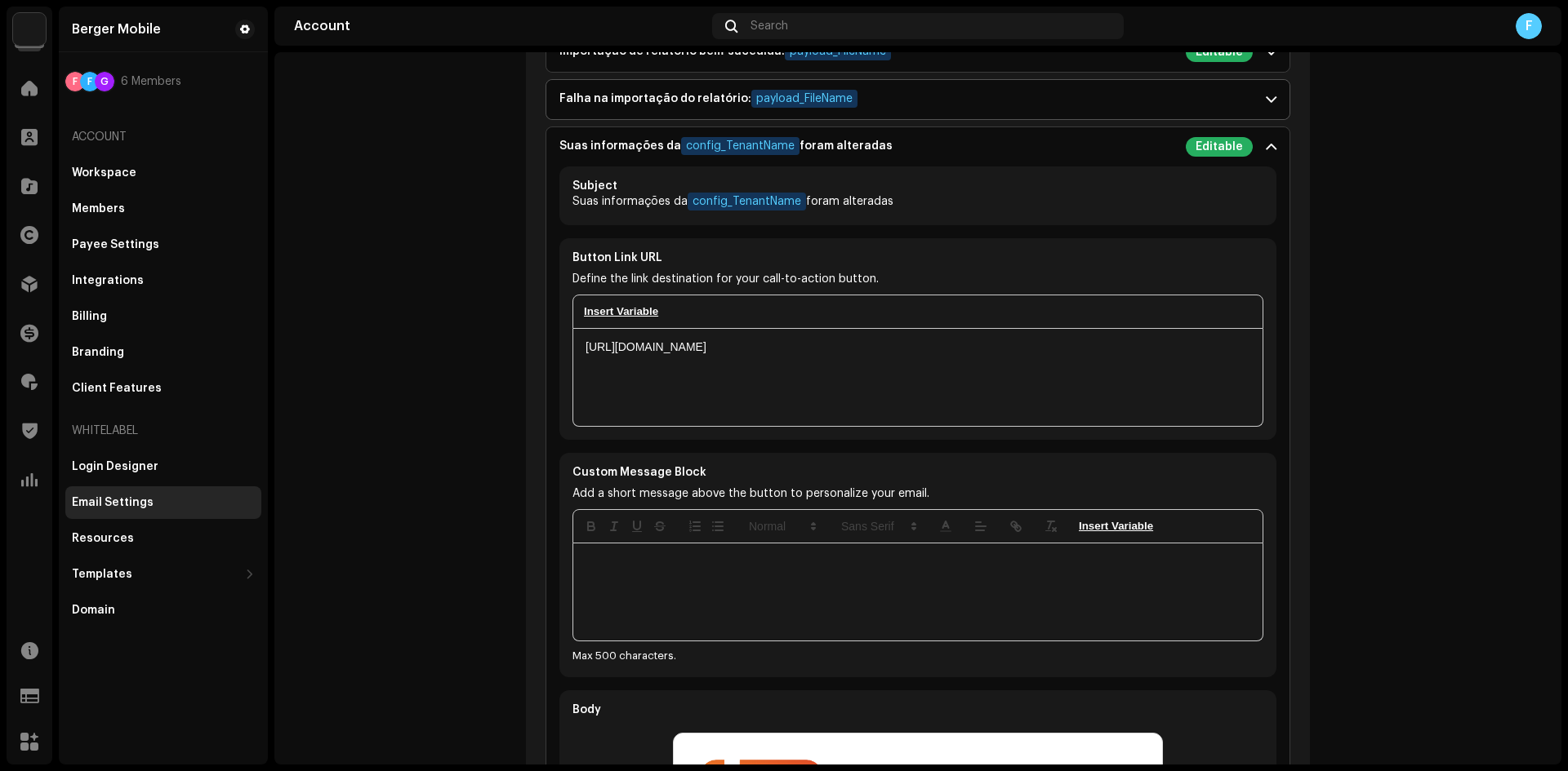
scroll to position [1469, 0]
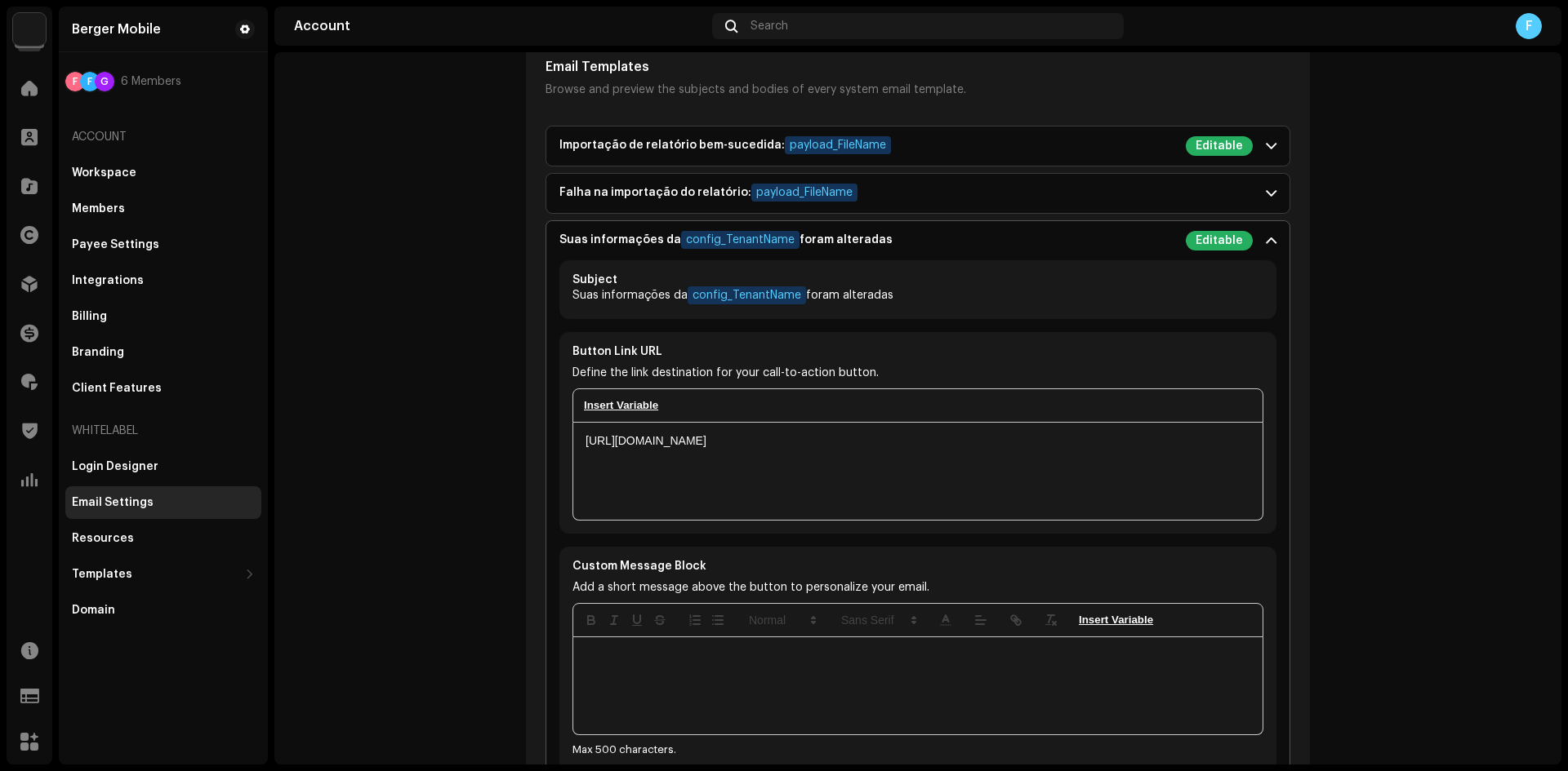
click at [640, 237] on div "Suas informações da config_TenantName foram alteradas" at bounding box center [726, 240] width 333 height 20
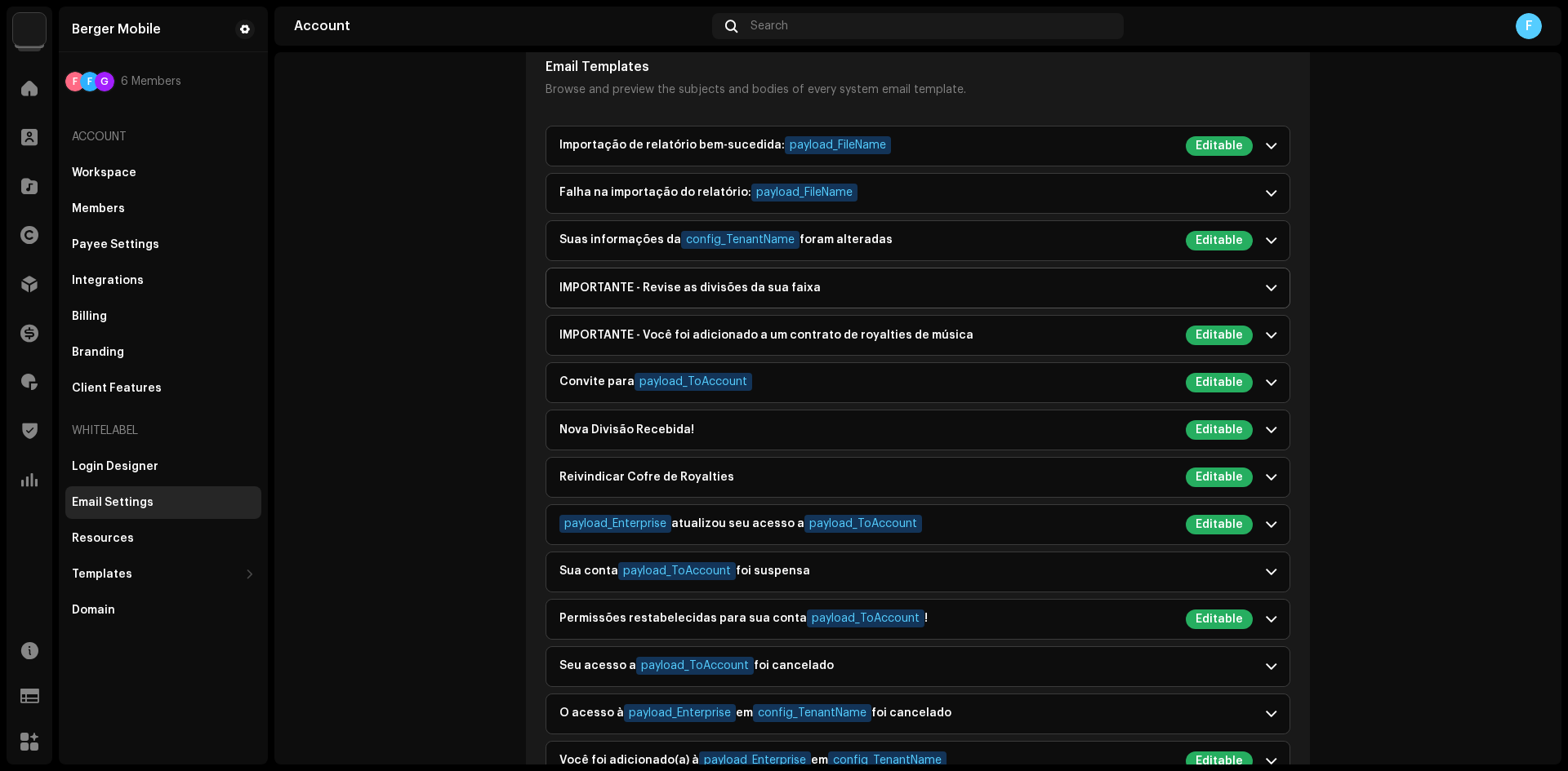
click at [630, 291] on div "IMPORTANTE - Revise as divisões da sua faixa" at bounding box center [690, 288] width 261 height 13
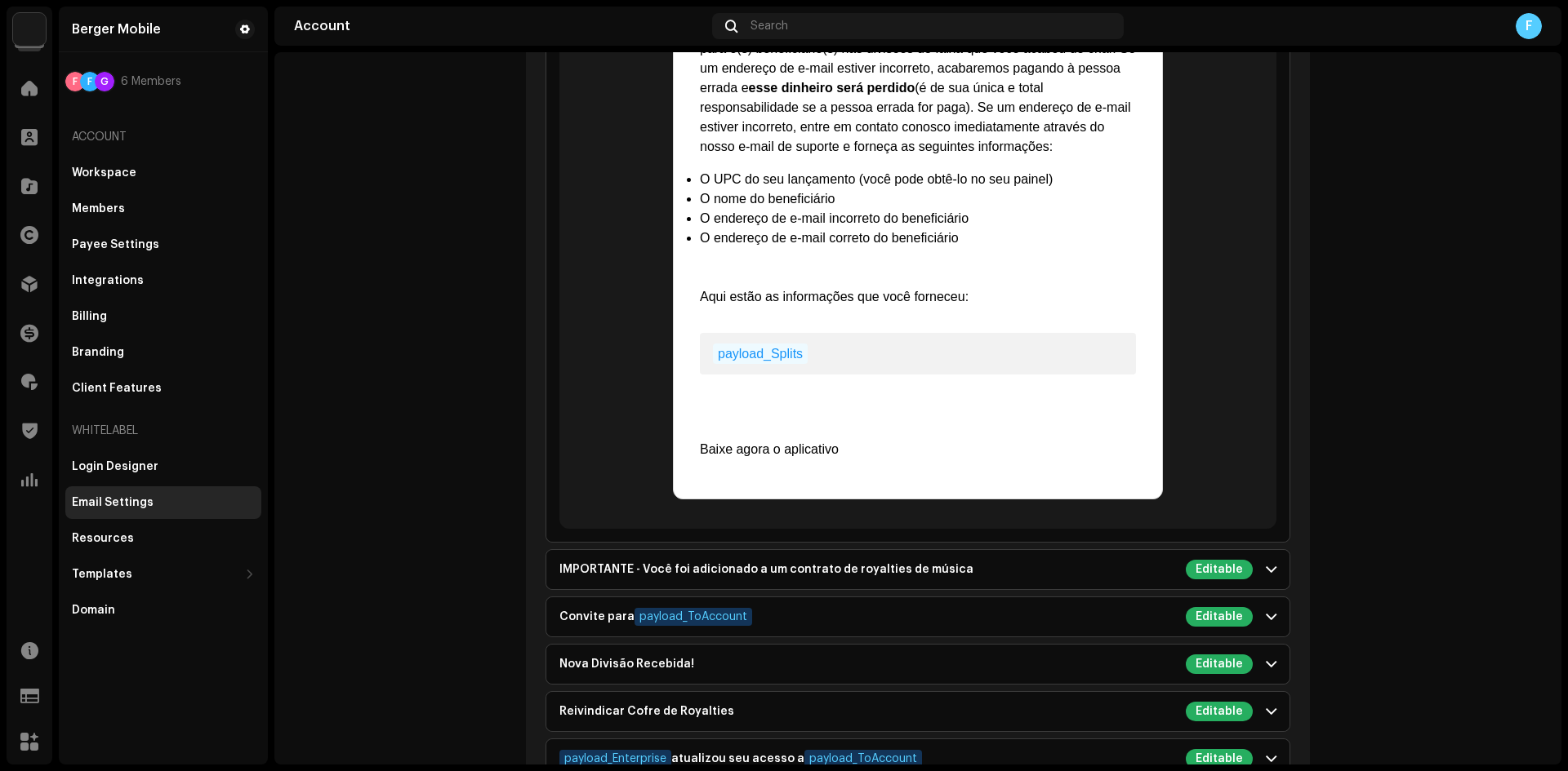
scroll to position [2449, 0]
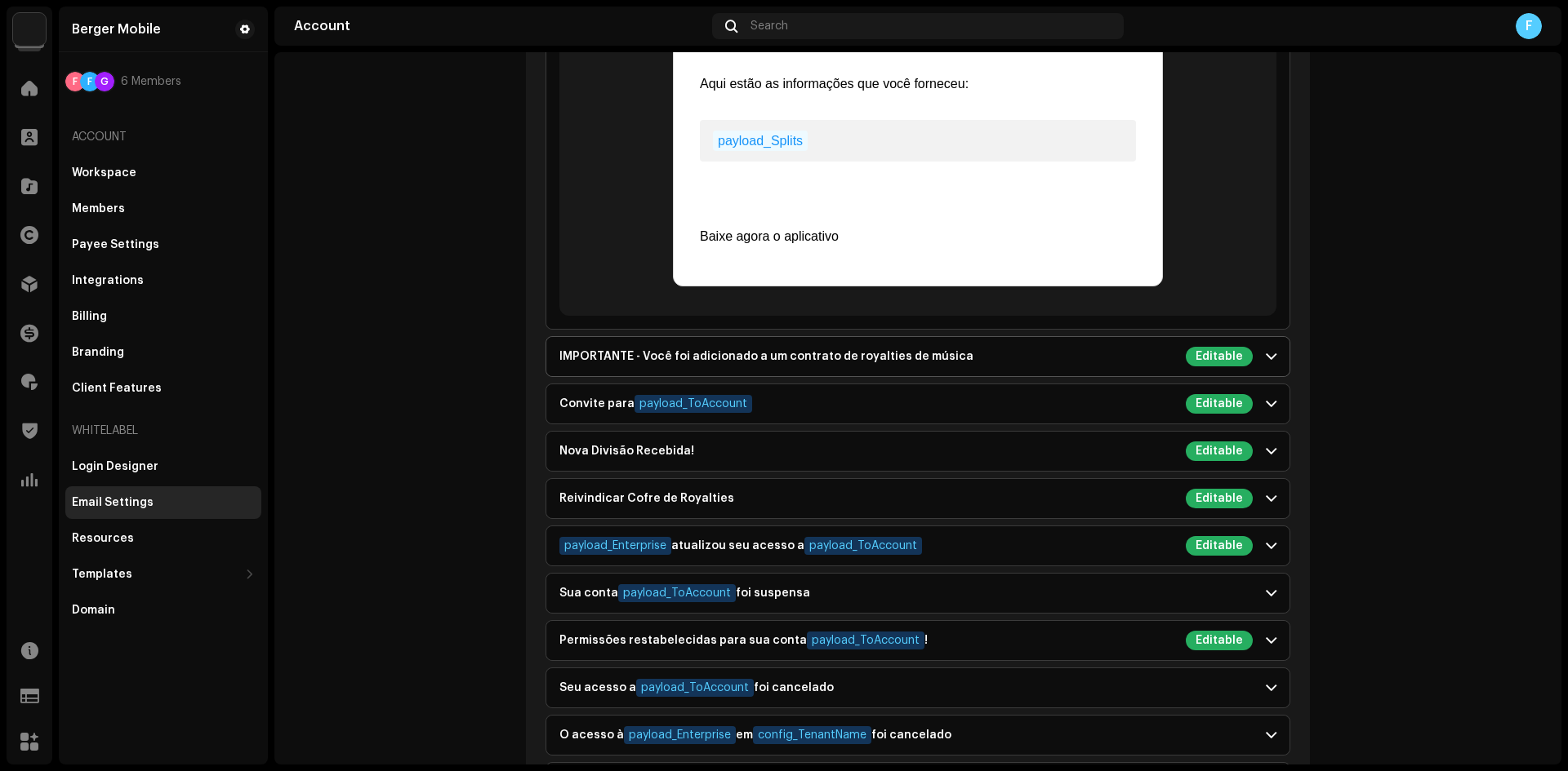
click at [600, 351] on div "IMPORTANTE - Você foi adicionado a um contrato de royalties de música" at bounding box center [766, 357] width 414 height 13
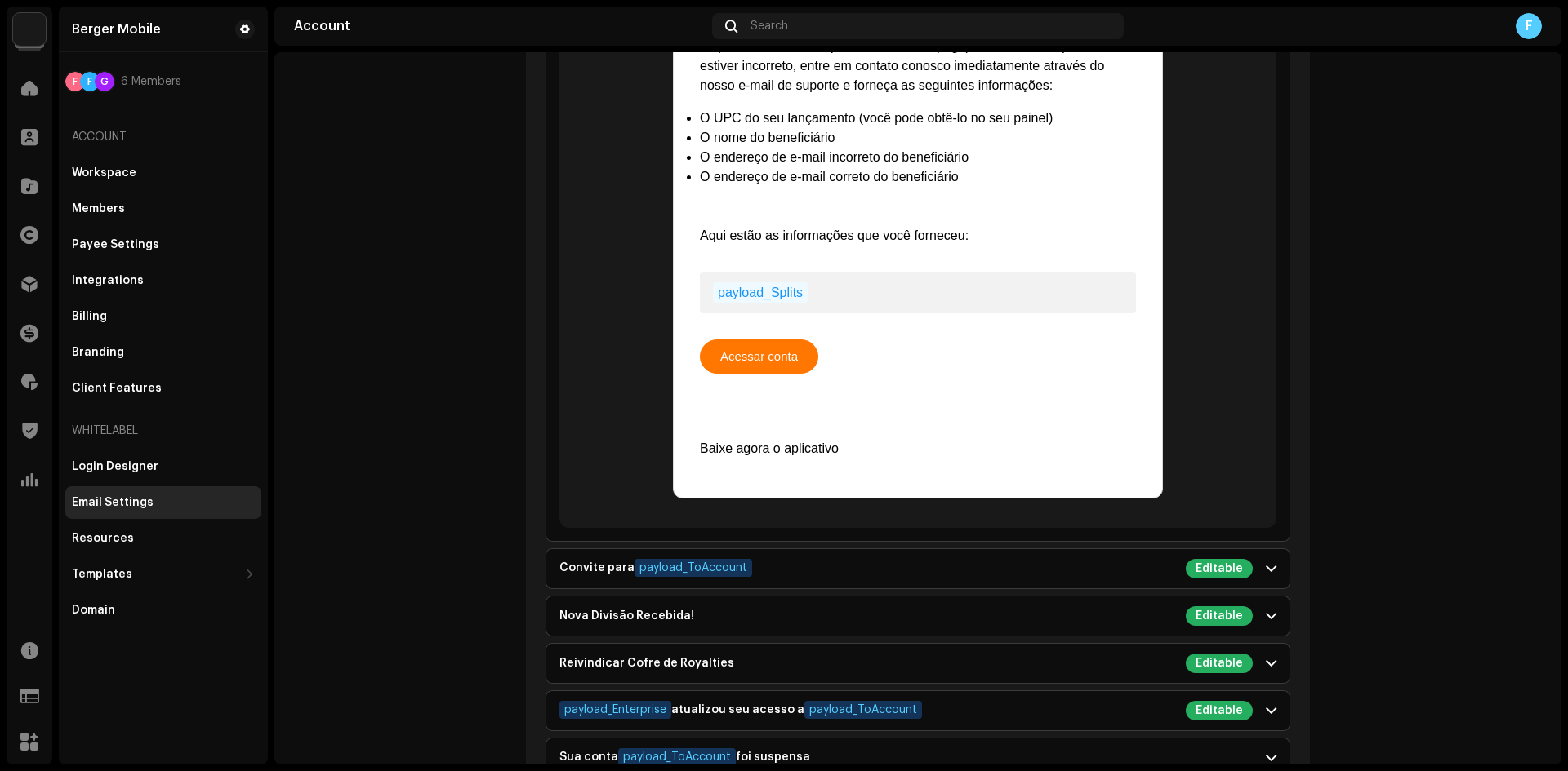
scroll to position [3021, 0]
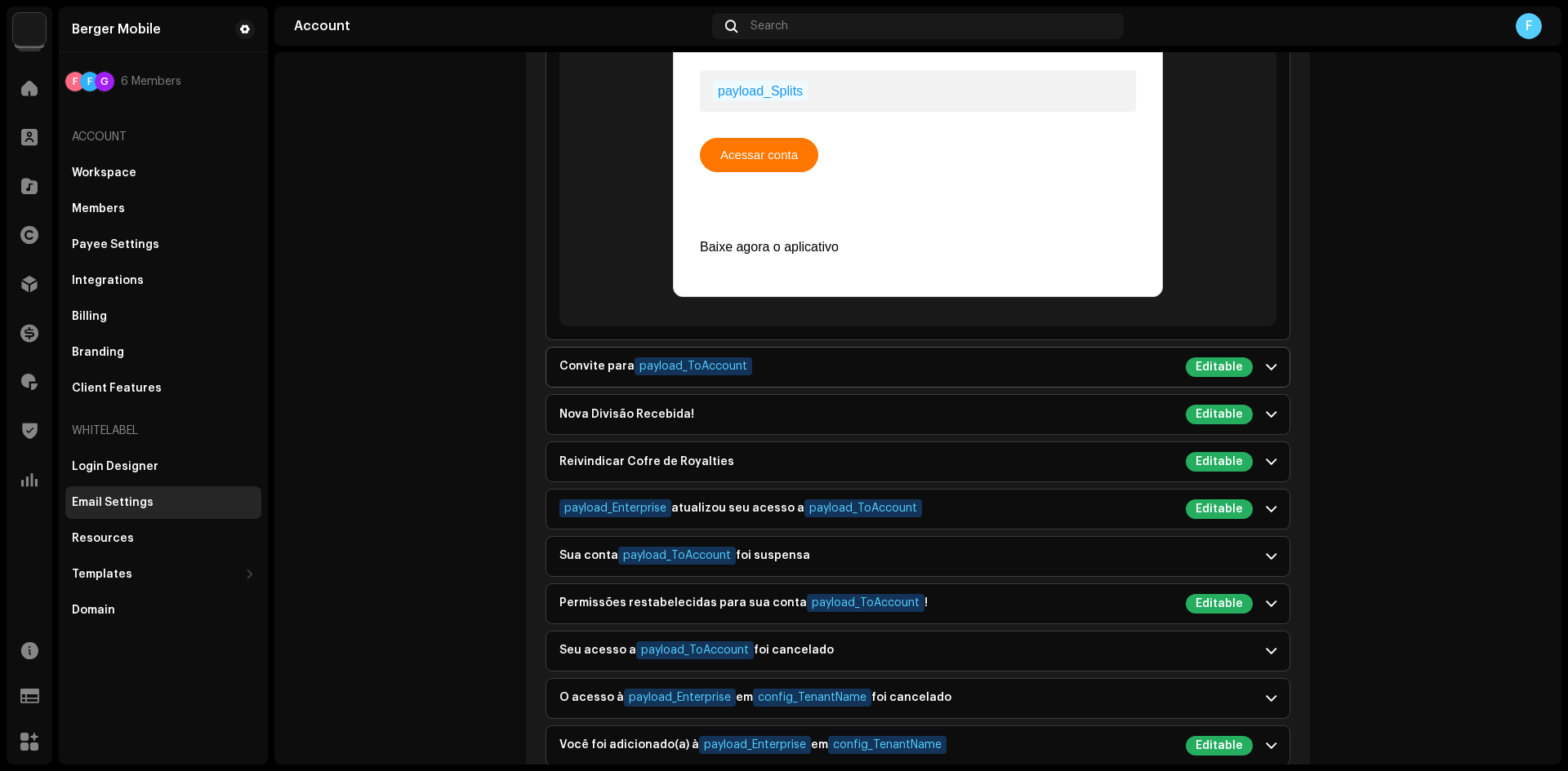
click at [584, 365] on div "Convite para payload_ToAccount" at bounding box center [655, 366] width 193 height 20
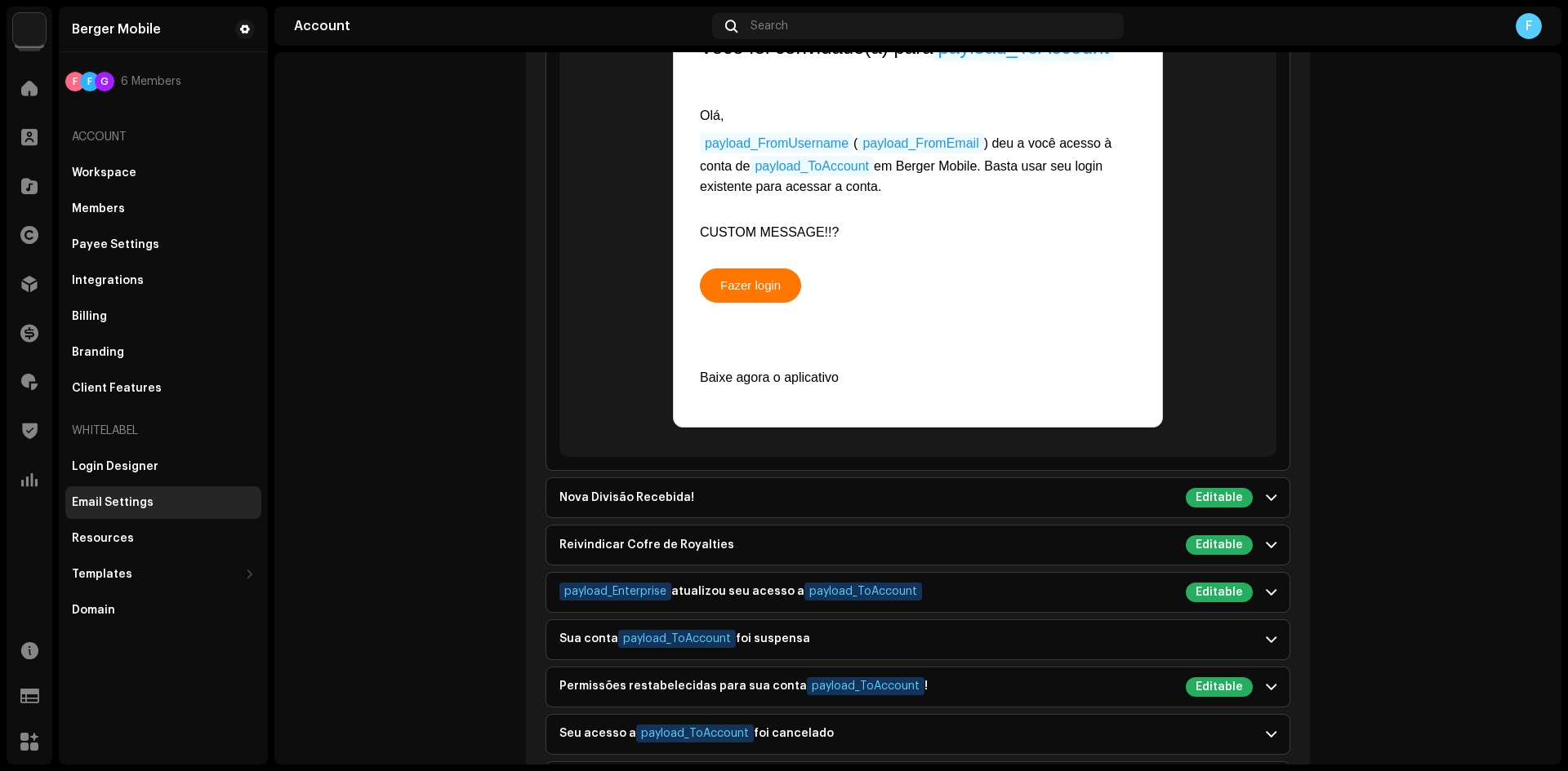
scroll to position [2612, 0]
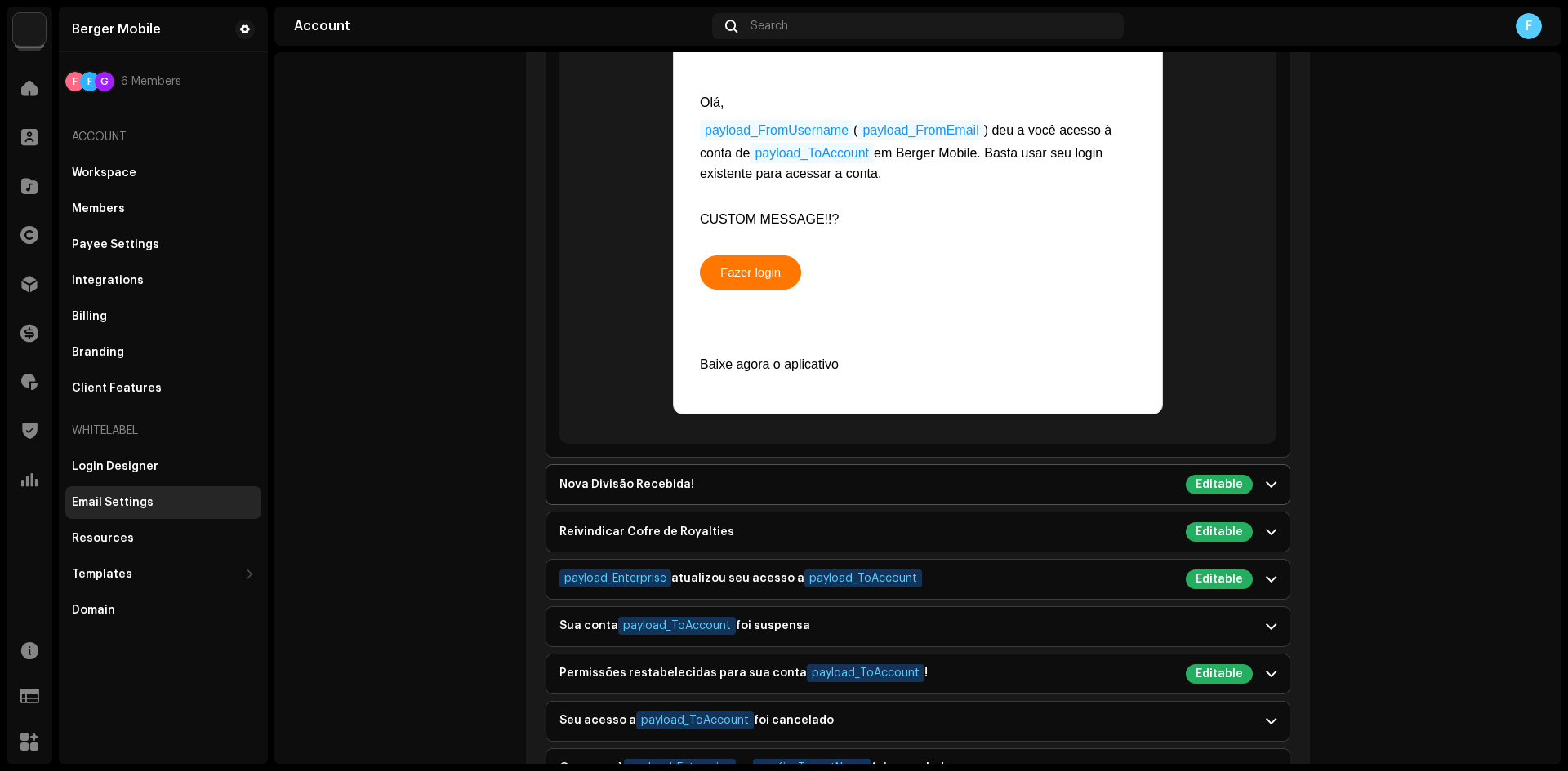
click at [584, 481] on div "Nova Divisão Recebida!" at bounding box center [626, 485] width 135 height 13
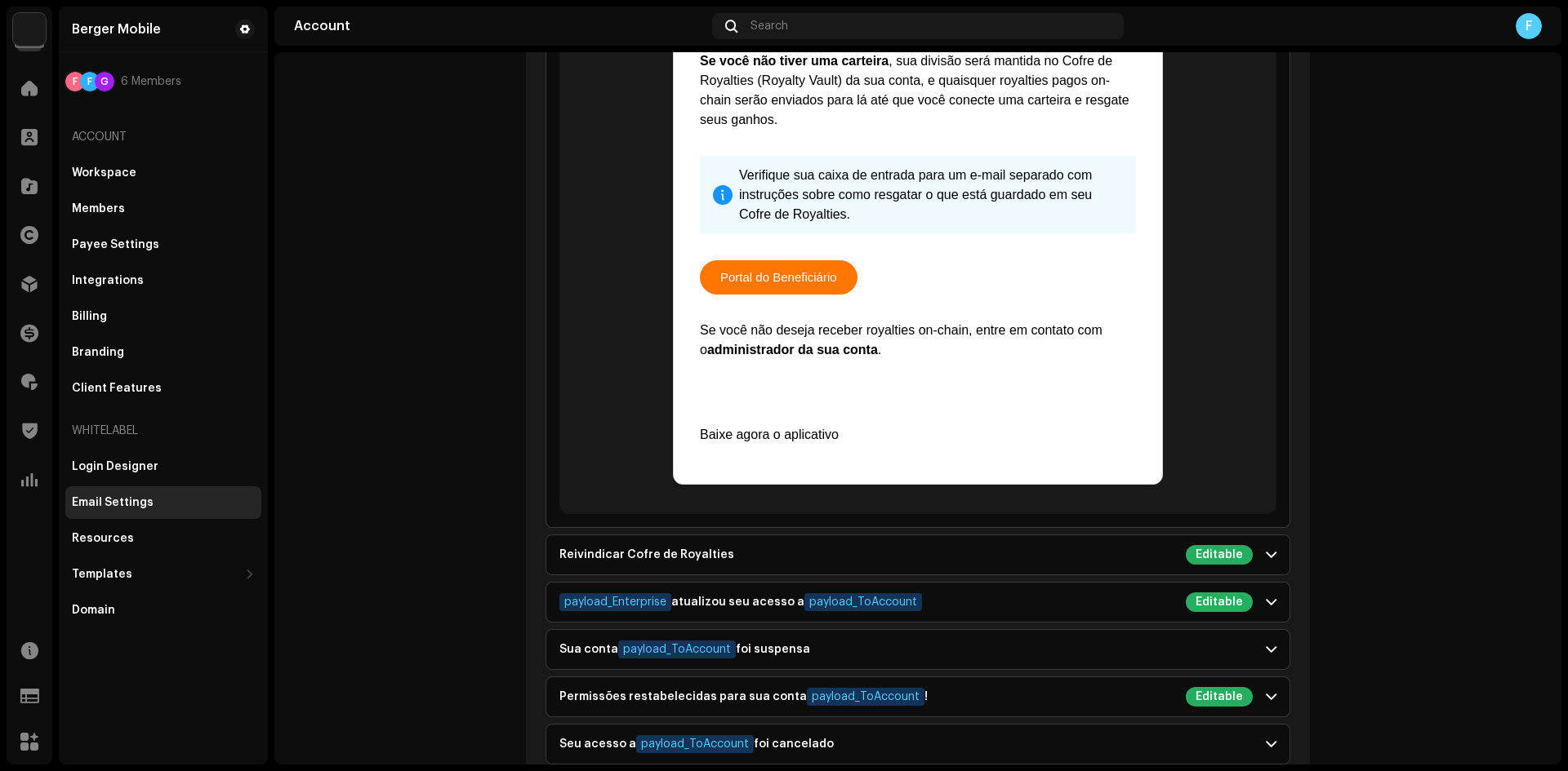
scroll to position [3102, 0]
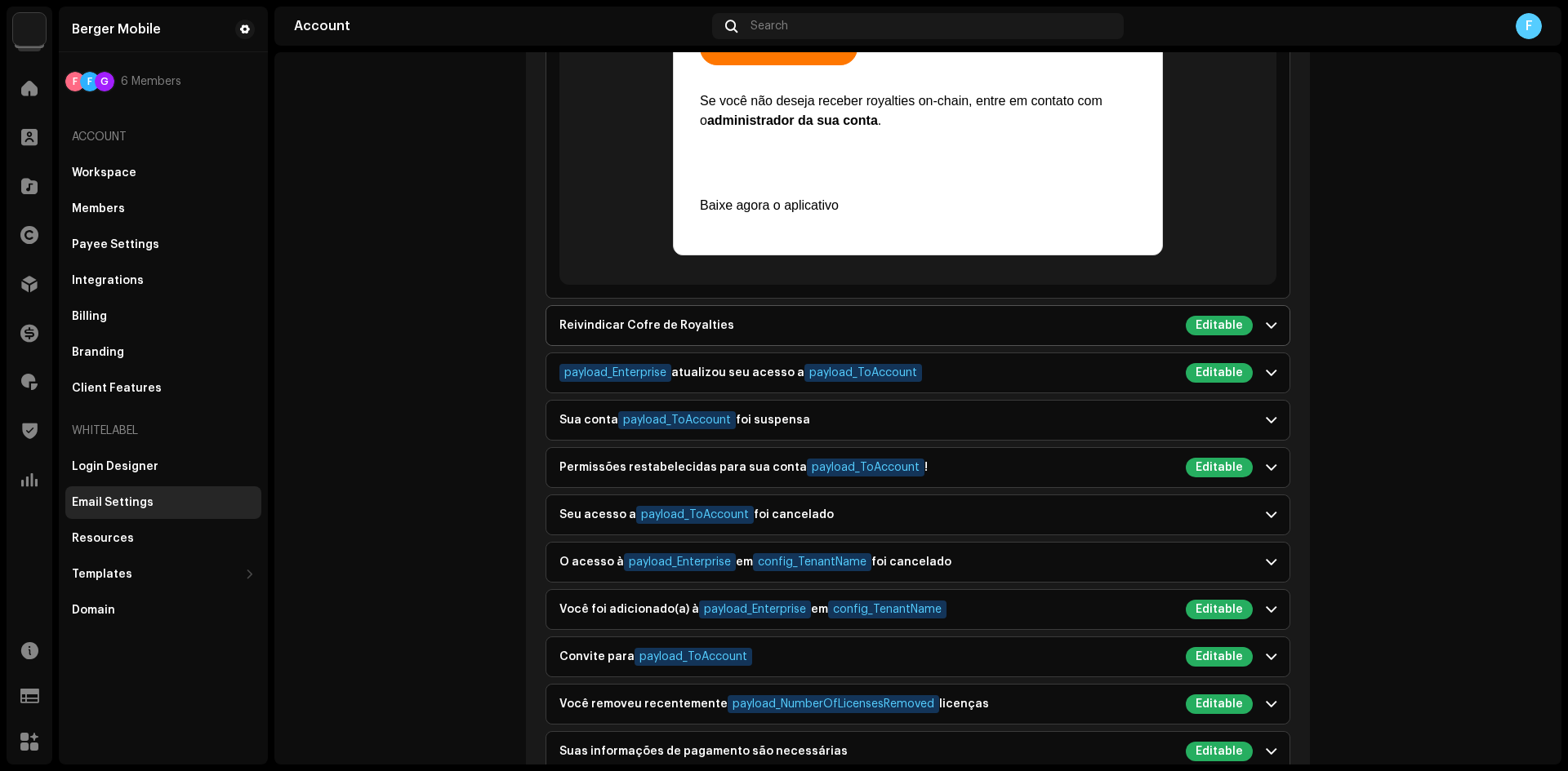
click at [610, 327] on div "Reivindicar Cofre de Royalties Editable" at bounding box center [905, 326] width 693 height 20
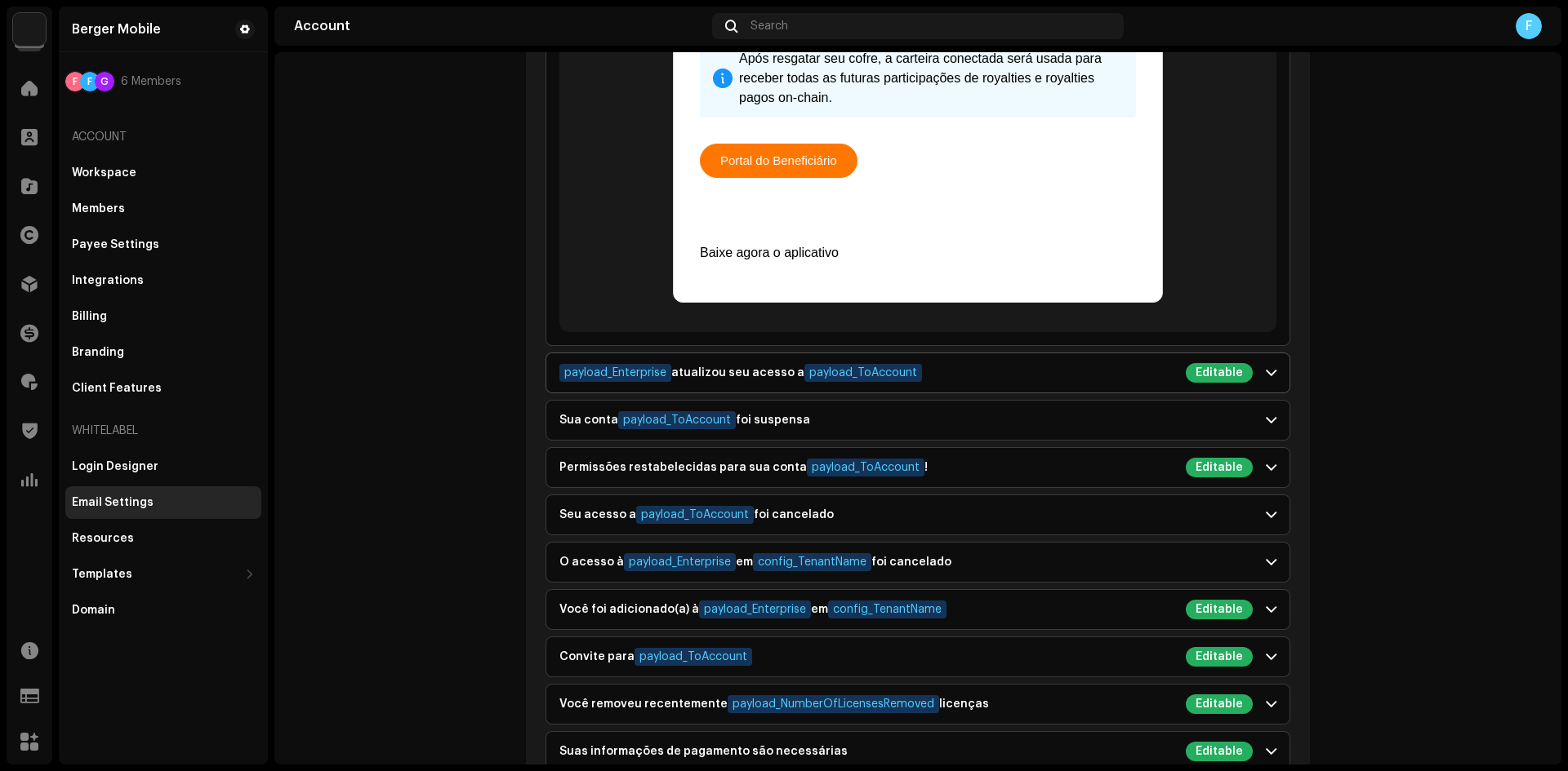
click at [735, 366] on div "payload_Enterprise atualizou seu acesso a payload_ToAccount" at bounding box center [741, 373] width 363 height 20
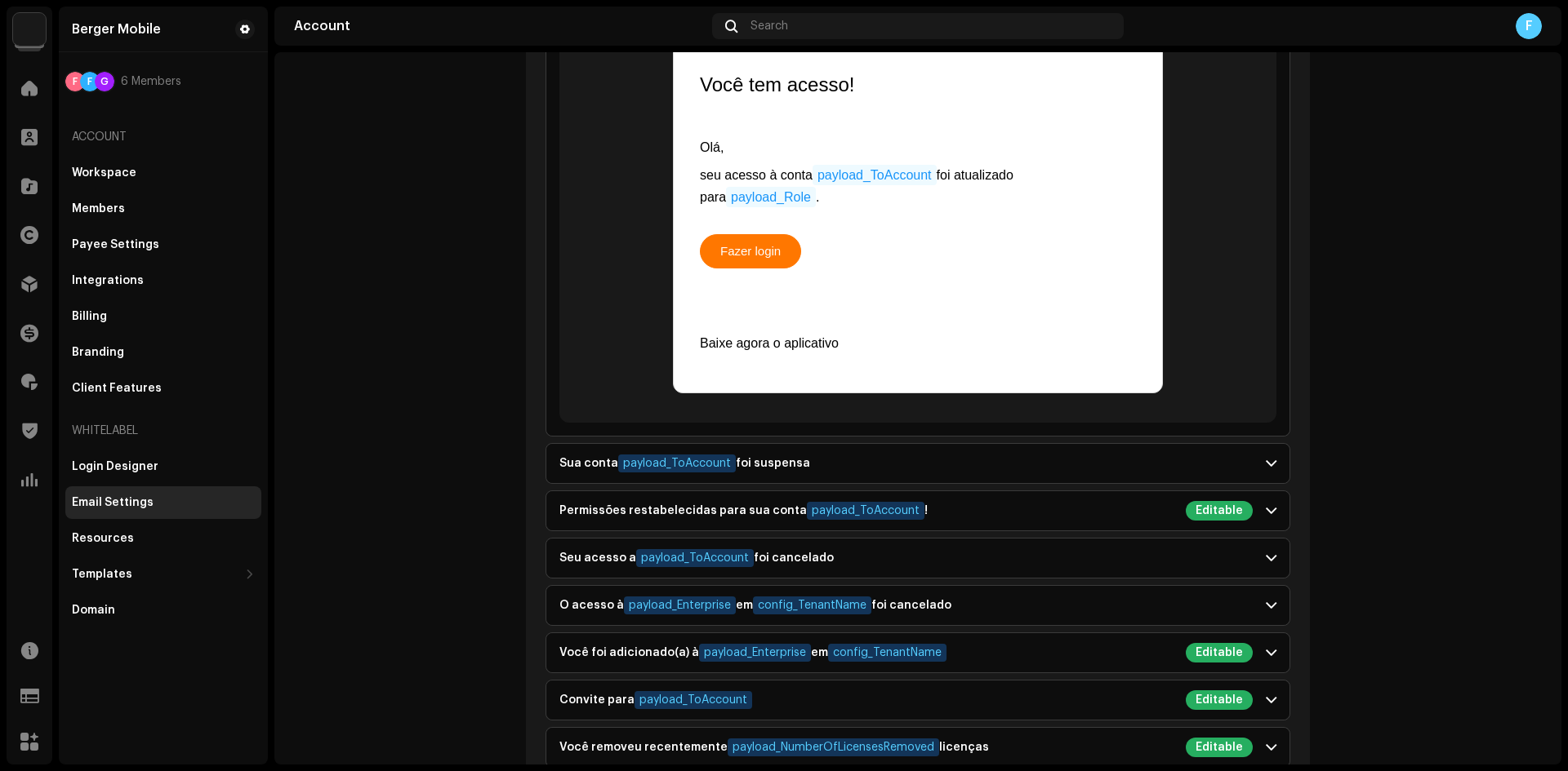
scroll to position [2775, 0]
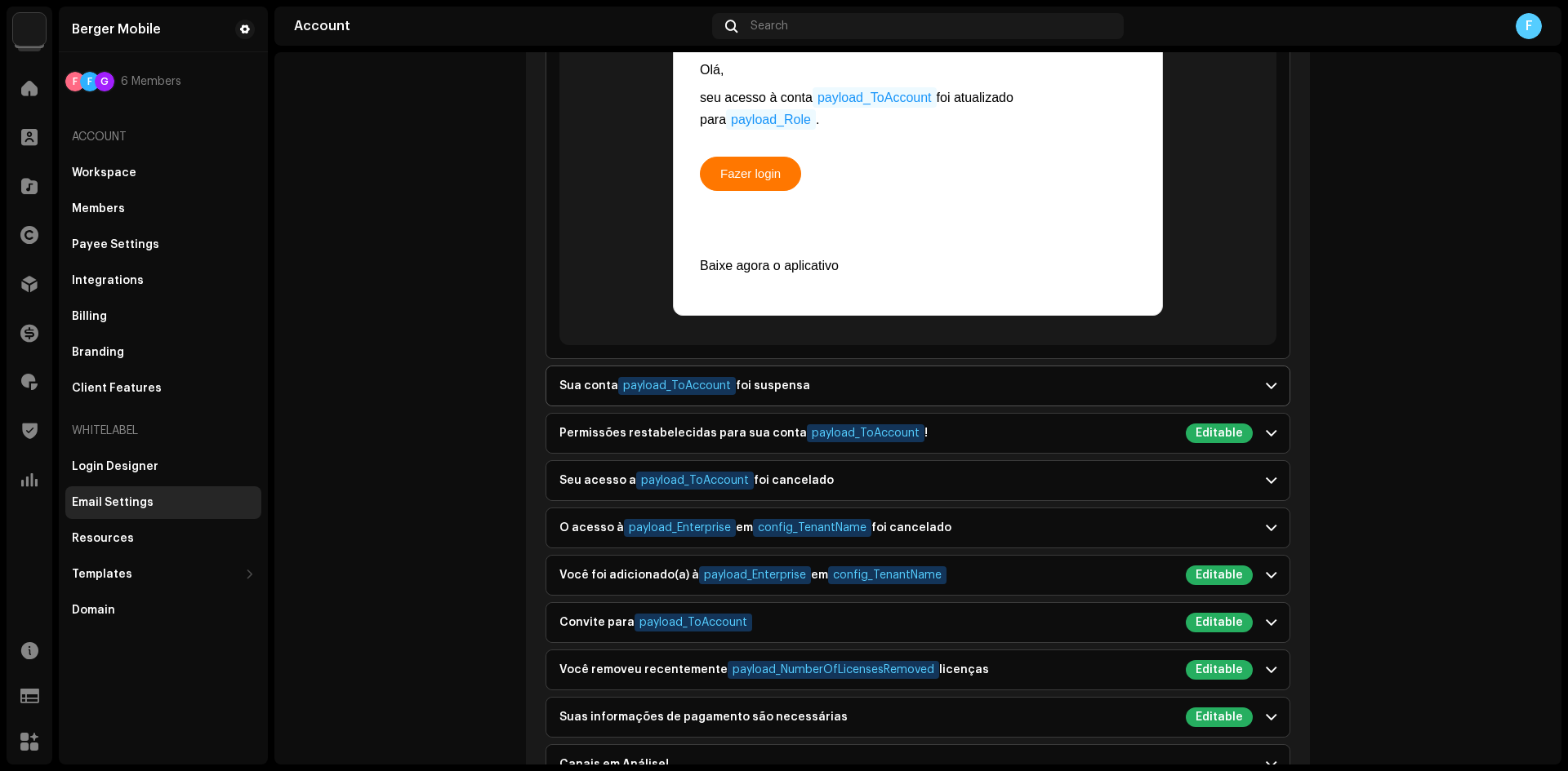
click at [565, 379] on div "Sua conta payload_ToAccount foi suspensa" at bounding box center [684, 387] width 250 height 20
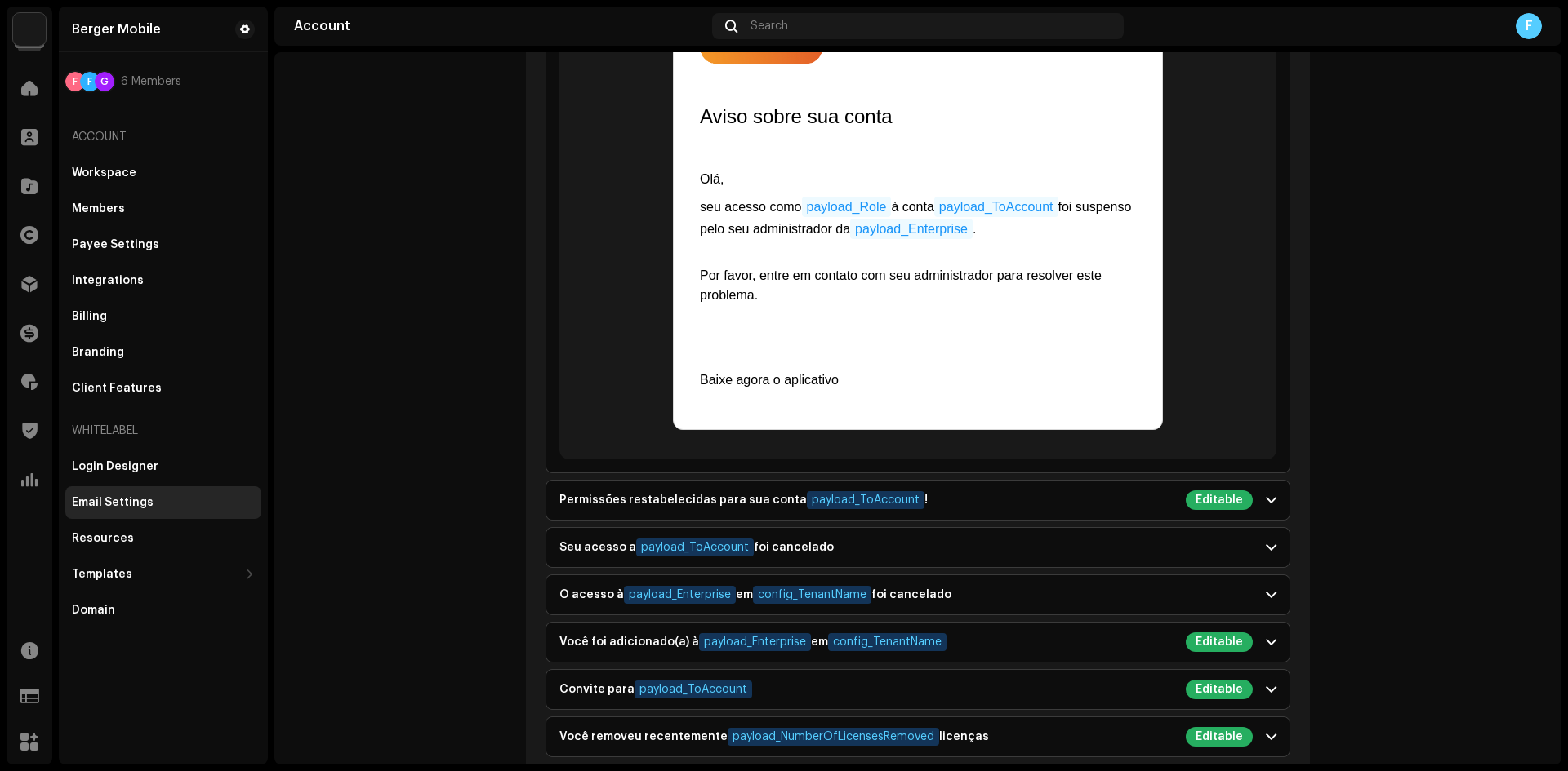
scroll to position [2286, 0]
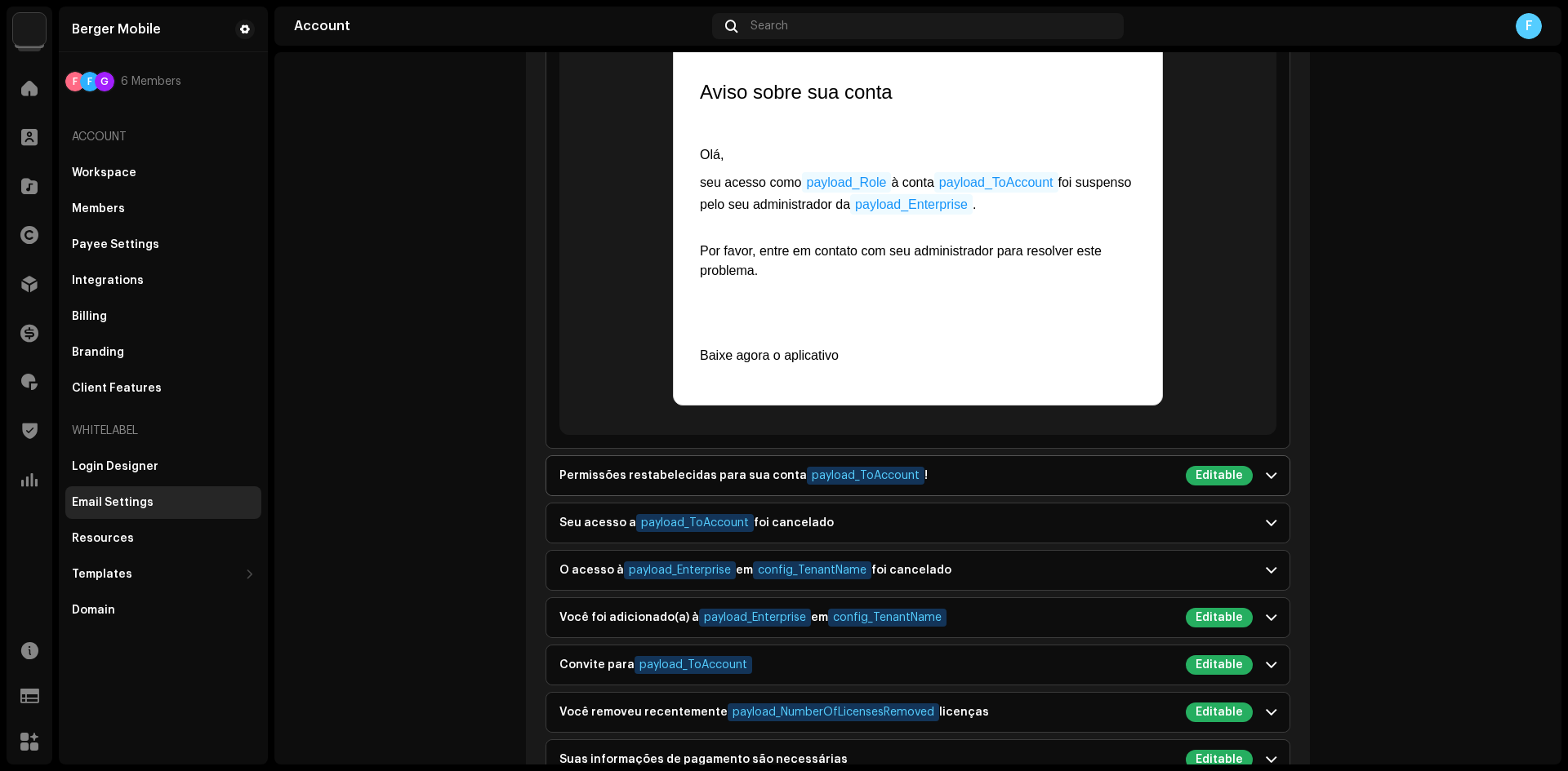
click at [577, 473] on div "Permissões restabelecidas para sua conta payload_ToAccount !" at bounding box center [744, 476] width 369 height 20
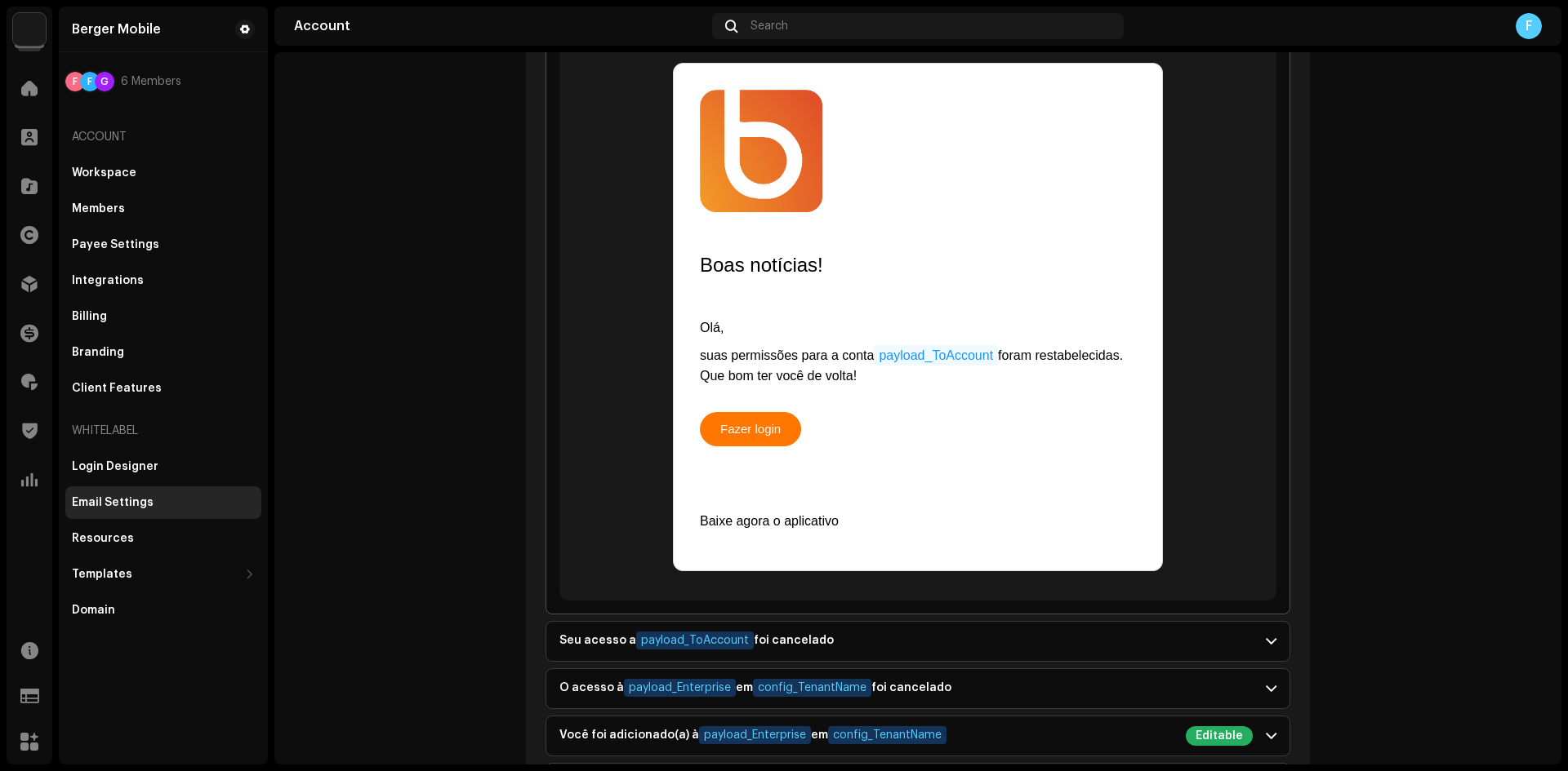
scroll to position [2693, 0]
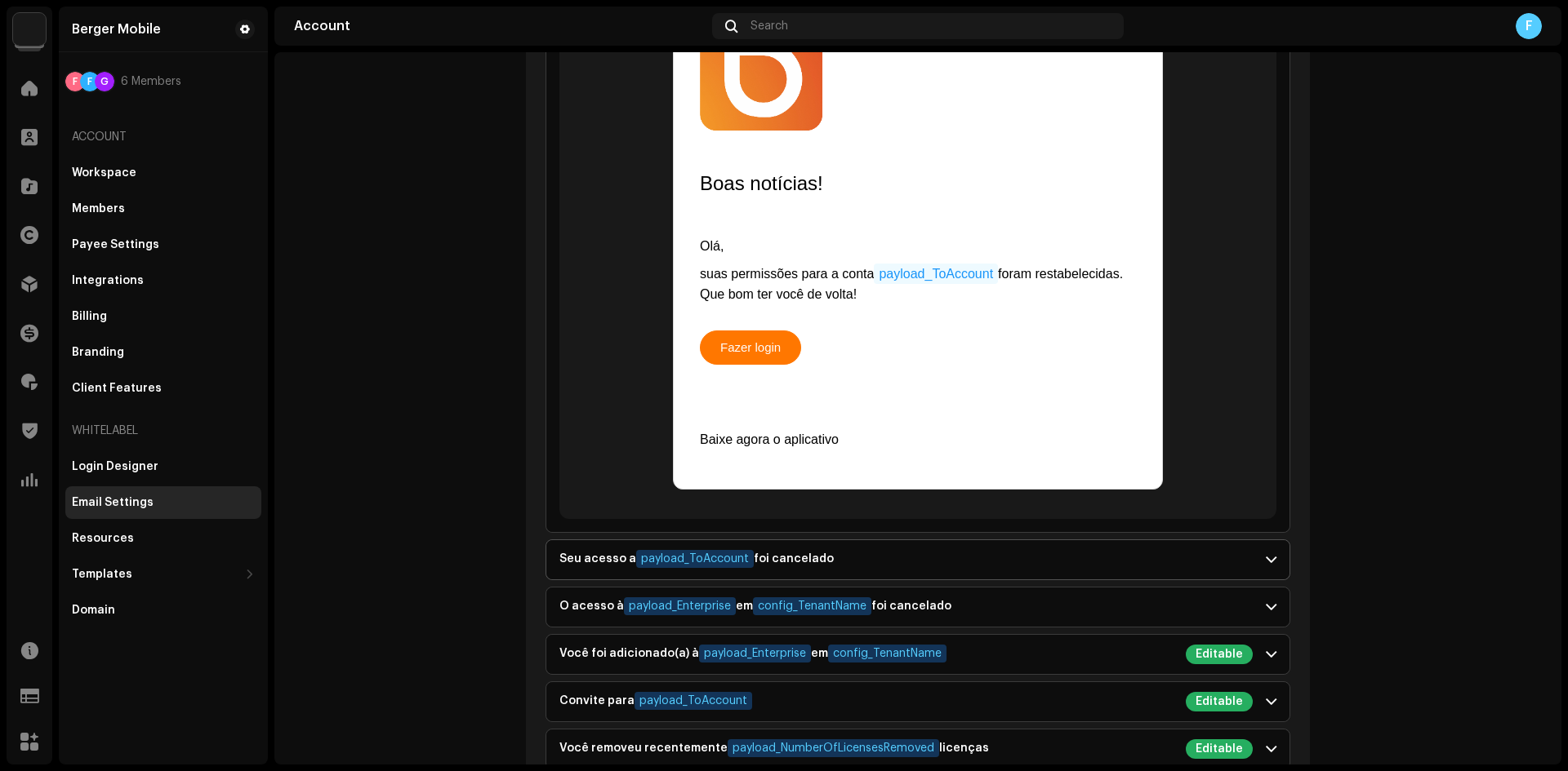
click at [600, 551] on div "Seu acesso a payload_ToAccount foi cancelado" at bounding box center [696, 560] width 275 height 20
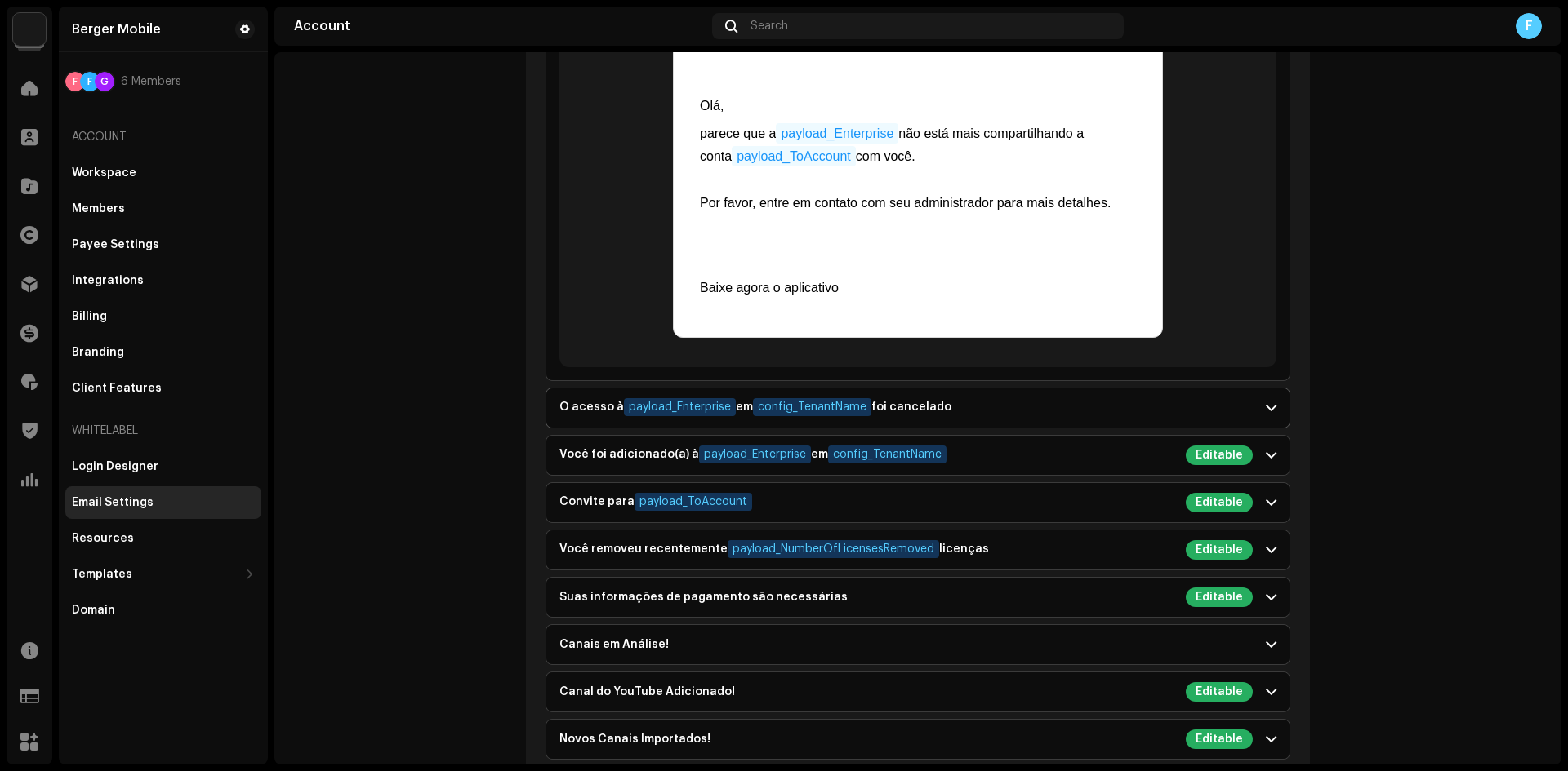
scroll to position [2449, 0]
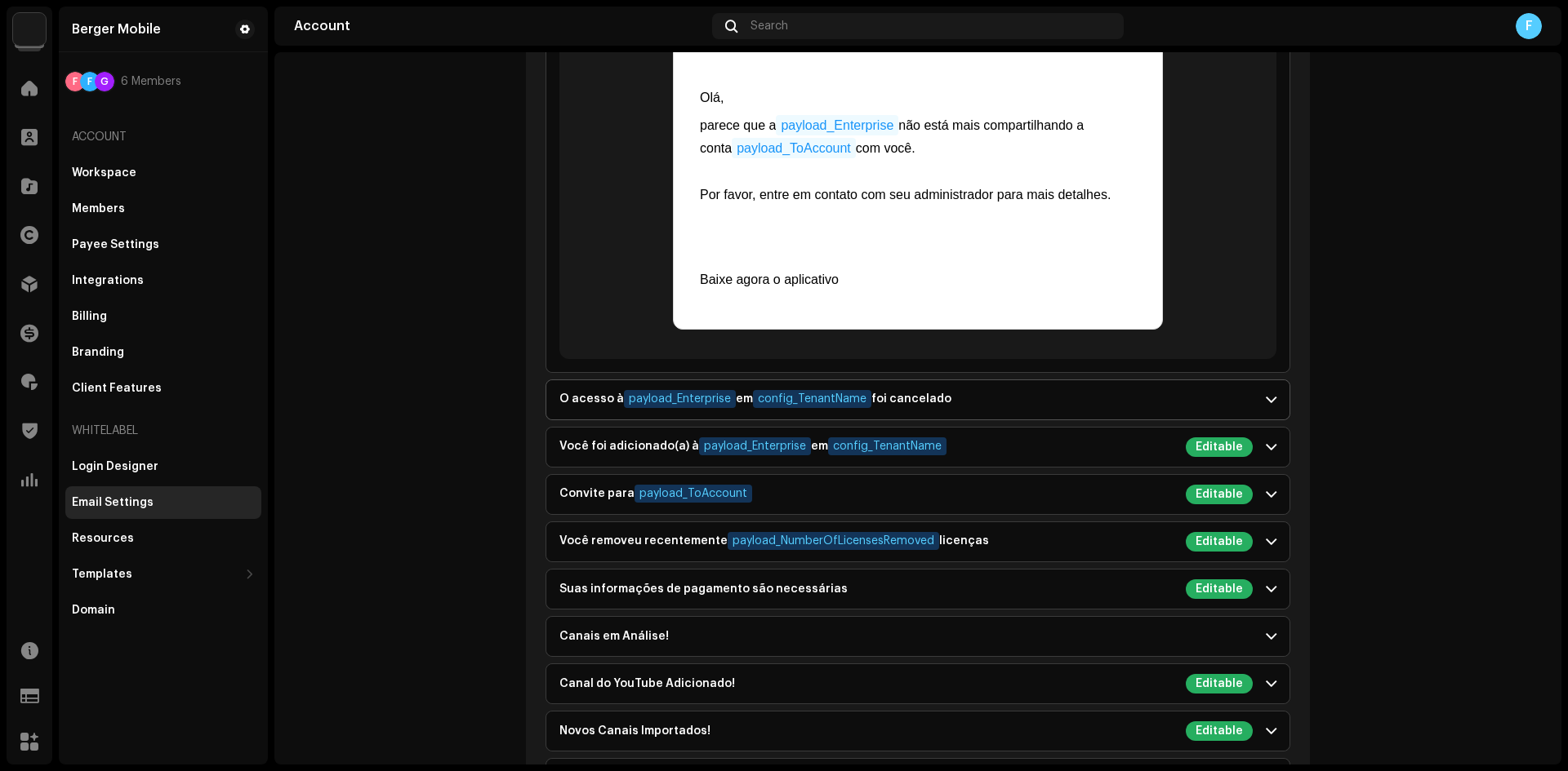
click at [599, 391] on div "O acesso à payload_Enterprise em config_TenantName foi cancelado" at bounding box center [755, 400] width 392 height 20
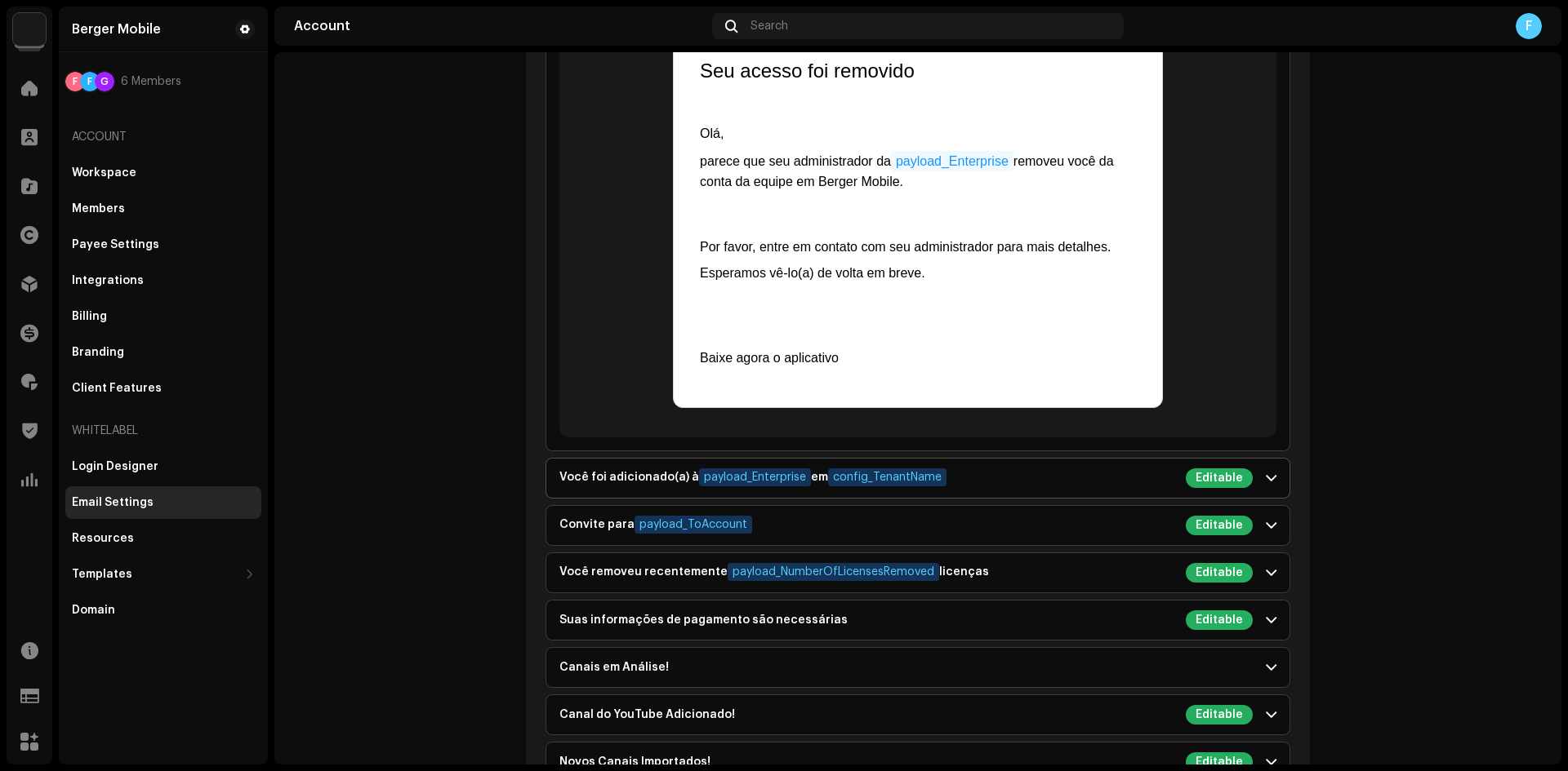
click at [581, 473] on div "Você foi adicionado(a) à payload_Enterprise em config_TenantName" at bounding box center [753, 478] width 387 height 20
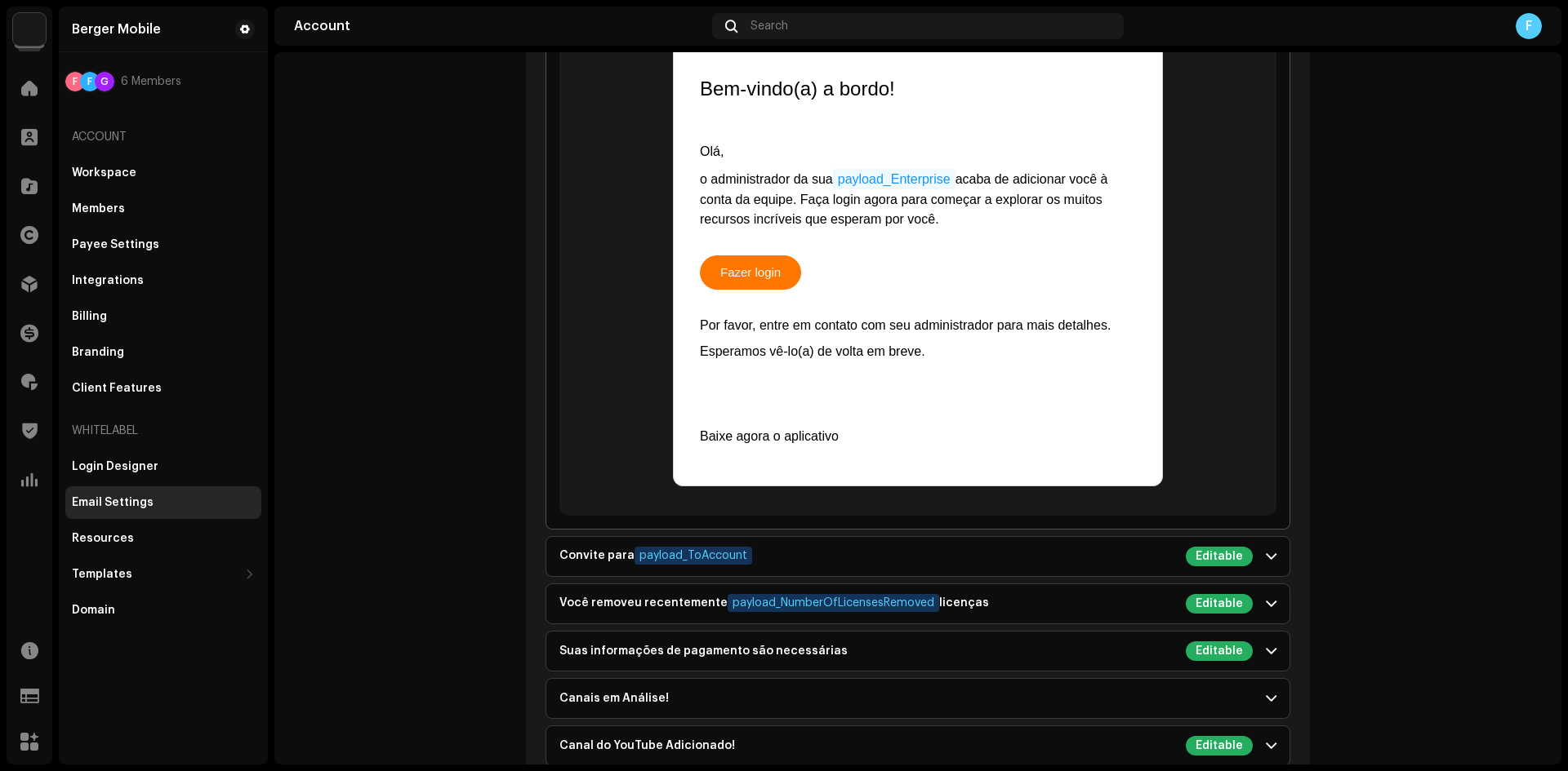
scroll to position [2939, 0]
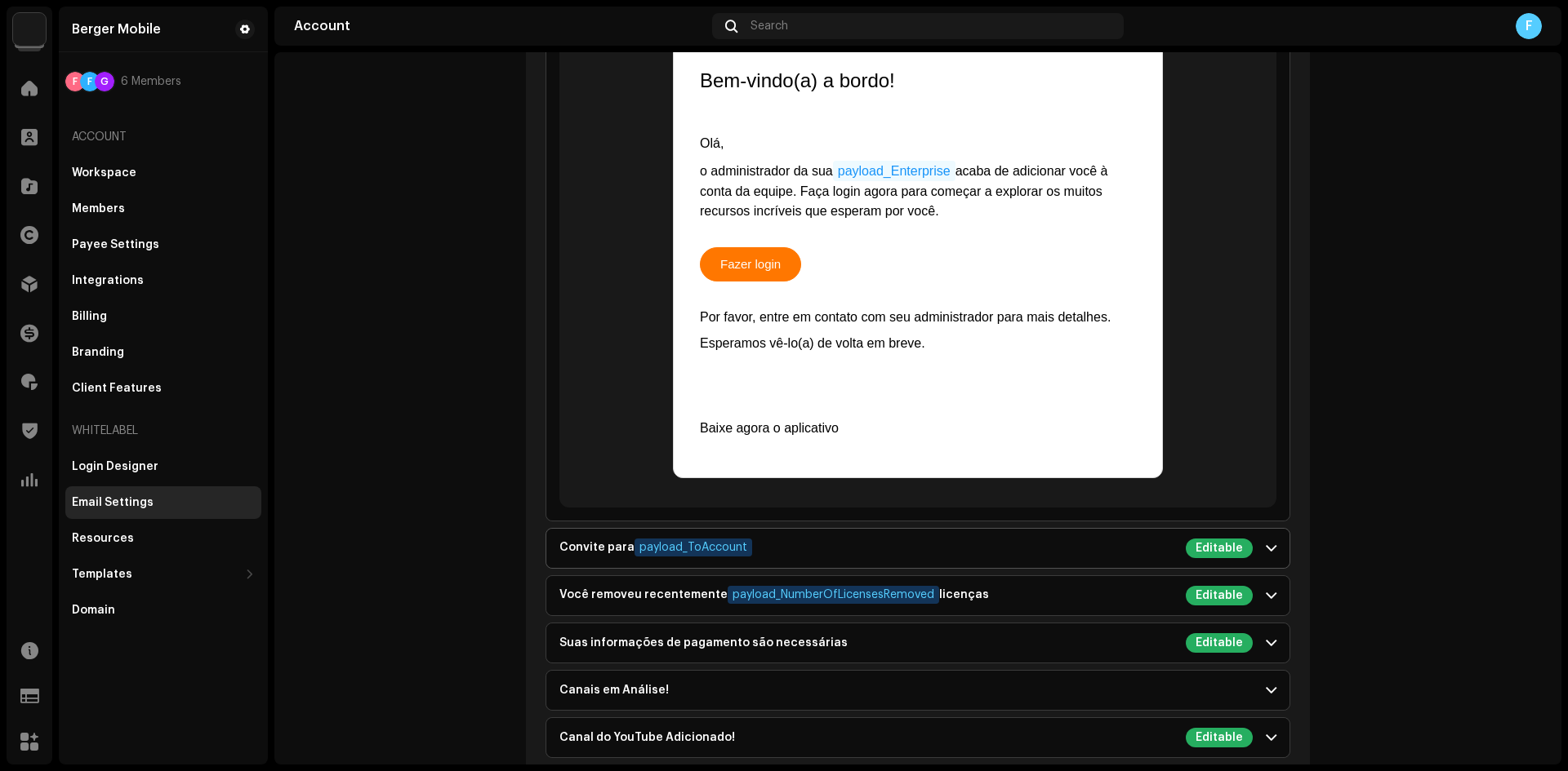
click at [578, 531] on p-accordion-header "Convite para payload_ToAccount Editable" at bounding box center [918, 549] width 744 height 39
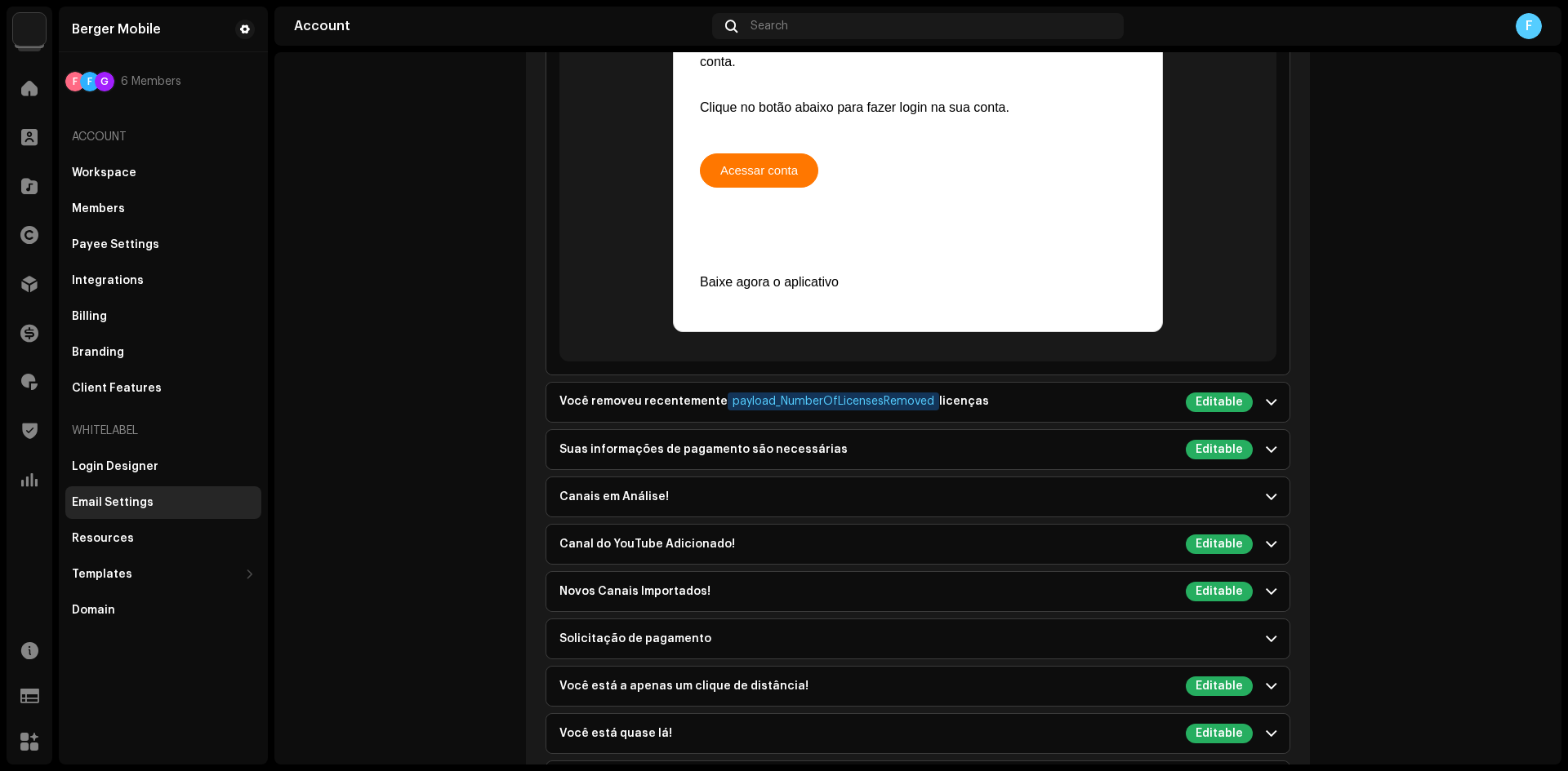
scroll to position [3265, 0]
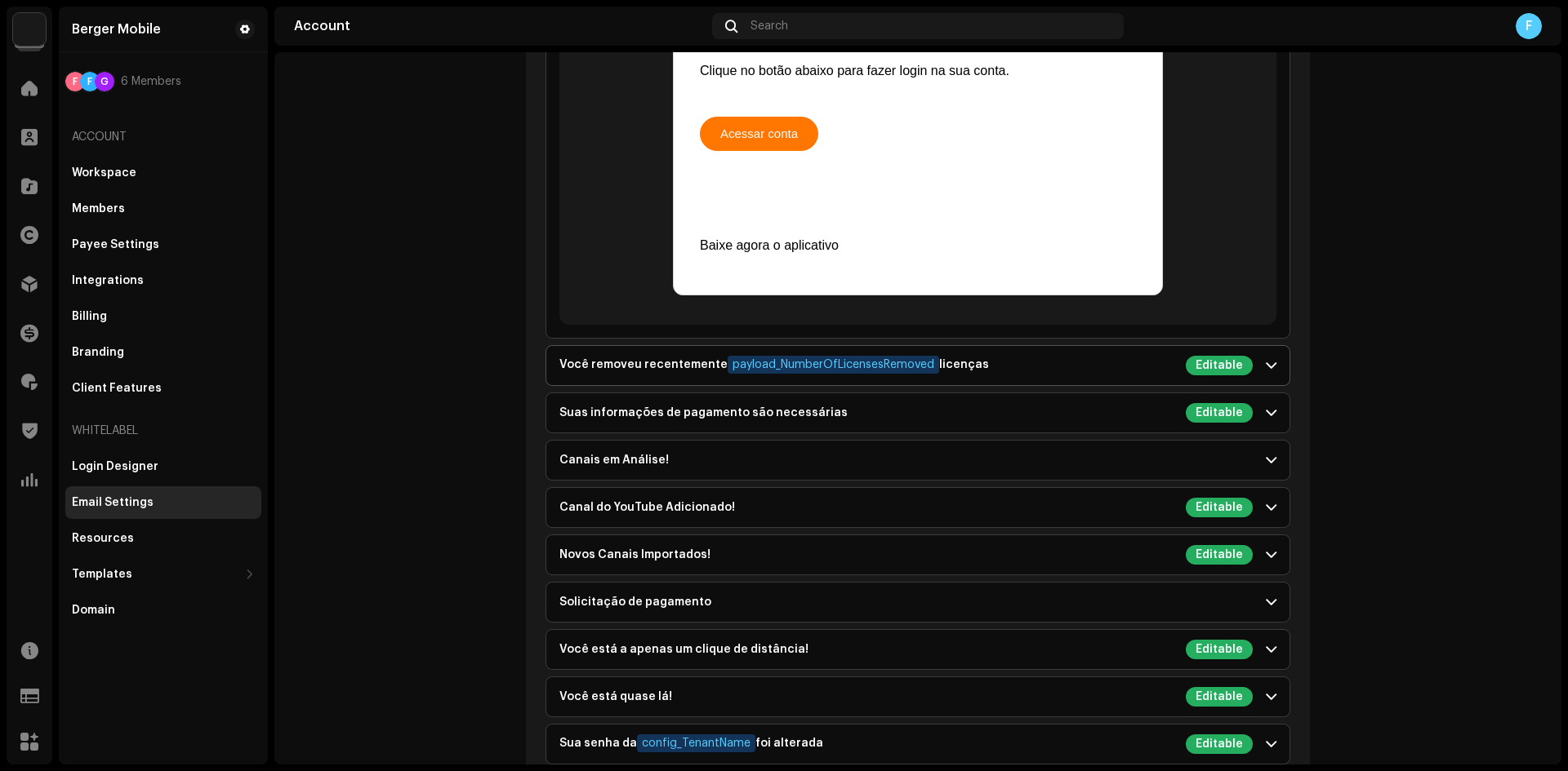
click at [589, 365] on div "Você removeu recentemente payload_NumberOfLicensesRemoved licenças" at bounding box center [774, 366] width 430 height 20
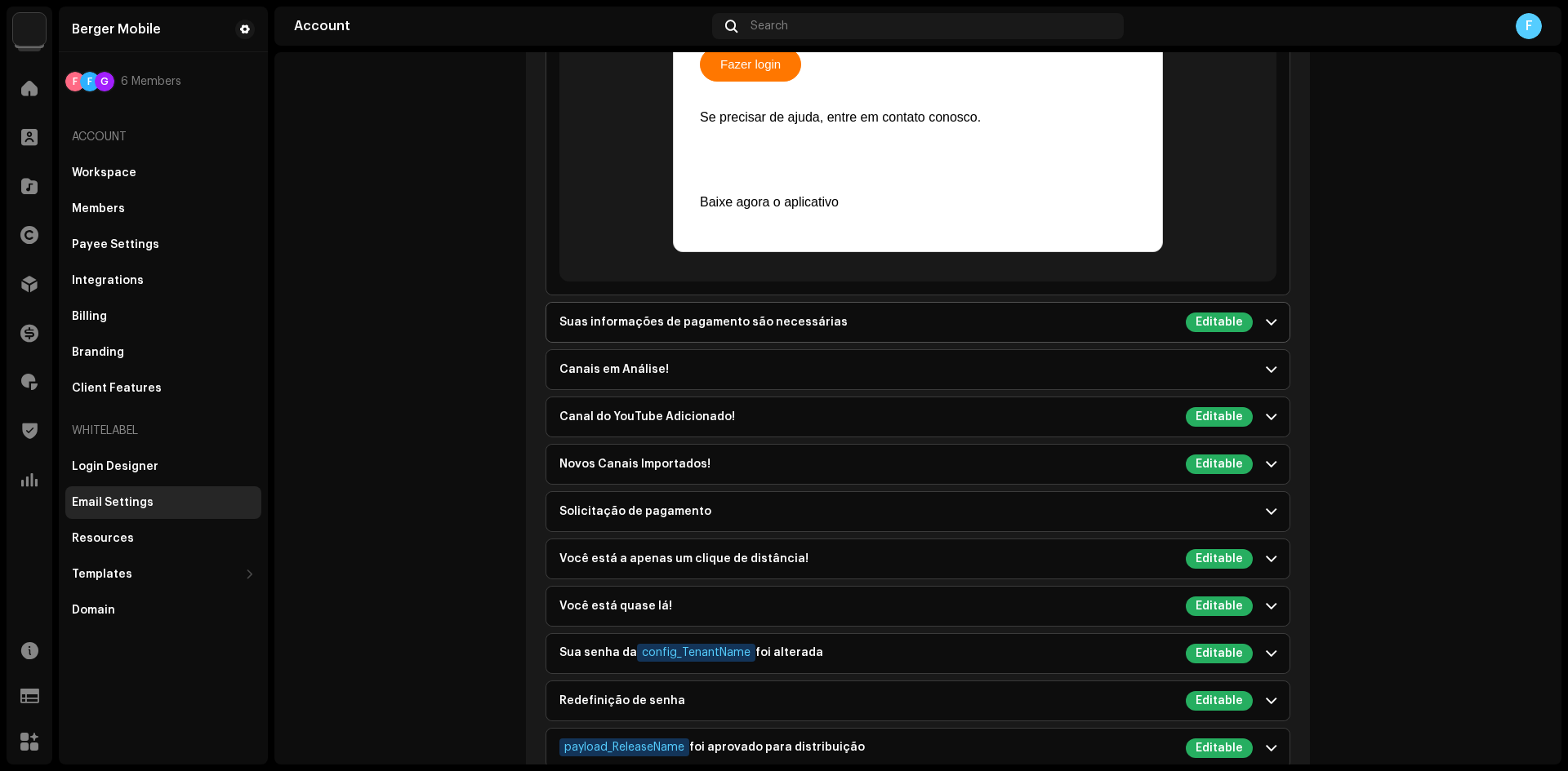
click at [669, 324] on div "Suas informações de pagamento são necessárias Editable" at bounding box center [905, 322] width 693 height 20
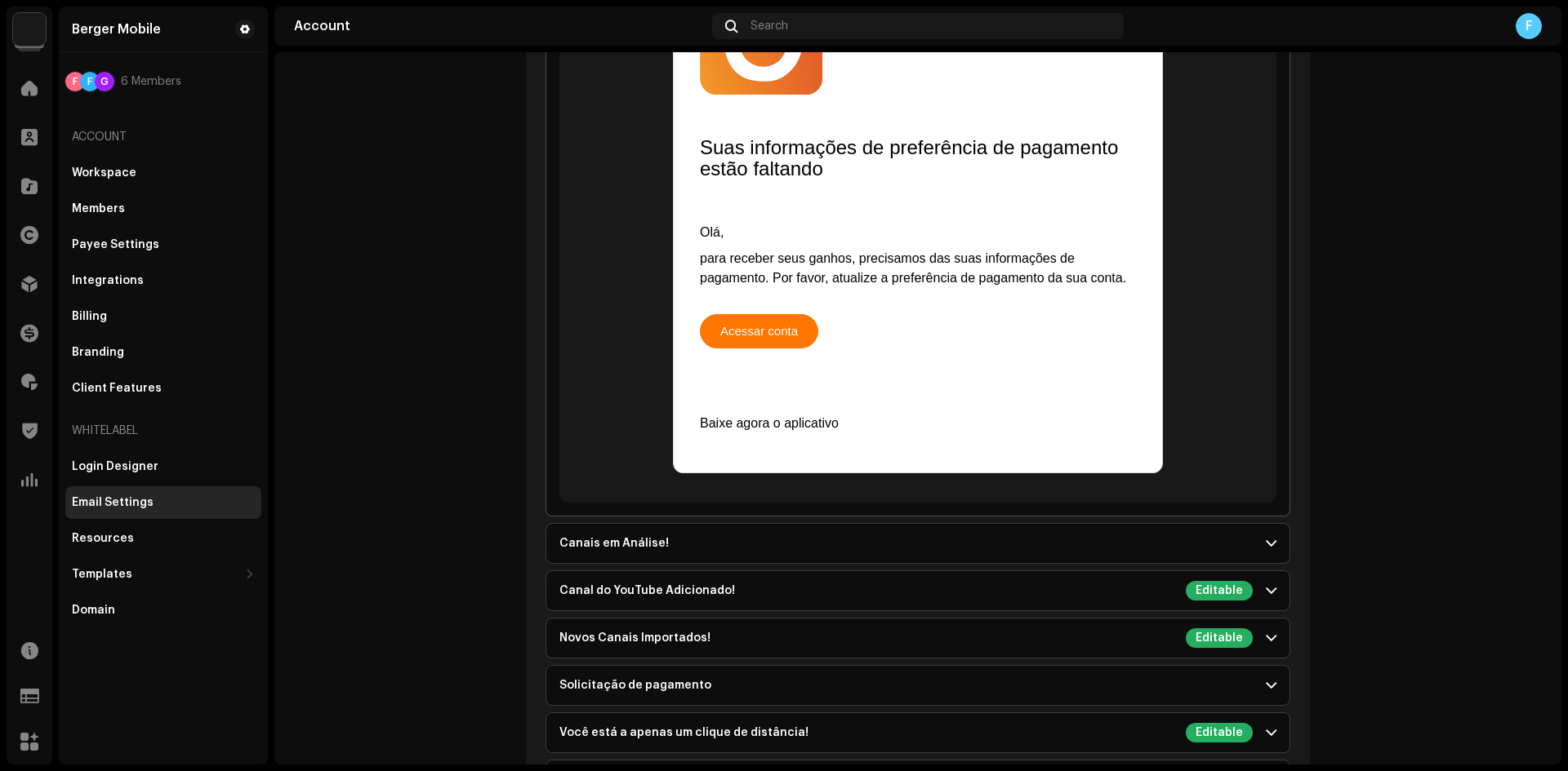
scroll to position [3021, 0]
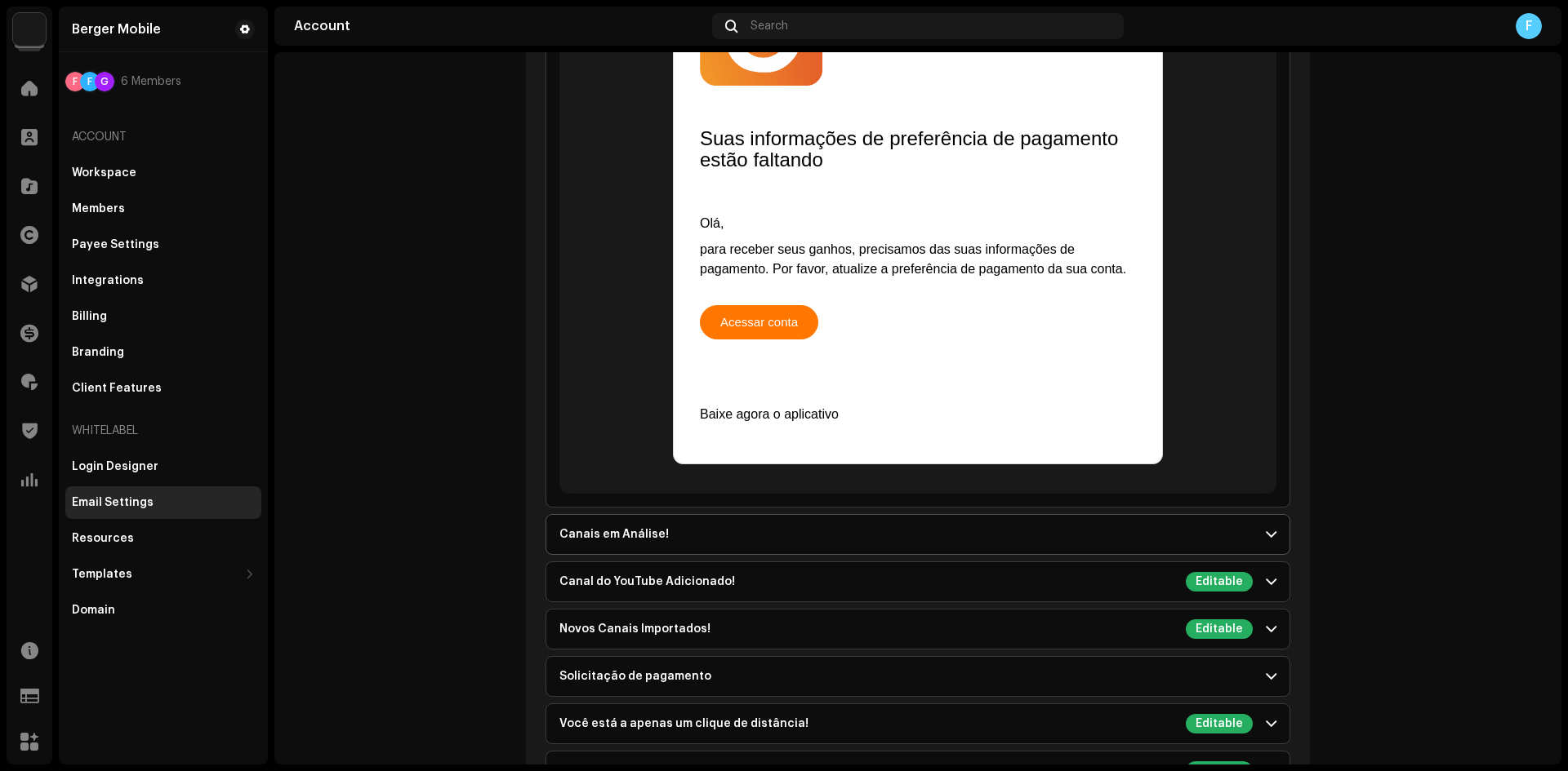
click at [623, 528] on div "Canais em Análise!" at bounding box center [614, 535] width 110 height 13
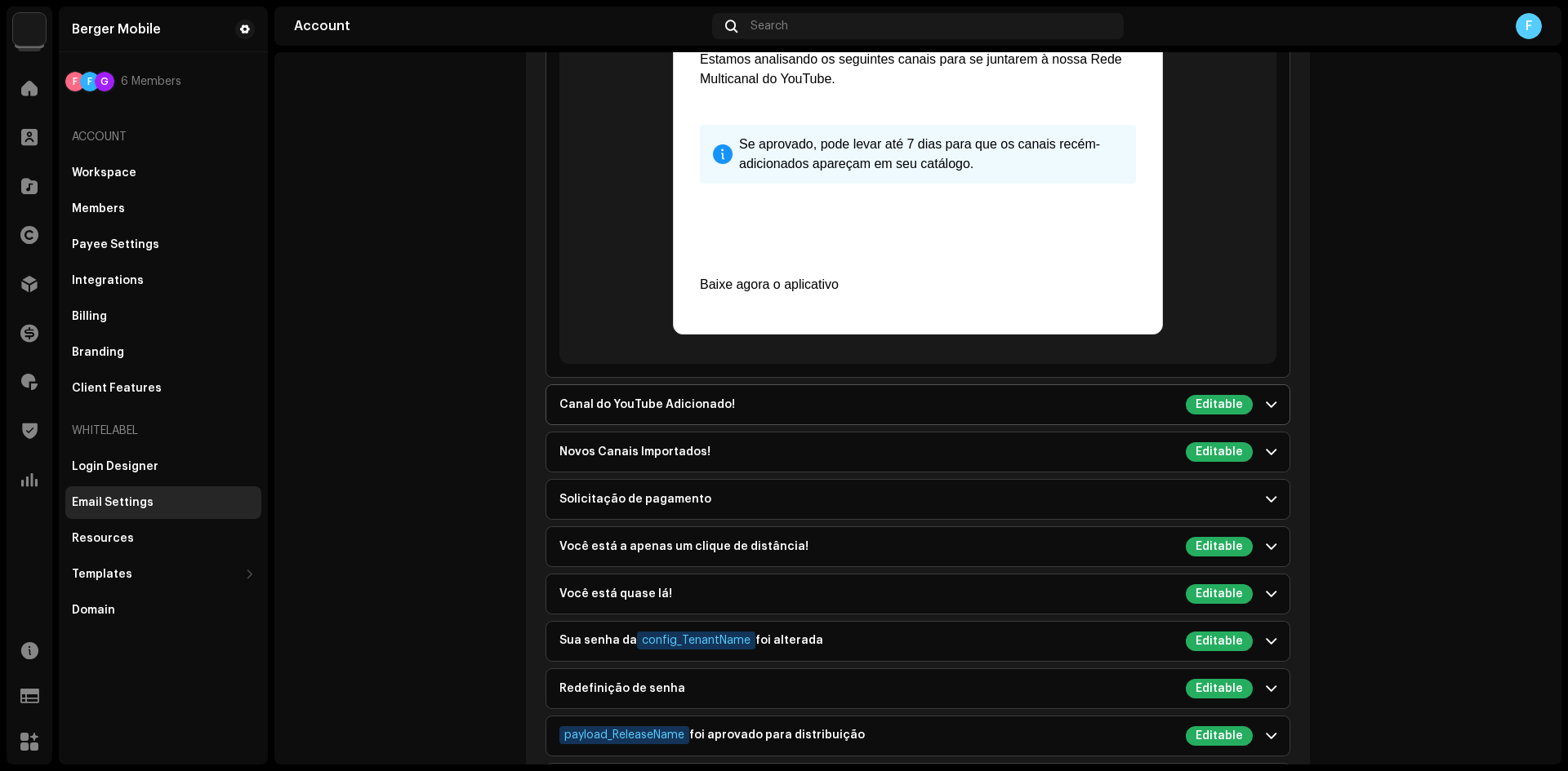
scroll to position [2775, 0]
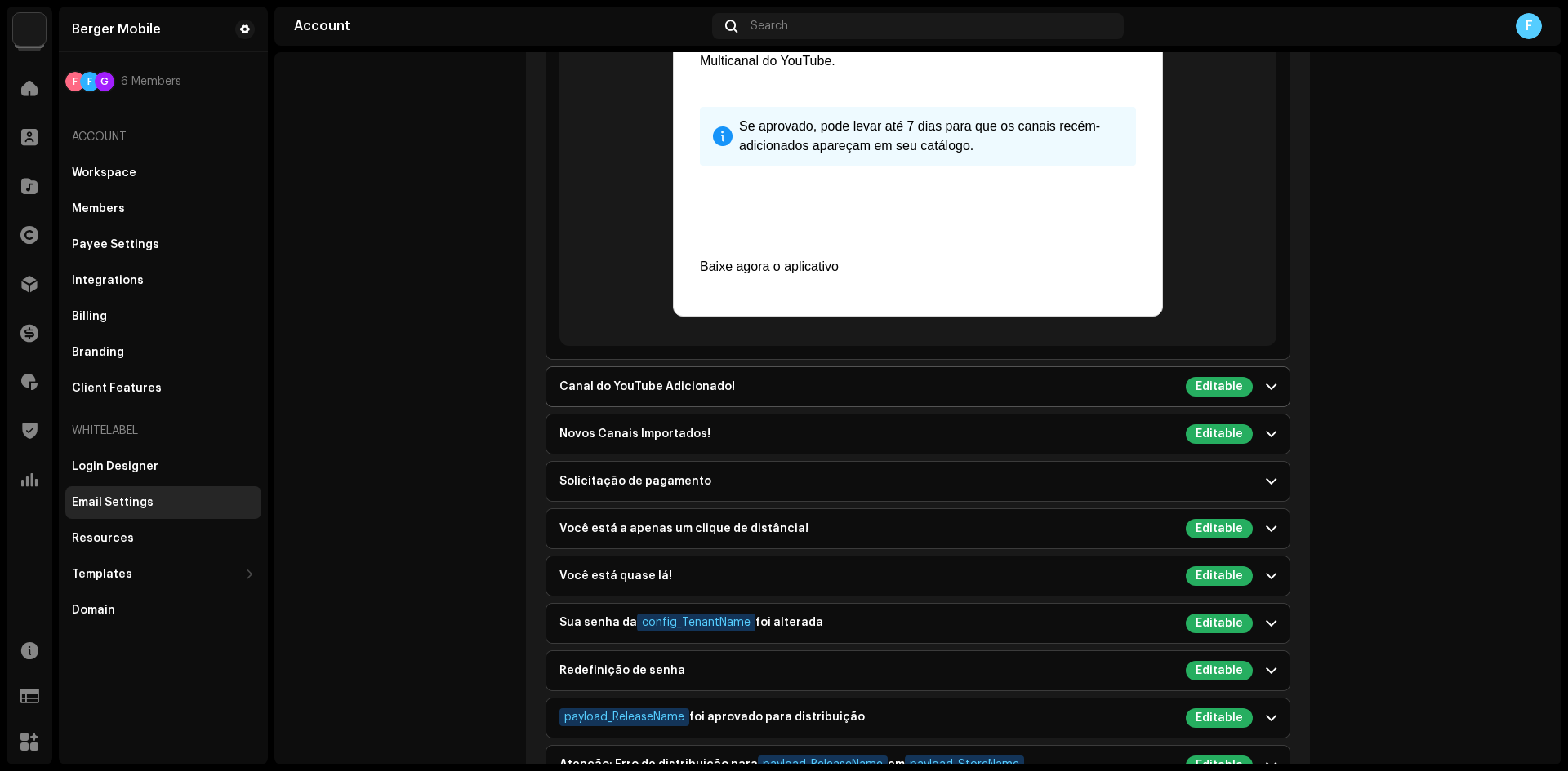
click at [599, 380] on div "Canal do YouTube Adicionado!" at bounding box center [647, 387] width 176 height 13
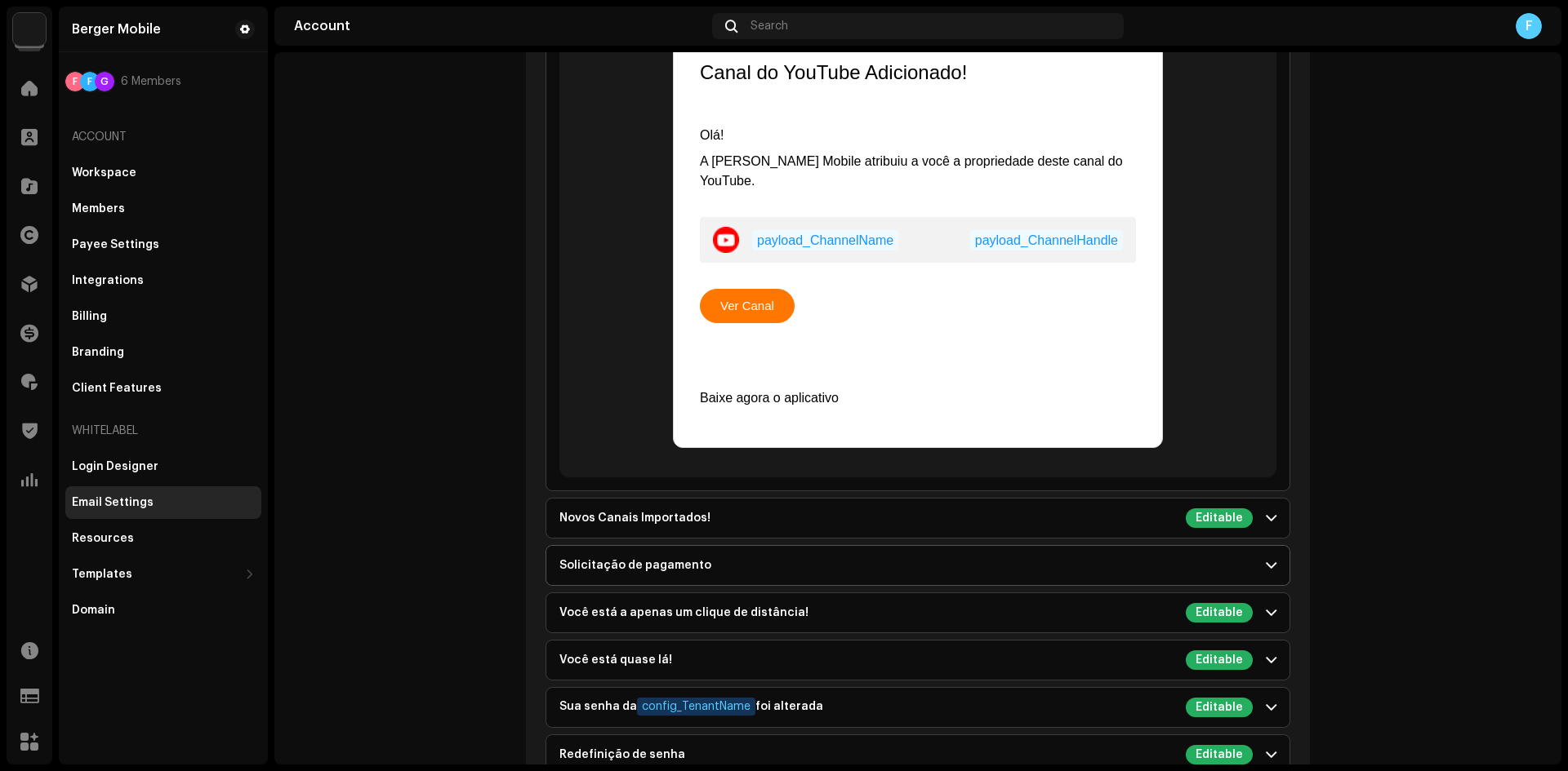
scroll to position [3184, 0]
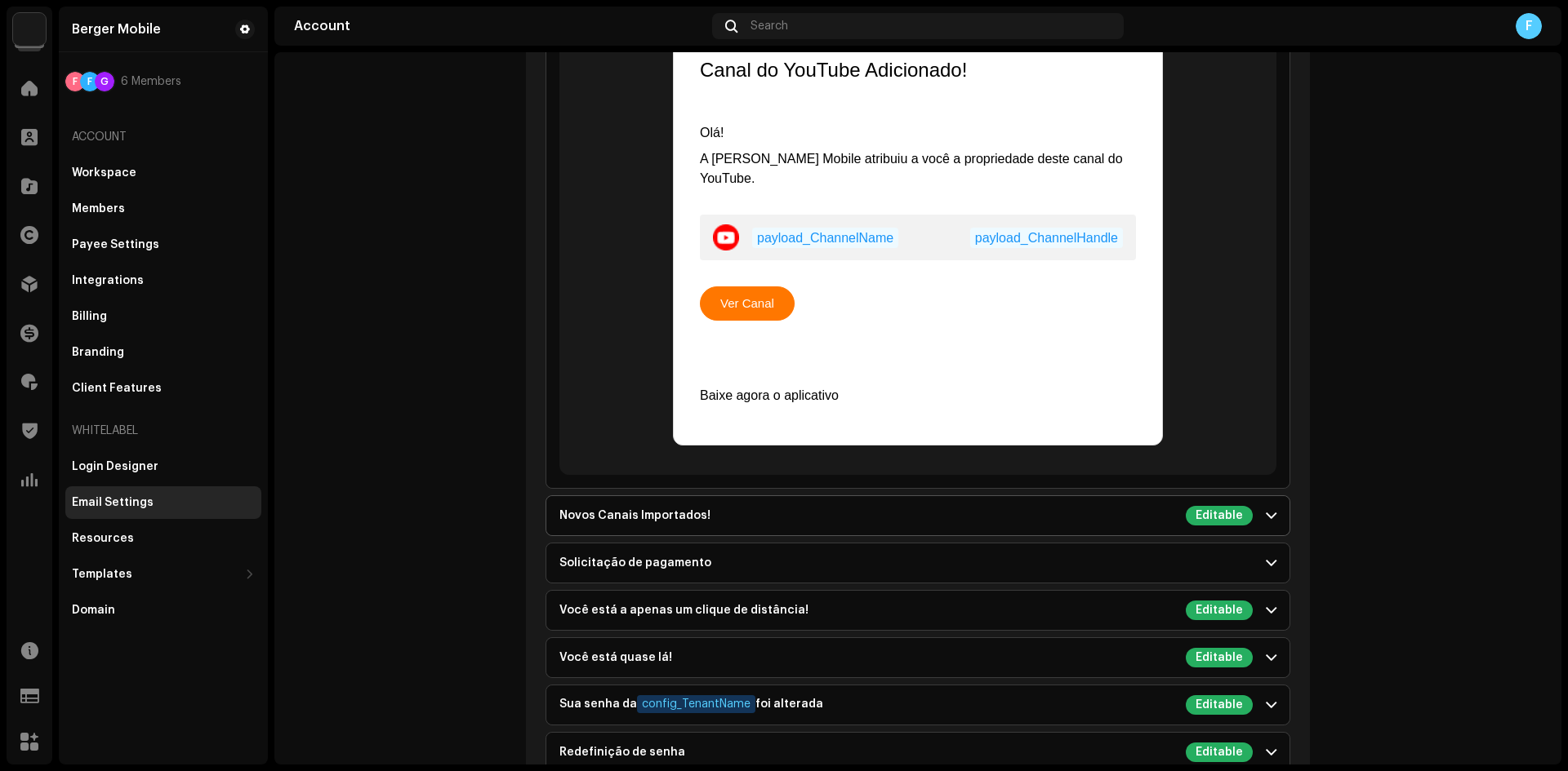
click at [616, 510] on div "Novos Canais Importados!" at bounding box center [635, 516] width 151 height 13
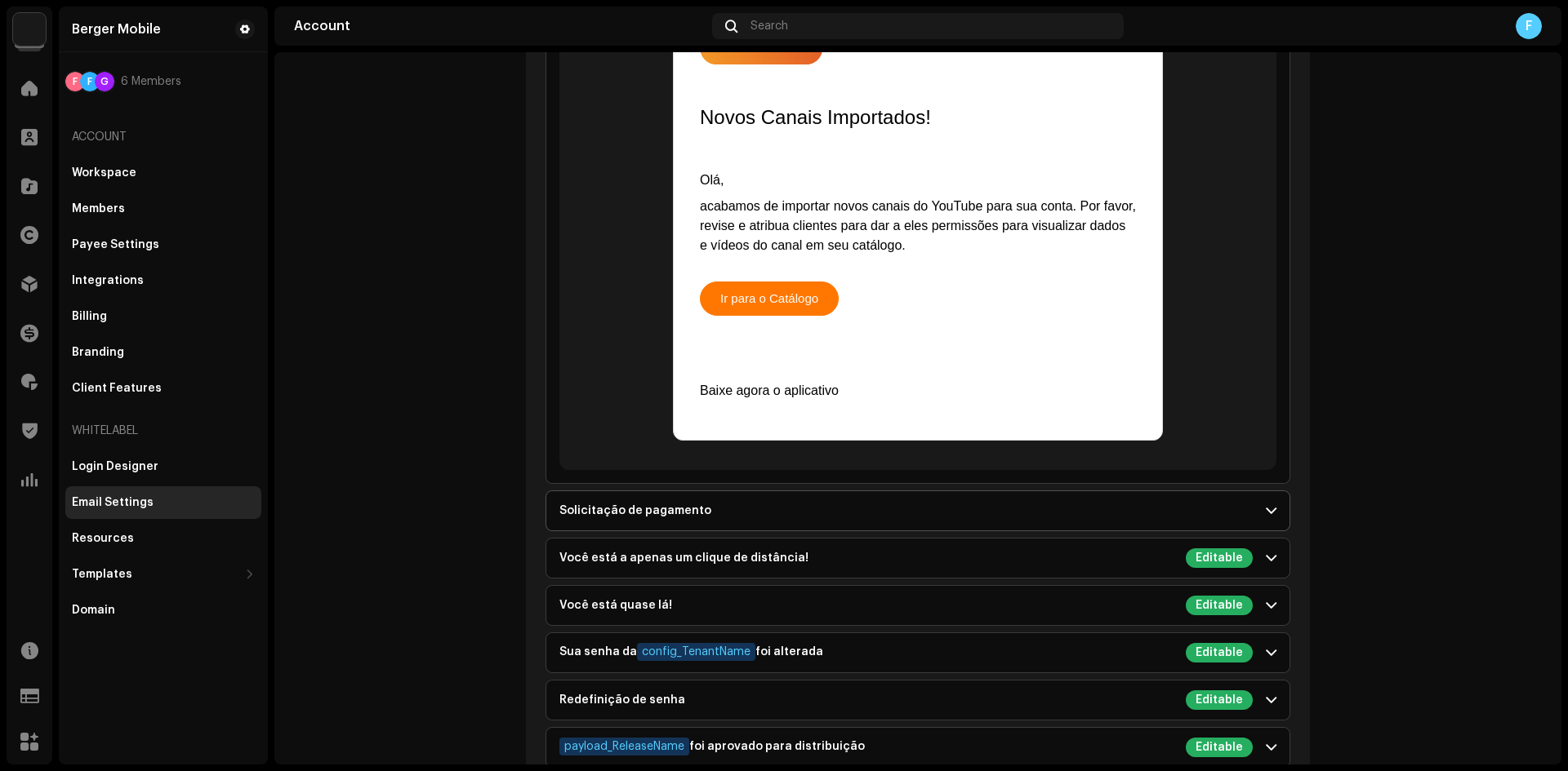
click at [612, 518] on p-accordion-header "Solicitação de pagamento" at bounding box center [918, 511] width 744 height 39
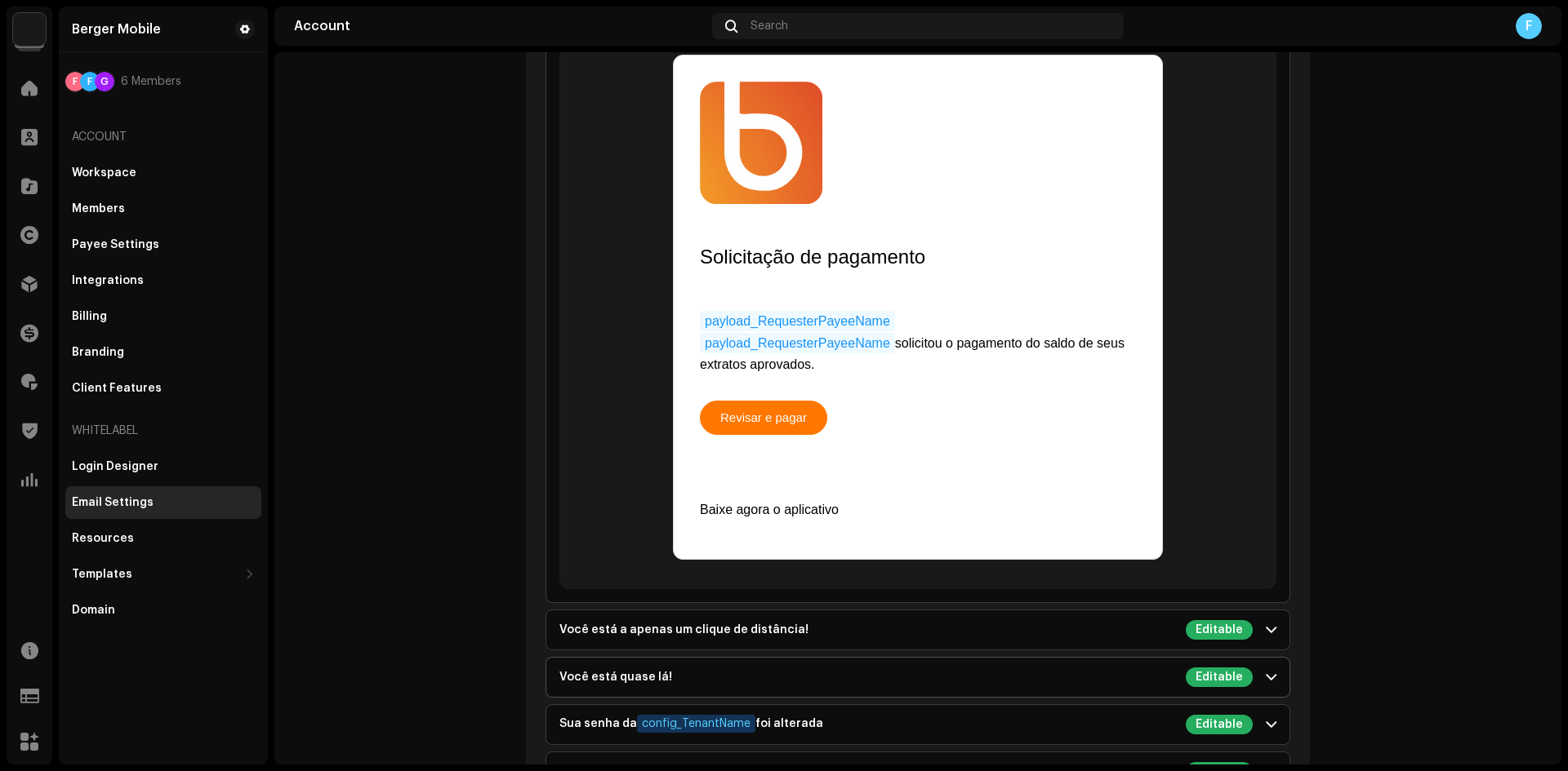
scroll to position [2728, 0]
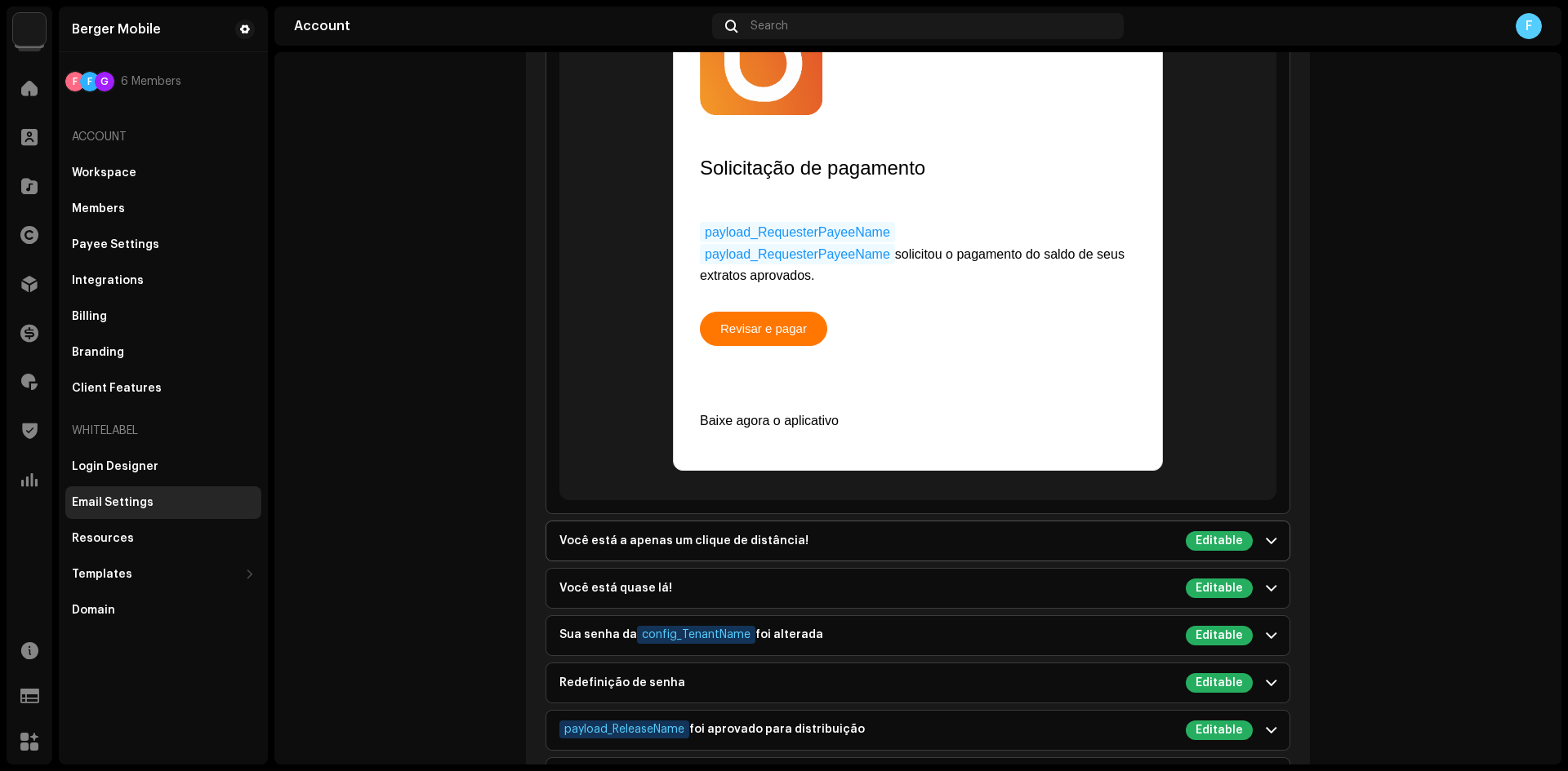
click at [618, 535] on div "Você está a apenas um clique de distância!" at bounding box center [684, 541] width 249 height 13
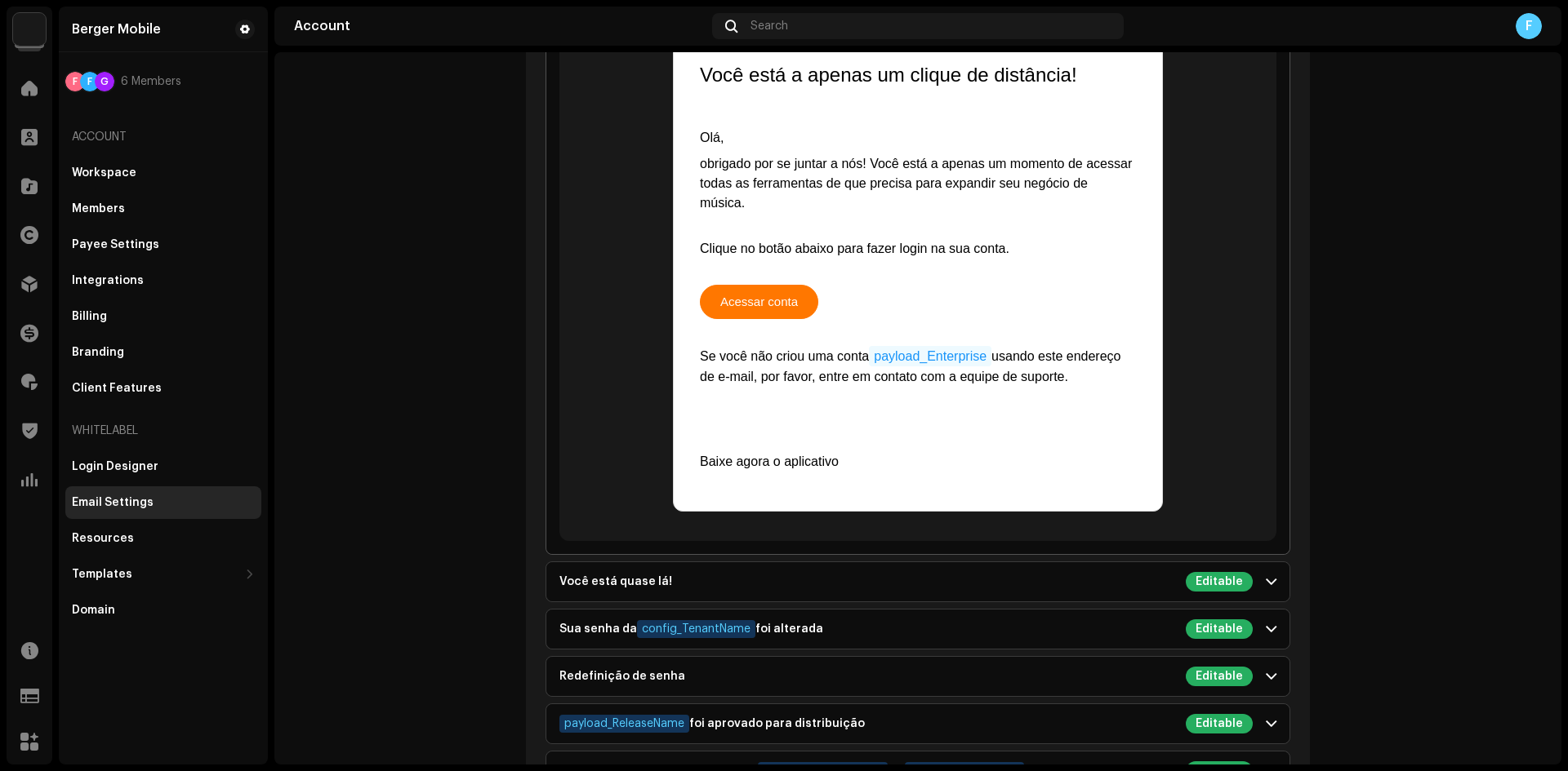
scroll to position [3218, 0]
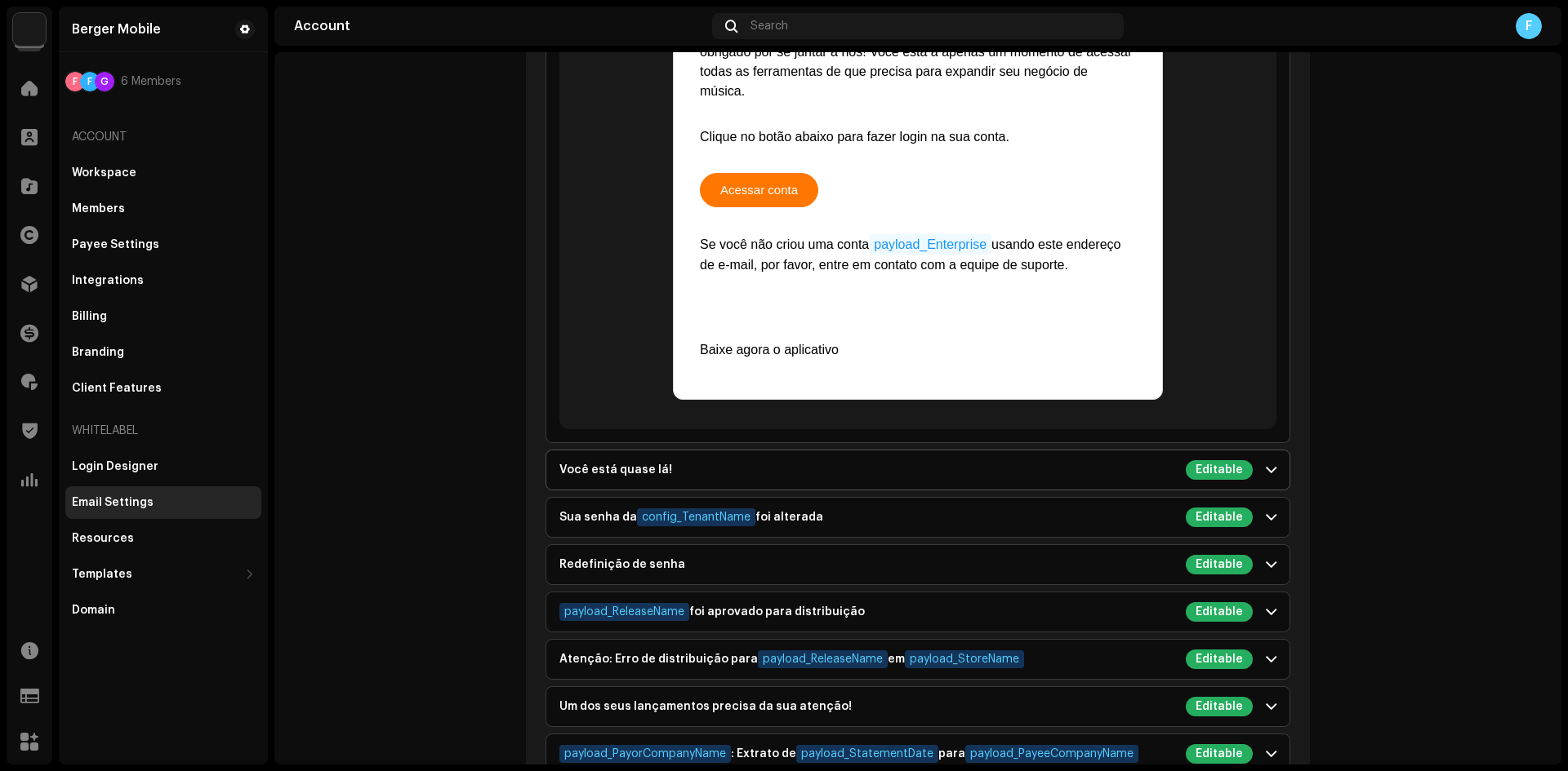
click at [596, 464] on div "Você está quase lá!" at bounding box center [615, 471] width 113 height 13
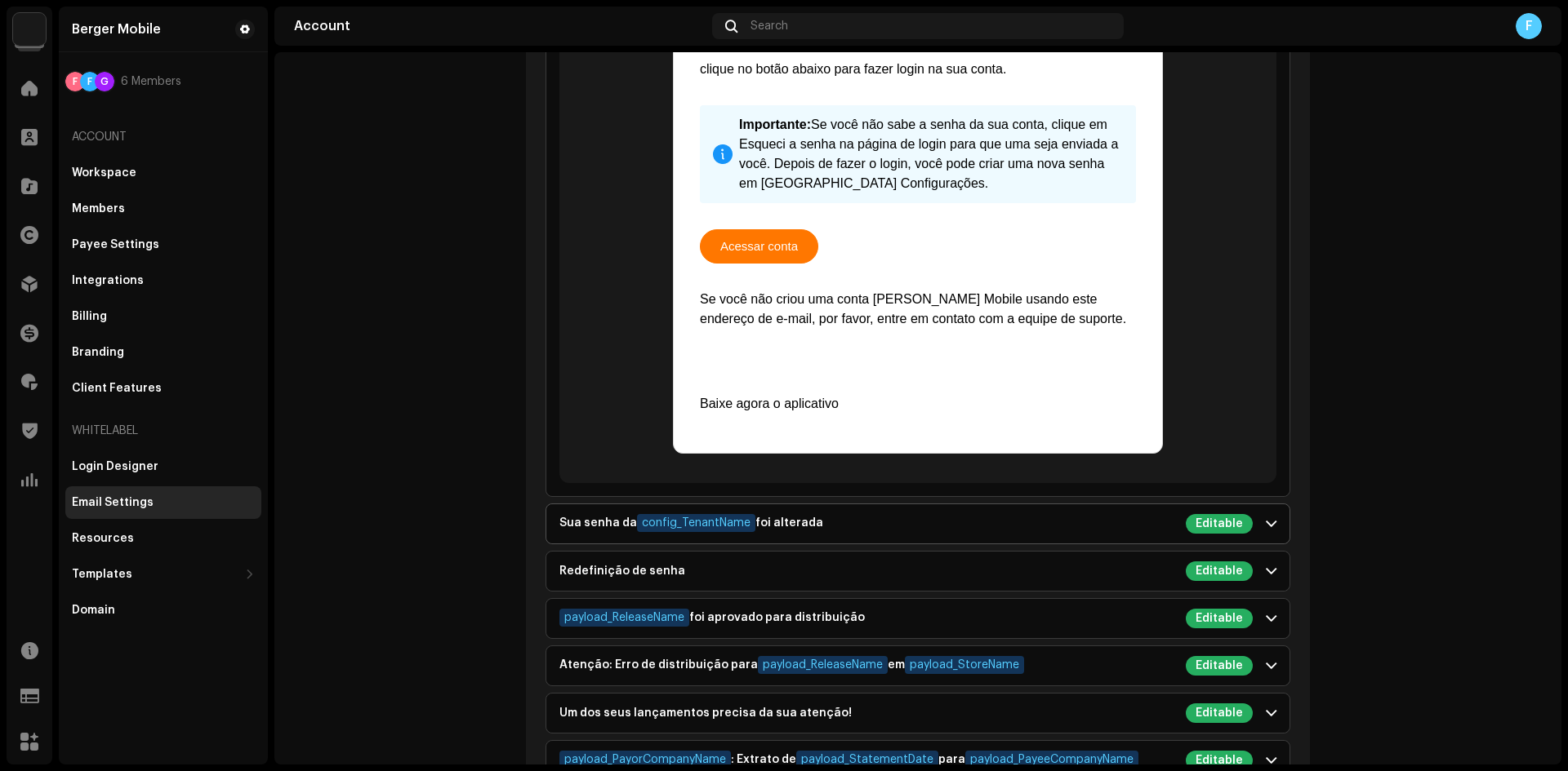
click at [584, 531] on p-accordion-header "Sua senha da config_TenantName foi alterada Editable" at bounding box center [918, 524] width 744 height 39
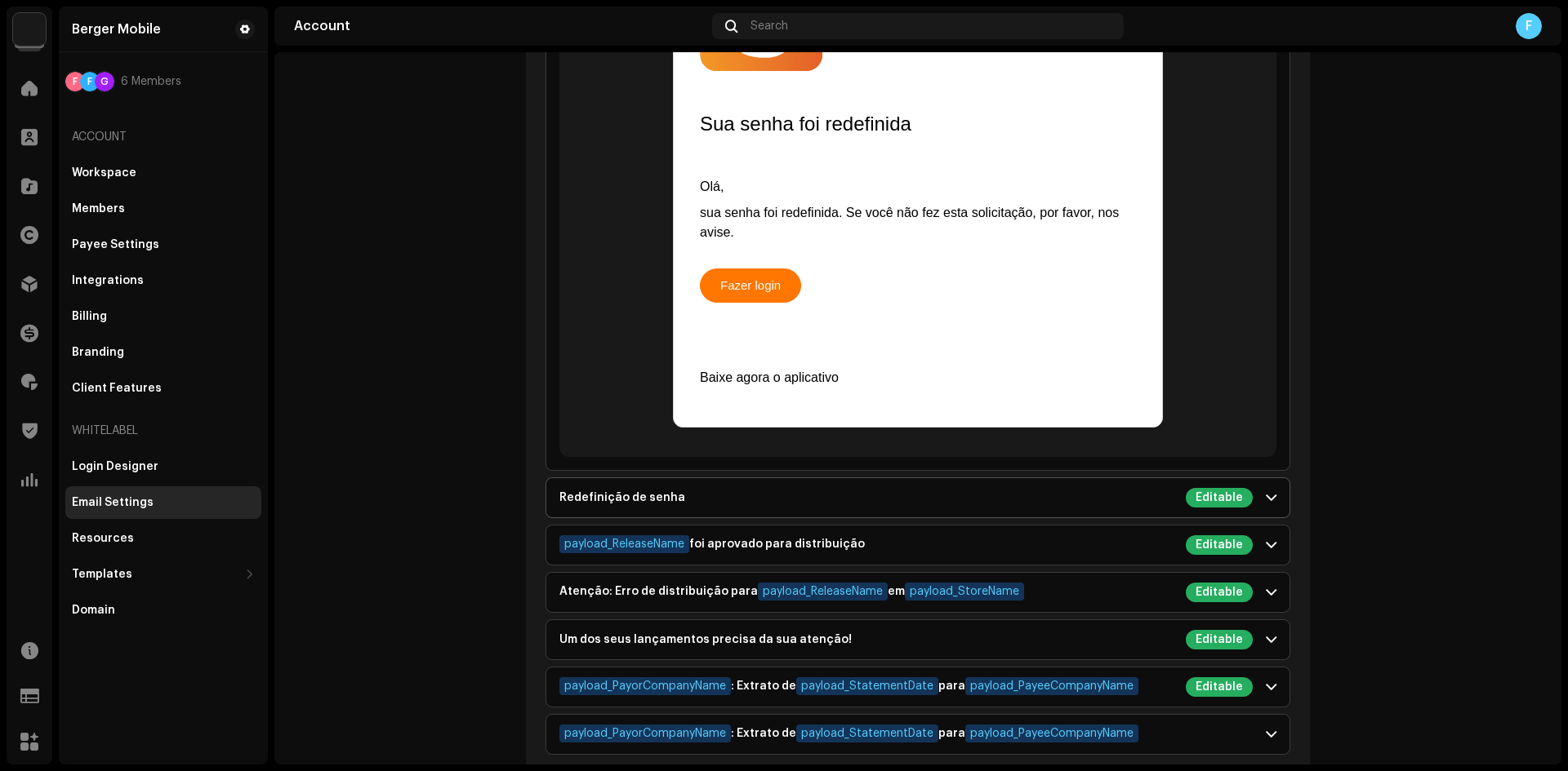
click at [616, 478] on p-accordion-header "Redefinição de senha Editable" at bounding box center [918, 498] width 744 height 39
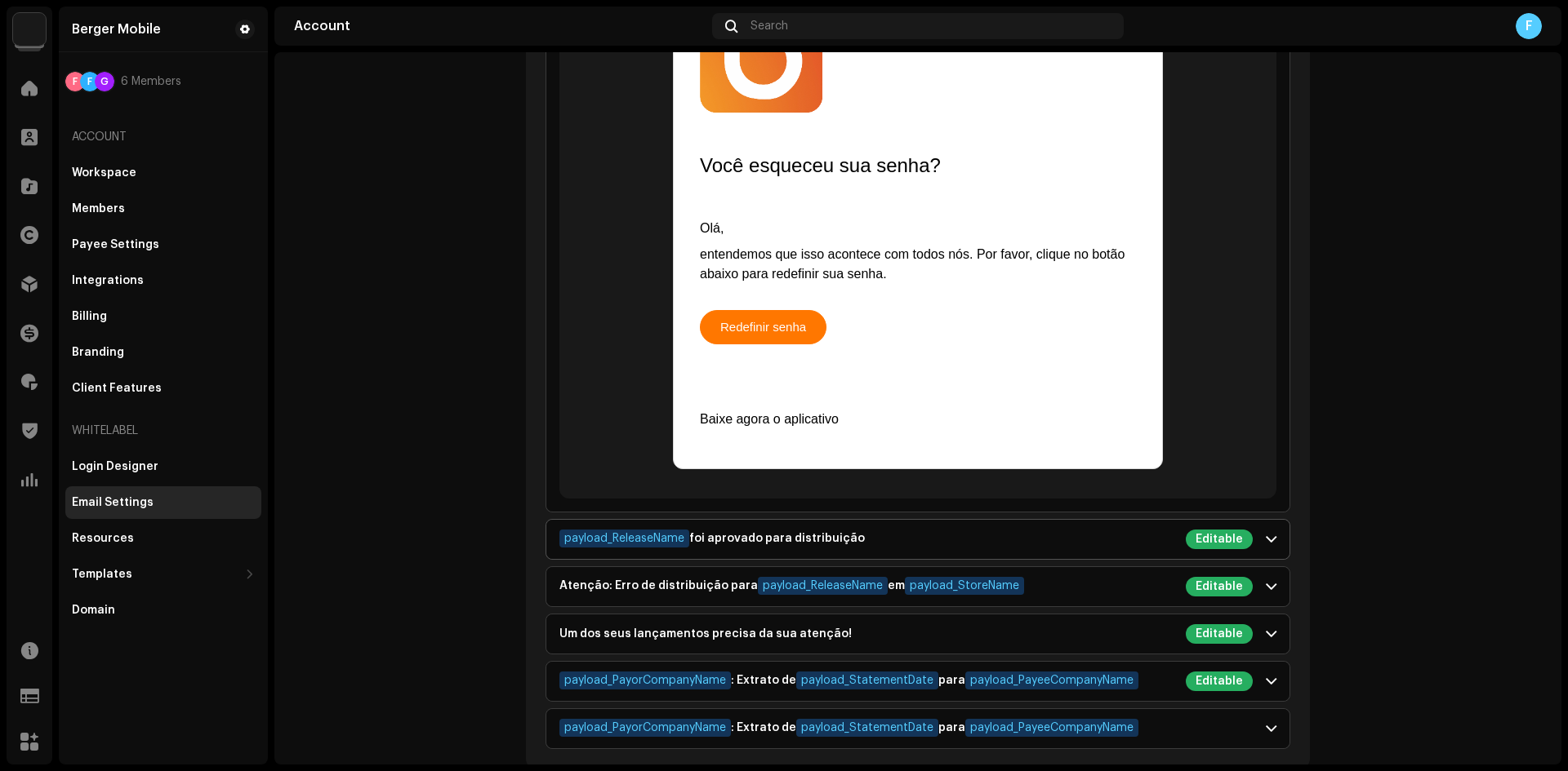
scroll to position [3235, 0]
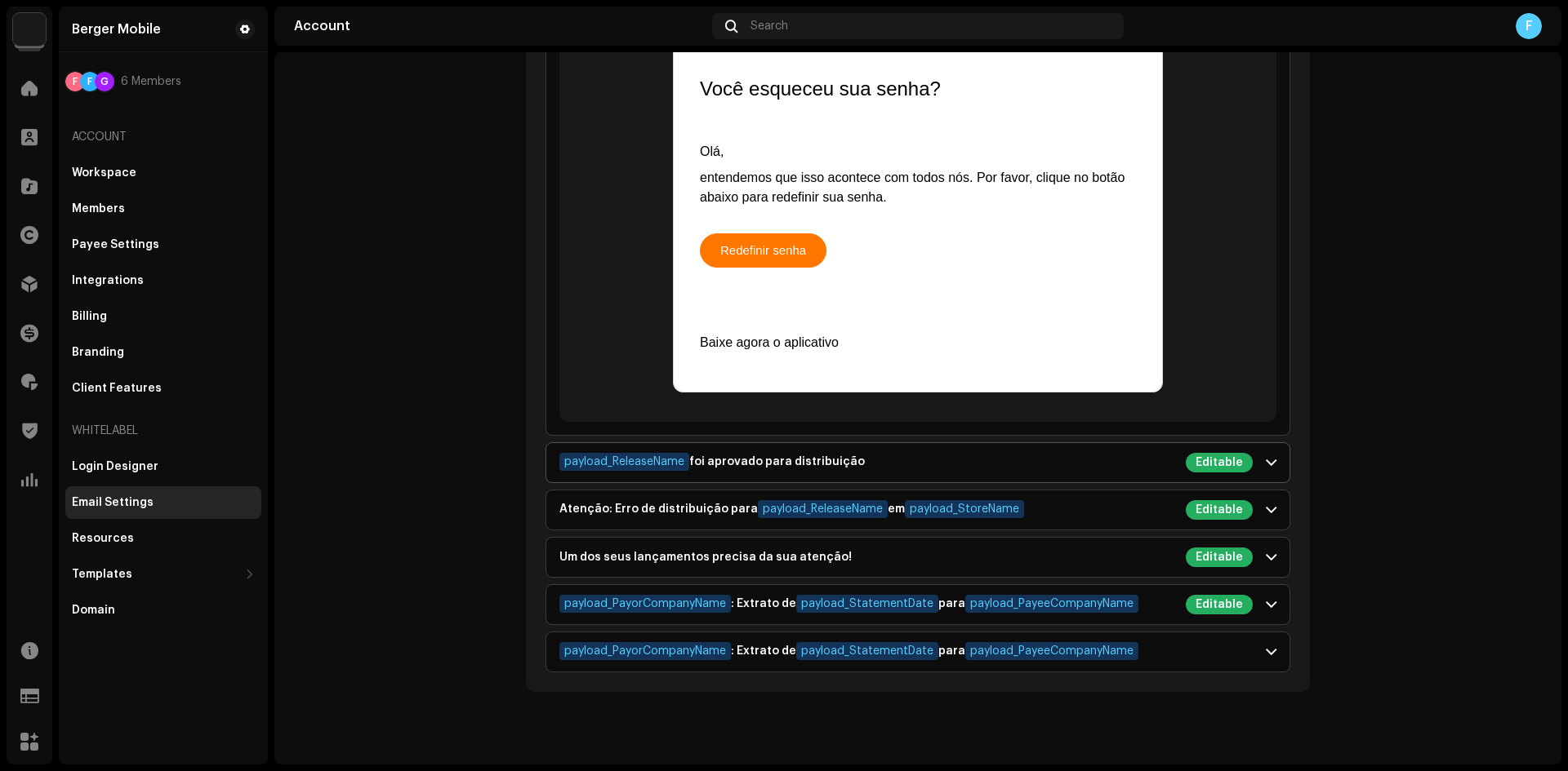
click at [733, 454] on div "payload_ReleaseName foi aprovado para distribuição" at bounding box center [712, 462] width 305 height 20
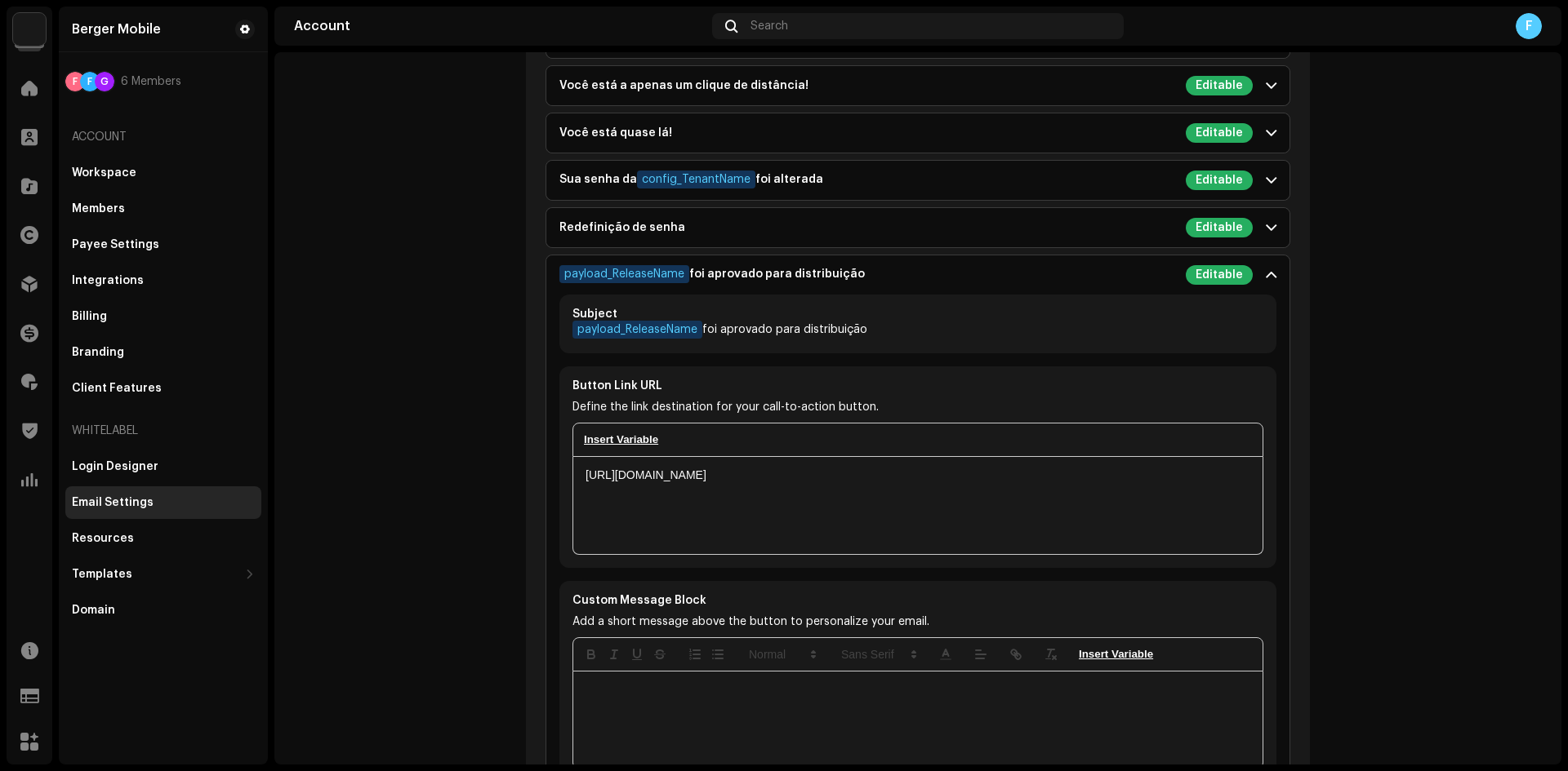
scroll to position [2523, 0]
click at [767, 277] on div "payload_ReleaseName foi aprovado para distribuição" at bounding box center [712, 275] width 305 height 20
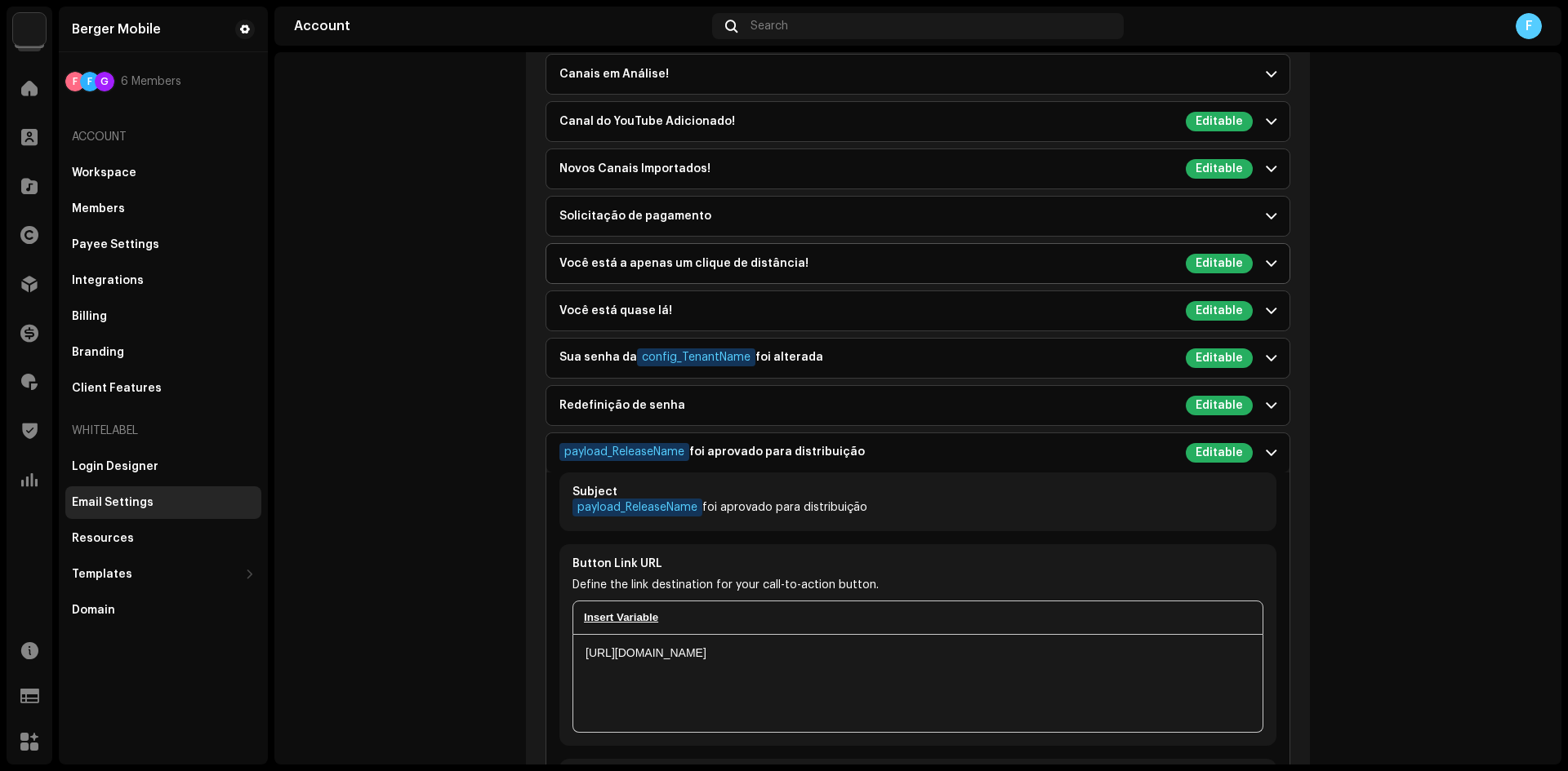
scroll to position [2342, 0]
